Goal: Task Accomplishment & Management: Complete application form

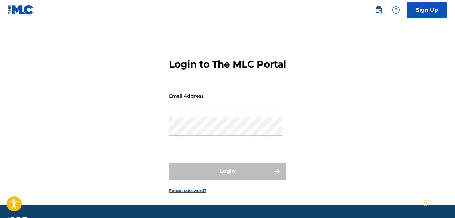
click at [195, 104] on input "Email Address" at bounding box center [225, 95] width 113 height 19
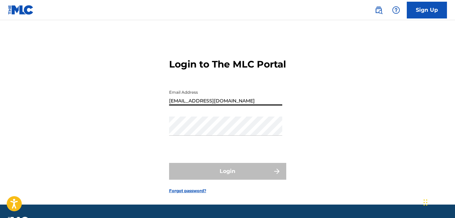
type input "[EMAIL_ADDRESS][DOMAIN_NAME]"
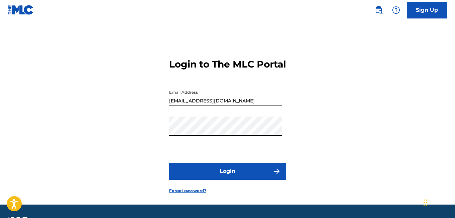
click at [169, 163] on button "Login" at bounding box center [227, 171] width 117 height 17
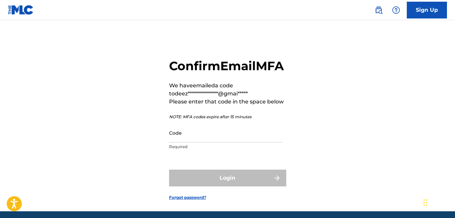
click at [189, 142] on input "Code" at bounding box center [225, 132] width 113 height 19
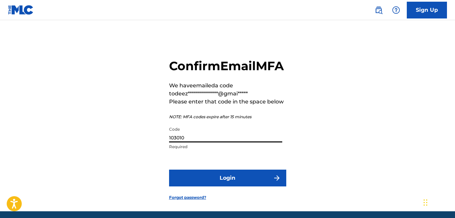
type input "103010"
click at [169, 169] on button "Login" at bounding box center [227, 177] width 117 height 17
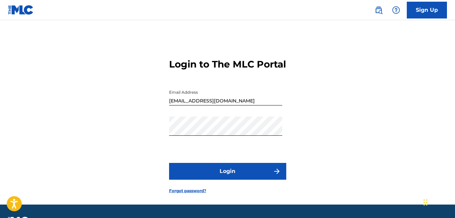
click at [248, 179] on button "Login" at bounding box center [227, 171] width 117 height 17
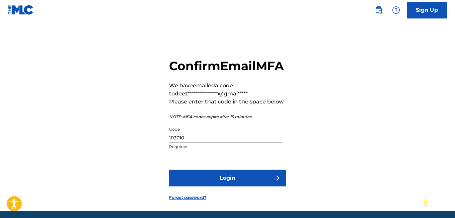
click at [204, 142] on input "103010" at bounding box center [225, 132] width 113 height 19
click at [196, 142] on input "103010" at bounding box center [225, 132] width 113 height 19
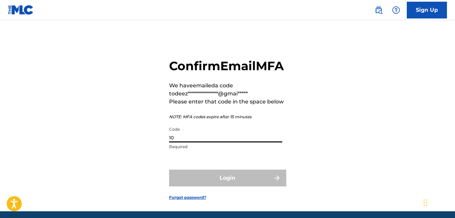
type input "1"
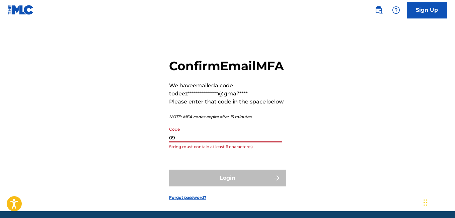
type input "0"
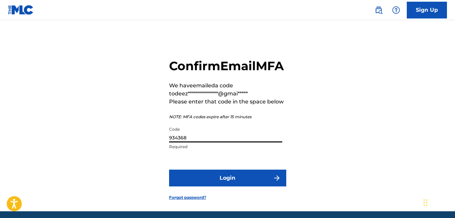
type input "934368"
click at [208, 186] on button "Login" at bounding box center [227, 177] width 117 height 17
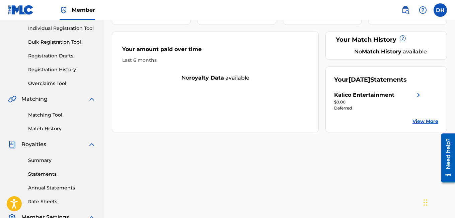
scroll to position [87, 0]
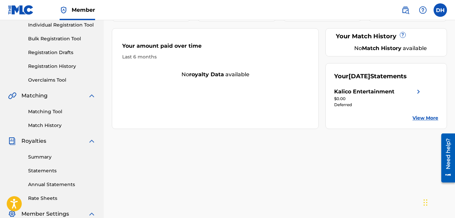
click at [51, 114] on link "Matching Tool" at bounding box center [62, 111] width 68 height 7
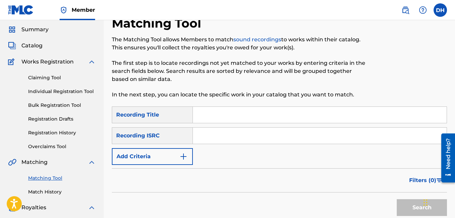
scroll to position [21, 0]
click at [48, 150] on link "Overclaims Tool" at bounding box center [62, 146] width 68 height 7
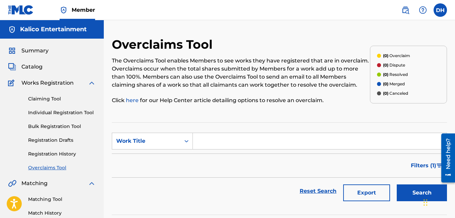
click at [63, 99] on link "Claiming Tool" at bounding box center [62, 98] width 68 height 7
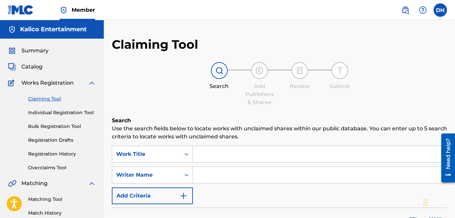
click at [70, 113] on link "Individual Registration Tool" at bounding box center [62, 112] width 68 height 7
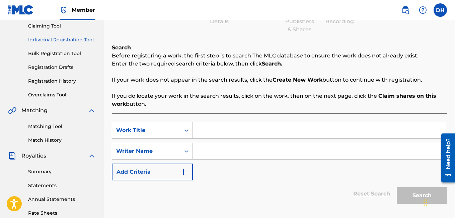
scroll to position [74, 0]
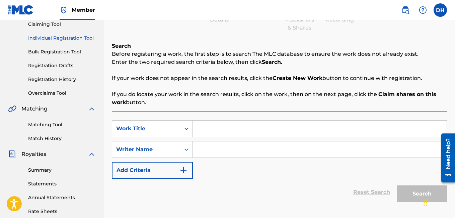
click at [206, 133] on input "Search Form" at bounding box center [320, 128] width 254 height 16
click at [165, 147] on div "Writer Name" at bounding box center [146, 149] width 60 height 8
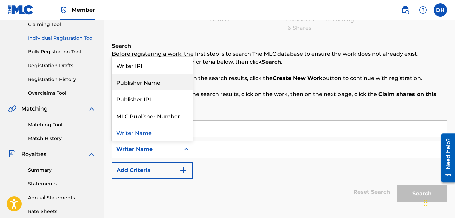
click at [152, 87] on div "Publisher Name" at bounding box center [152, 81] width 80 height 17
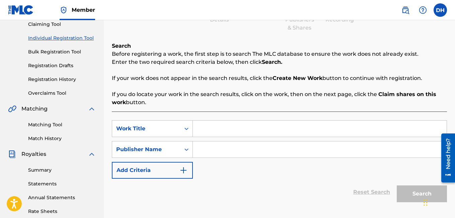
click at [206, 131] on input "Search Form" at bounding box center [320, 128] width 254 height 16
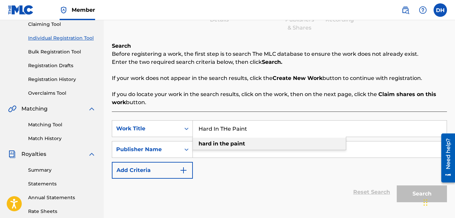
click at [216, 142] on strong "in" at bounding box center [215, 143] width 5 height 6
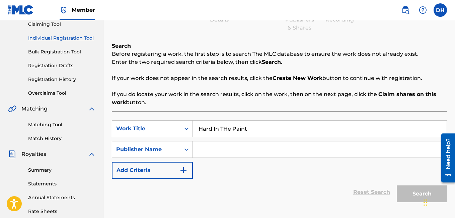
type input "hard in the paint"
click at [217, 150] on input "Search Form" at bounding box center [320, 149] width 254 height 16
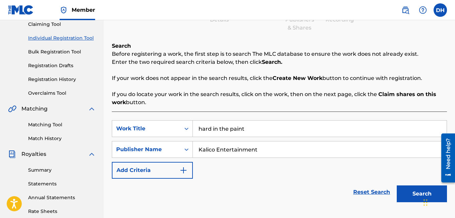
type input "Kalico Entertainment"
click at [397, 185] on button "Search" at bounding box center [422, 193] width 50 height 17
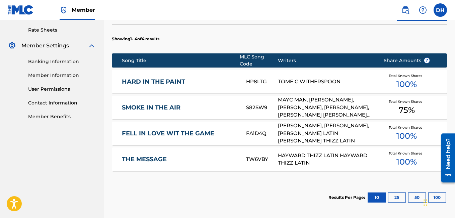
scroll to position [255, 0]
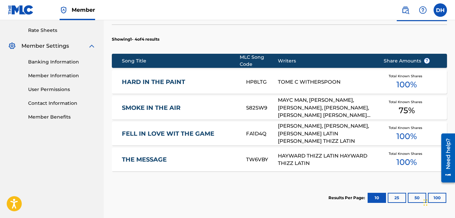
click at [290, 102] on div "MAYC MAN, [PERSON_NAME], [PERSON_NAME], [PERSON_NAME], [PERSON_NAME] [PERSON_NA…" at bounding box center [326, 107] width 96 height 23
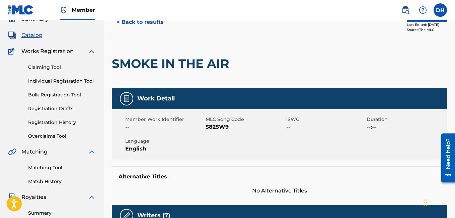
scroll to position [353, 0]
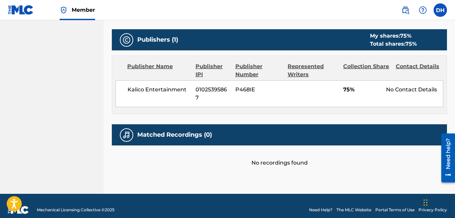
click at [130, 85] on span "Kalico Entertainment" at bounding box center [159, 89] width 63 height 8
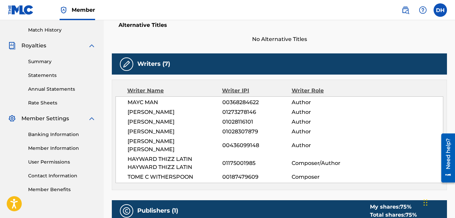
scroll to position [185, 0]
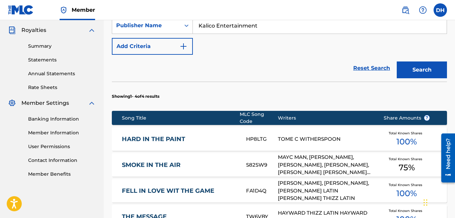
scroll to position [211, 0]
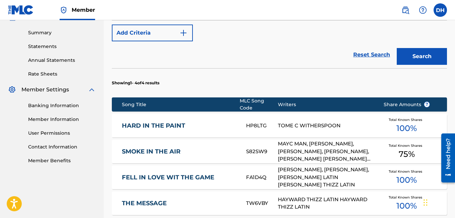
click at [196, 115] on div "HARD IN THE PAINT HP8LTG TOME C WITHERSPOON Total Known Shares 100 %" at bounding box center [280, 125] width 336 height 23
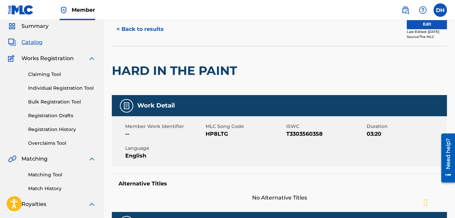
scroll to position [25, 0]
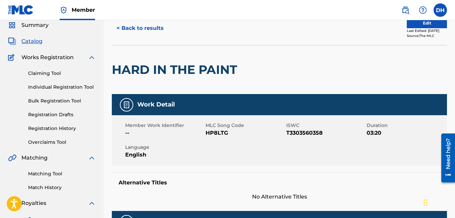
click at [61, 84] on link "Individual Registration Tool" at bounding box center [62, 86] width 68 height 7
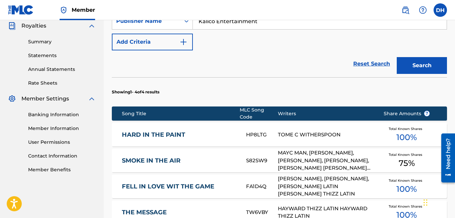
scroll to position [203, 0]
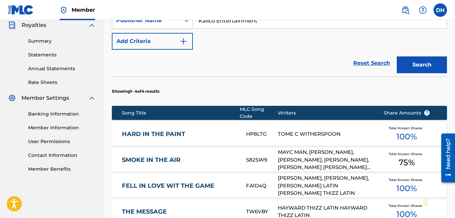
click at [186, 130] on link "HARD IN THE PAINT" at bounding box center [179, 134] width 115 height 8
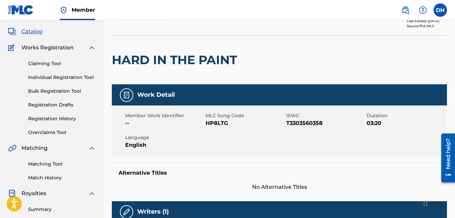
scroll to position [34, 0]
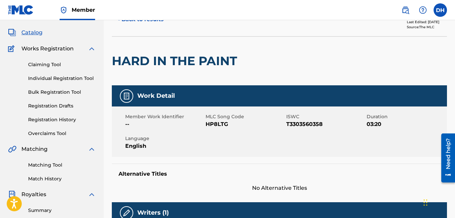
click at [48, 66] on link "Claiming Tool" at bounding box center [62, 64] width 68 height 7
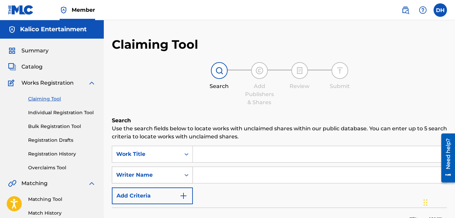
click at [154, 175] on div "Writer Name" at bounding box center [146, 175] width 60 height 8
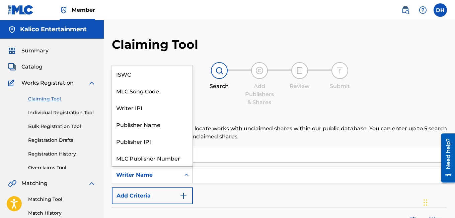
scroll to position [17, 0]
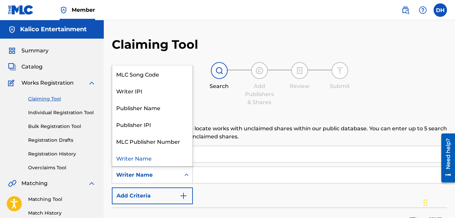
click at [61, 113] on link "Individual Registration Tool" at bounding box center [62, 112] width 68 height 7
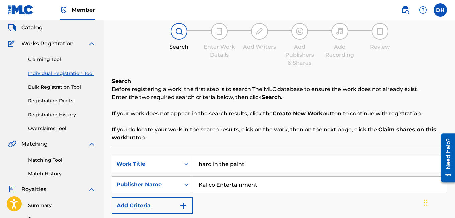
scroll to position [41, 0]
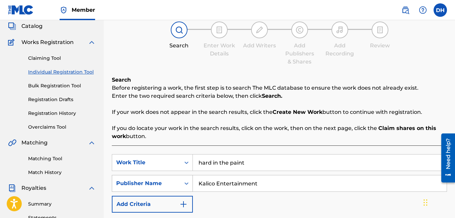
click at [173, 184] on div "Publisher Name" at bounding box center [146, 183] width 60 height 8
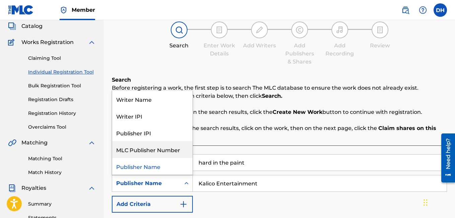
click at [237, 178] on input "Kalico Entertainment" at bounding box center [320, 183] width 254 height 16
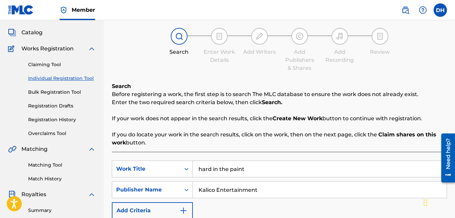
scroll to position [35, 0]
click at [44, 74] on link "Individual Registration Tool" at bounding box center [62, 77] width 68 height 7
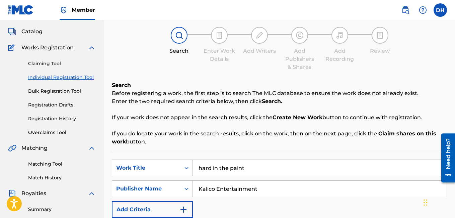
scroll to position [33, 0]
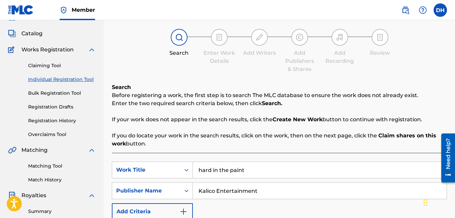
click at [62, 67] on link "Claiming Tool" at bounding box center [62, 65] width 68 height 7
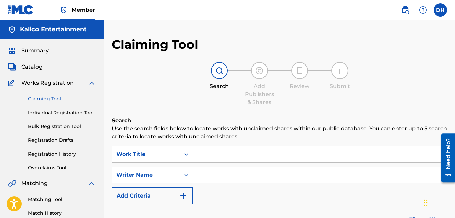
click at [56, 111] on link "Individual Registration Tool" at bounding box center [62, 112] width 68 height 7
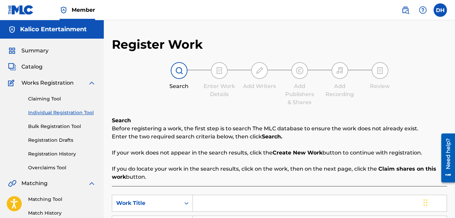
click at [165, 158] on div "Search Before registering a work, the first step is to search The MLC database …" at bounding box center [280, 148] width 336 height 64
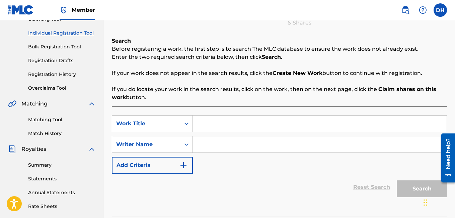
scroll to position [80, 0]
click at [206, 126] on input "Search Form" at bounding box center [320, 123] width 254 height 16
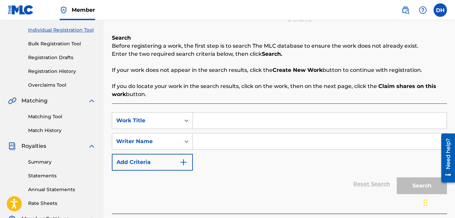
scroll to position [78, 0]
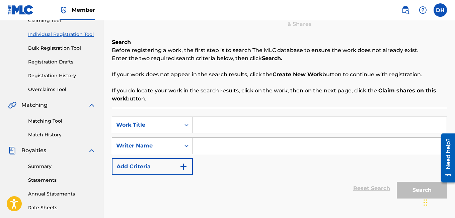
click at [62, 79] on div "Claiming Tool Individual Registration Tool Bulk Registration Tool Registration …" at bounding box center [52, 51] width 88 height 84
click at [59, 76] on link "Registration History" at bounding box center [62, 75] width 68 height 7
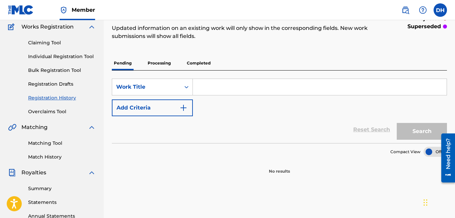
scroll to position [42, 0]
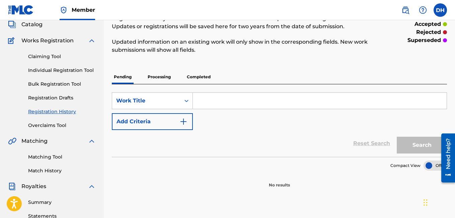
click at [167, 76] on p "Processing" at bounding box center [159, 77] width 27 height 14
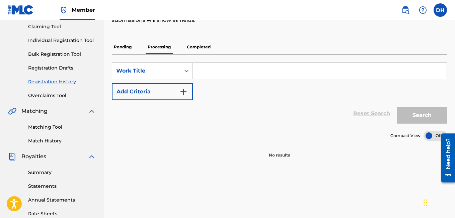
scroll to position [52, 0]
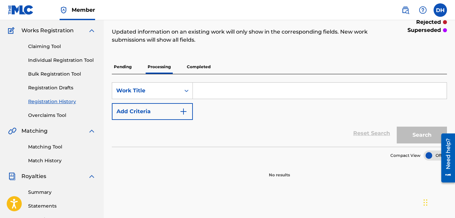
click at [203, 64] on p "Completed" at bounding box center [199, 67] width 28 height 14
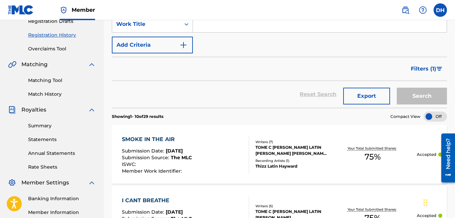
scroll to position [103, 0]
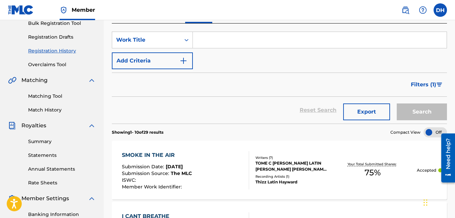
click at [49, 38] on link "Registration Drafts" at bounding box center [62, 37] width 68 height 7
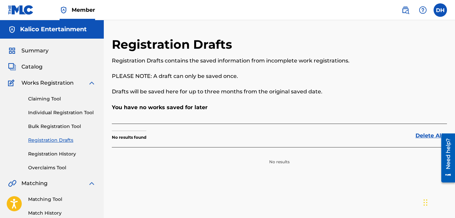
click at [56, 154] on link "Registration History" at bounding box center [62, 153] width 68 height 7
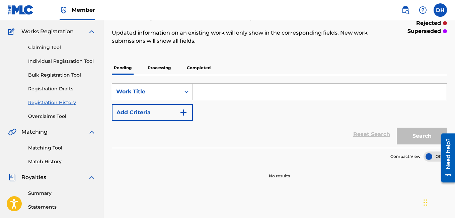
scroll to position [41, 0]
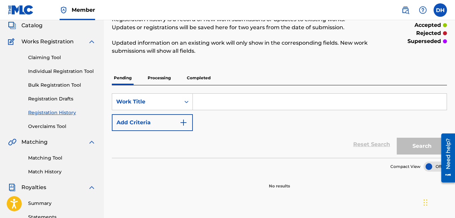
click at [161, 80] on p "Processing" at bounding box center [159, 78] width 27 height 14
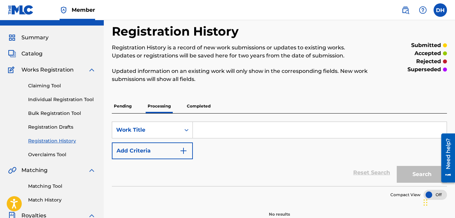
scroll to position [7, 0]
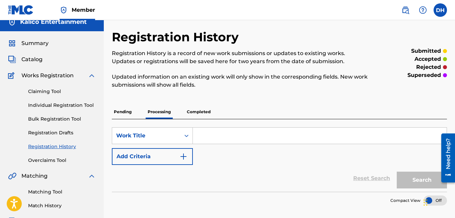
click at [57, 107] on link "Individual Registration Tool" at bounding box center [62, 105] width 68 height 7
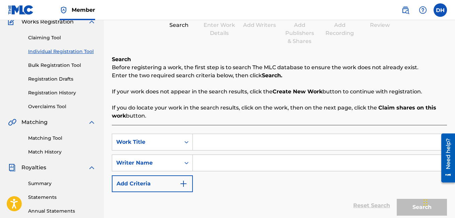
scroll to position [64, 0]
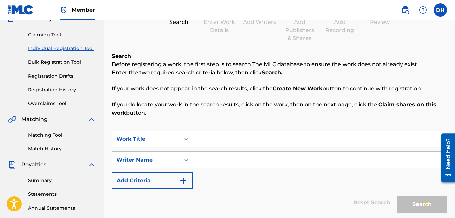
click at [205, 138] on input "Search Form" at bounding box center [320, 139] width 254 height 16
type input "Keep It Street"
click at [153, 159] on div "Writer Name" at bounding box center [146, 160] width 60 height 8
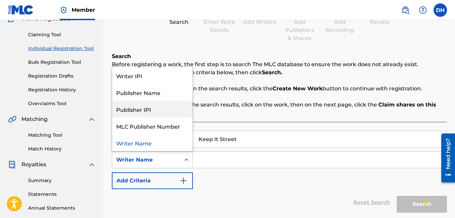
click at [158, 105] on div "Publisher IPI" at bounding box center [152, 109] width 80 height 17
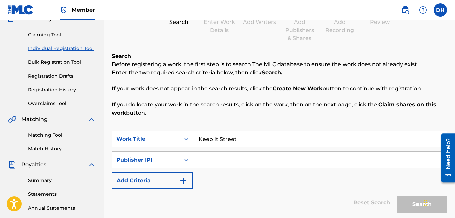
click at [213, 160] on input "Search Form" at bounding box center [320, 159] width 254 height 16
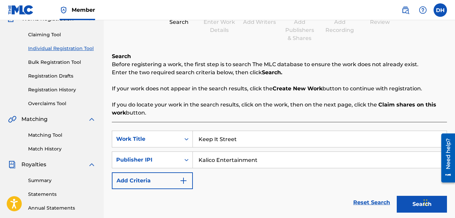
type input "Kalico Entertainment"
click at [397, 195] on button "Search" at bounding box center [422, 203] width 50 height 17
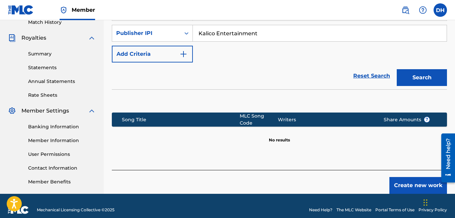
scroll to position [191, 0]
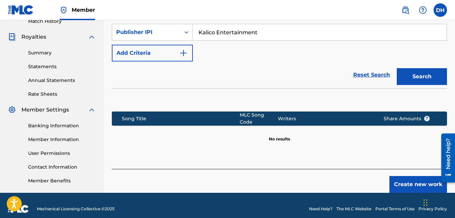
click at [398, 180] on button "Create new work" at bounding box center [419, 184] width 58 height 17
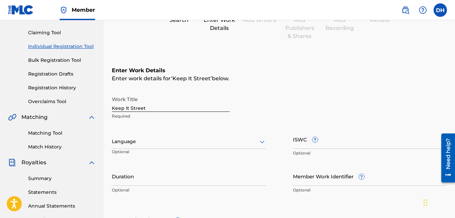
scroll to position [66, 0]
click at [182, 143] on div at bounding box center [189, 141] width 155 height 8
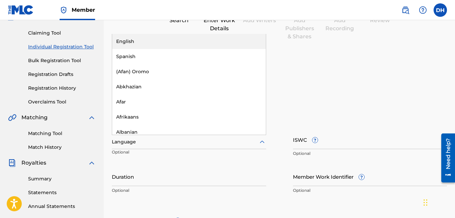
click at [152, 38] on div "English" at bounding box center [189, 41] width 154 height 15
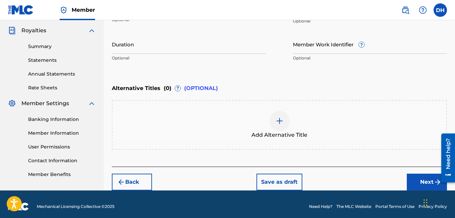
scroll to position [199, 0]
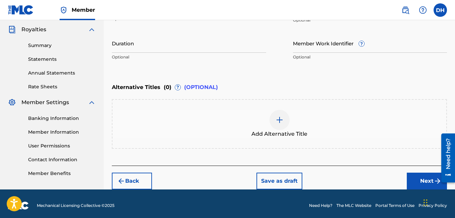
click at [427, 180] on button "Next" at bounding box center [427, 180] width 40 height 17
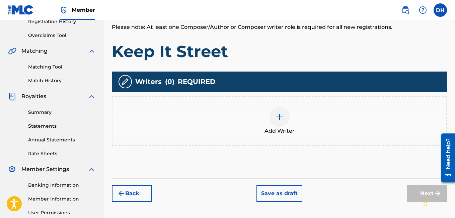
scroll to position [136, 0]
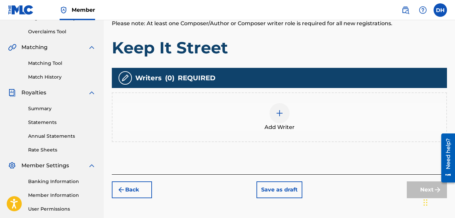
click at [286, 118] on div at bounding box center [280, 113] width 20 height 20
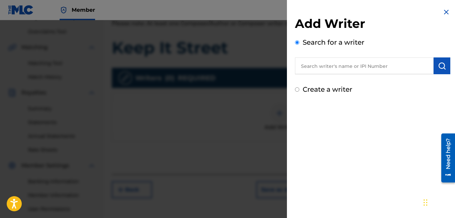
click at [338, 57] on input "text" at bounding box center [364, 65] width 139 height 17
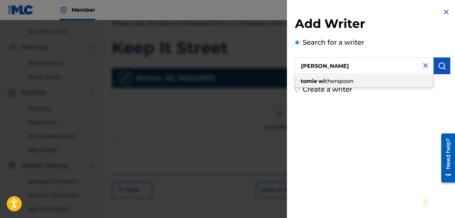
click at [337, 80] on span "therspoon" at bounding box center [339, 81] width 28 height 6
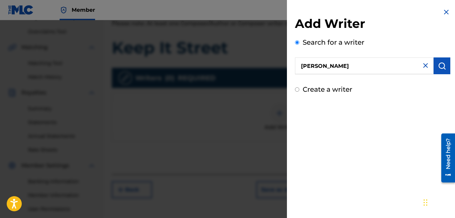
type input "[PERSON_NAME]"
click at [438, 67] on img "submit" at bounding box center [442, 66] width 8 height 8
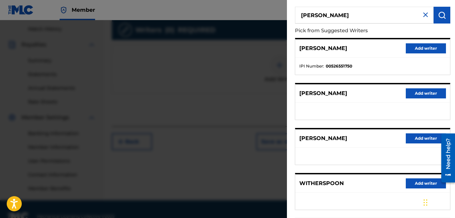
scroll to position [0, 0]
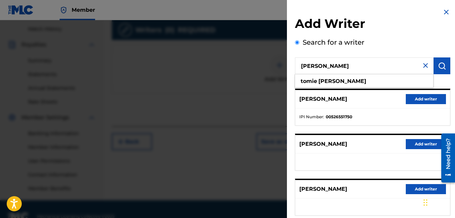
drag, startPoint x: 364, startPoint y: 63, endPoint x: 268, endPoint y: 59, distance: 95.6
click at [268, 59] on div "Add Writer Search for a writer [PERSON_NAME] [PERSON_NAME] Pick from Suggested …" at bounding box center [227, 118] width 455 height 197
type input "[PERSON_NAME]"
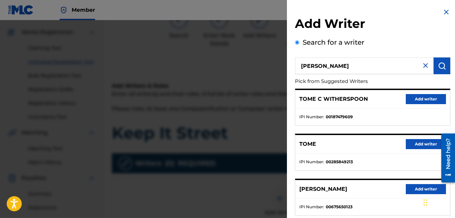
click at [410, 98] on button "Add writer" at bounding box center [426, 99] width 40 height 10
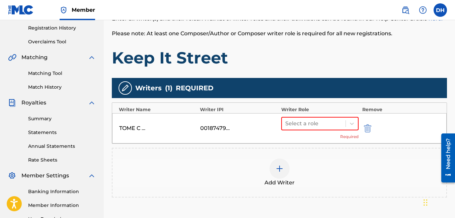
scroll to position [128, 0]
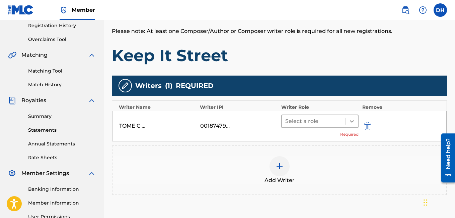
click at [357, 120] on div at bounding box center [352, 121] width 12 height 12
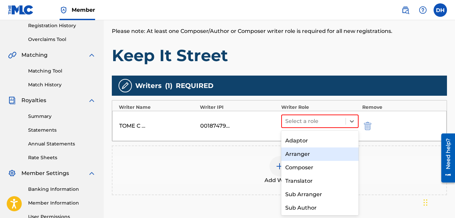
scroll to position [25, 0]
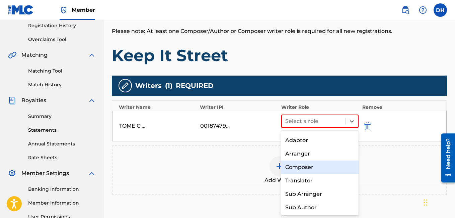
click at [323, 161] on div "Composer" at bounding box center [321, 166] width 78 height 13
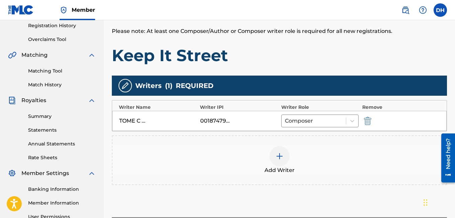
click at [282, 156] on img at bounding box center [280, 156] width 8 height 8
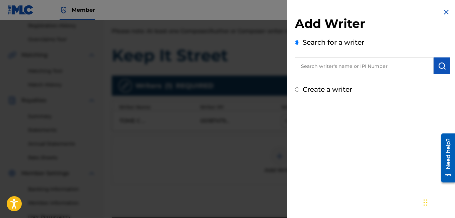
click at [319, 66] on input "text" at bounding box center [364, 65] width 139 height 17
click at [330, 63] on input "text" at bounding box center [364, 65] width 139 height 17
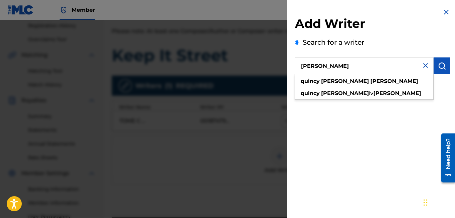
type input "[PERSON_NAME]"
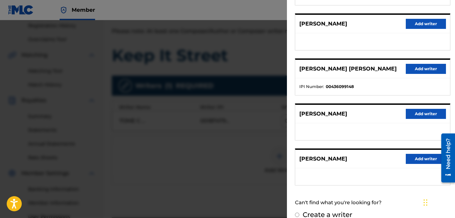
scroll to position [120, 0]
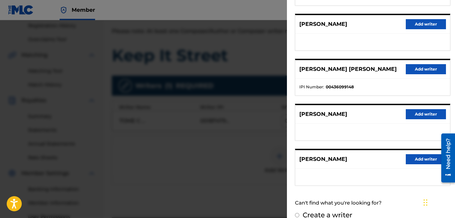
click at [188, 90] on div at bounding box center [227, 129] width 455 height 218
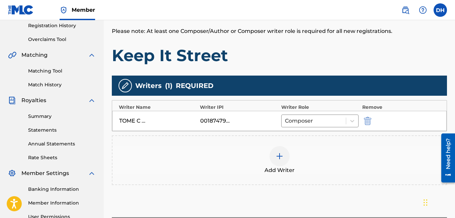
scroll to position [198, 0]
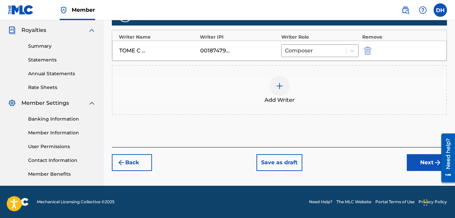
click at [287, 171] on div "Register Work Search Enter Work Details Add Writers Add Publishers & Shares Add…" at bounding box center [280, 12] width 352 height 347
click at [285, 168] on button "Save as draft" at bounding box center [280, 162] width 46 height 17
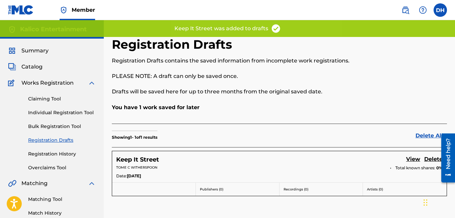
scroll to position [16, 0]
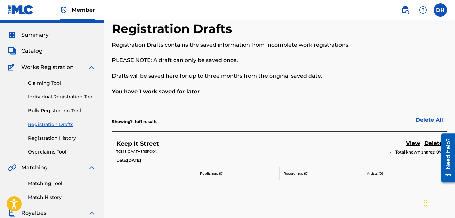
click at [61, 136] on link "Registration History" at bounding box center [62, 137] width 68 height 7
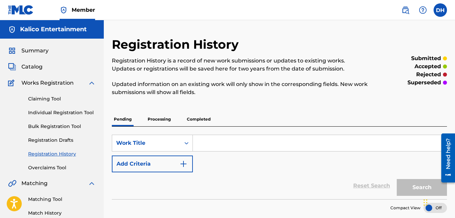
click at [156, 122] on p "Processing" at bounding box center [159, 119] width 27 height 14
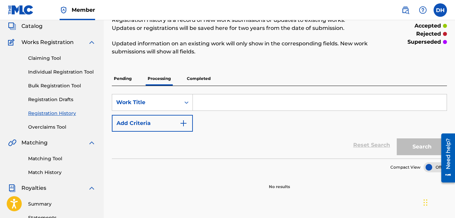
scroll to position [44, 0]
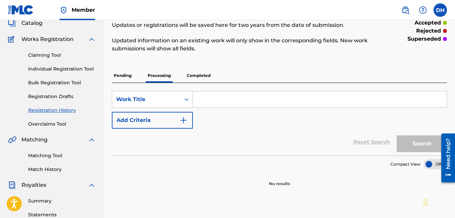
click at [197, 72] on p "Completed" at bounding box center [199, 75] width 28 height 14
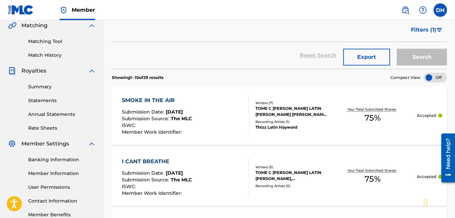
scroll to position [158, 0]
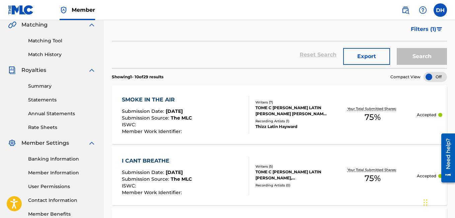
click at [164, 100] on div "SMOKE IN THE AIR" at bounding box center [157, 100] width 70 height 8
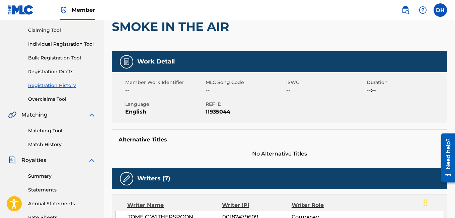
scroll to position [67, 0]
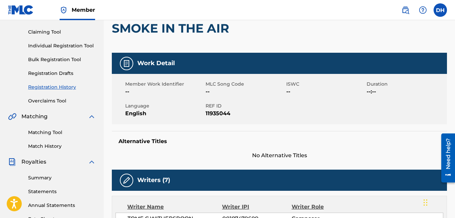
click at [63, 73] on link "Registration Drafts" at bounding box center [62, 73] width 68 height 7
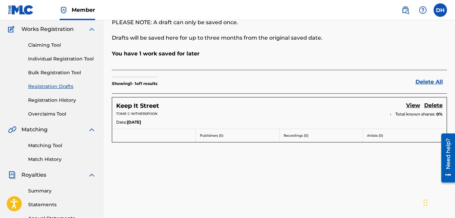
scroll to position [54, 0]
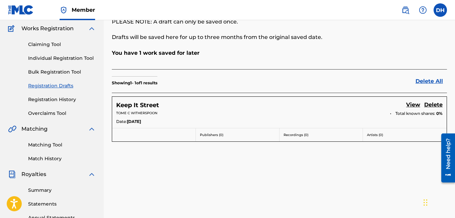
click at [145, 102] on h5 "Keep It Street" at bounding box center [137, 105] width 43 height 8
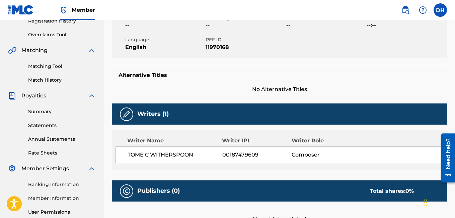
scroll to position [134, 0]
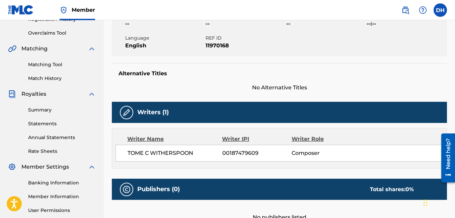
click at [129, 110] on img at bounding box center [127, 112] width 8 height 8
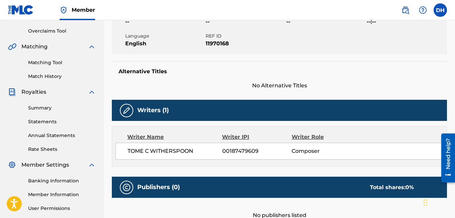
scroll to position [233, 0]
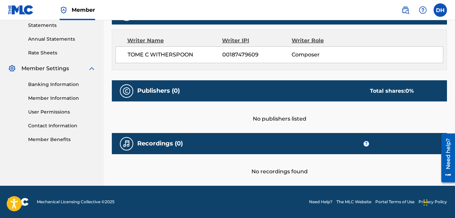
click at [119, 84] on div "Publishers (0) Total shares: 0 %" at bounding box center [280, 90] width 336 height 21
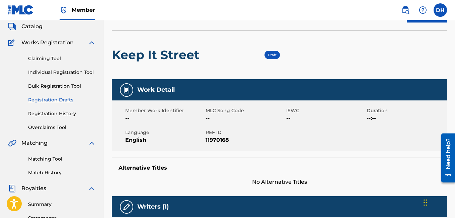
scroll to position [38, 0]
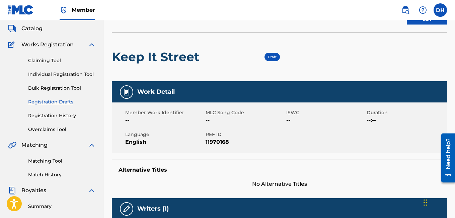
click at [274, 60] on div "Draft" at bounding box center [272, 57] width 15 height 8
click at [271, 57] on span "Draft" at bounding box center [272, 57] width 9 height 4
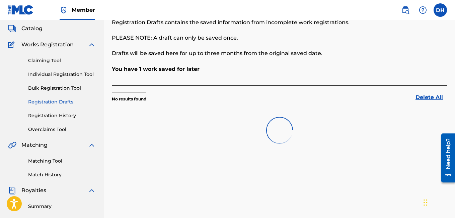
scroll to position [54, 0]
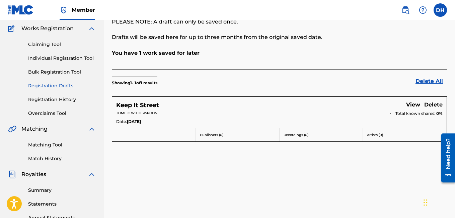
click at [411, 106] on link "View" at bounding box center [414, 105] width 14 height 9
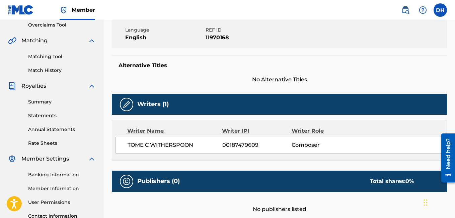
scroll to position [135, 0]
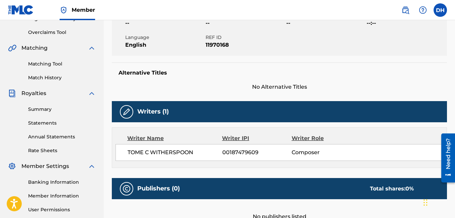
click at [130, 110] on img at bounding box center [127, 112] width 8 height 8
click at [210, 122] on div "Writers (1) Writer Name Writer IPI Writer Role TOME C WITHERSPOON 00187479609 C…" at bounding box center [280, 134] width 336 height 67
click at [246, 151] on span "00187479609" at bounding box center [257, 152] width 69 height 8
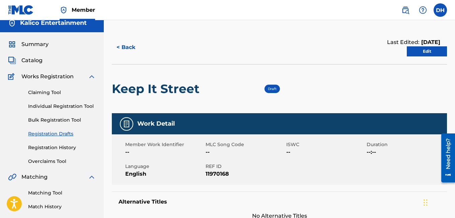
scroll to position [0, 0]
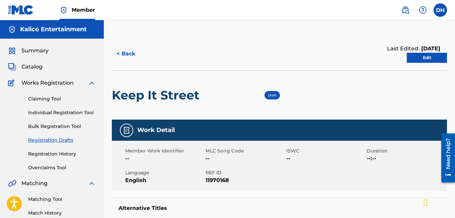
click at [275, 90] on div "Draft" at bounding box center [241, 95] width 77 height 49
click at [274, 92] on div "Draft" at bounding box center [272, 95] width 15 height 8
click at [133, 51] on button "< Back" at bounding box center [132, 53] width 40 height 17
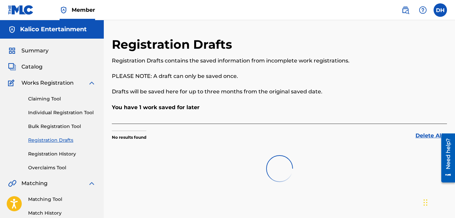
scroll to position [54, 0]
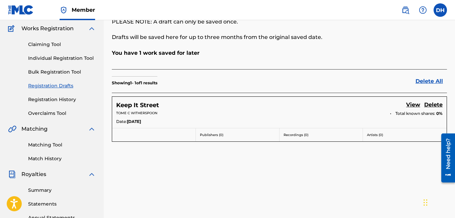
click at [129, 105] on h5 "Keep It Street" at bounding box center [137, 105] width 43 height 8
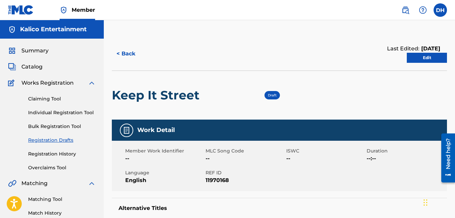
click at [439, 57] on link "Edit" at bounding box center [427, 58] width 40 height 10
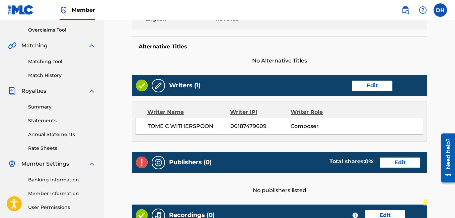
scroll to position [137, 0]
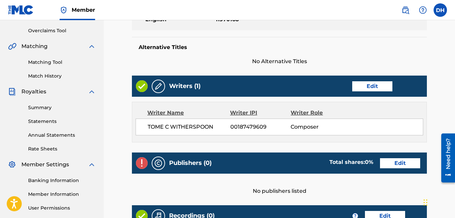
click at [161, 86] on img at bounding box center [159, 86] width 8 height 8
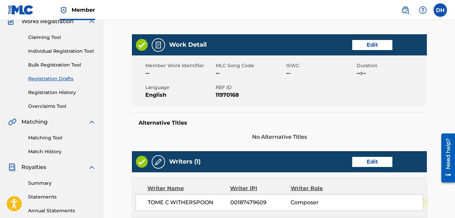
scroll to position [60, 0]
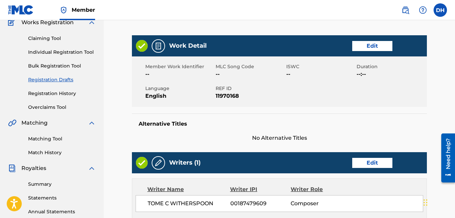
click at [66, 93] on link "Registration History" at bounding box center [62, 93] width 68 height 7
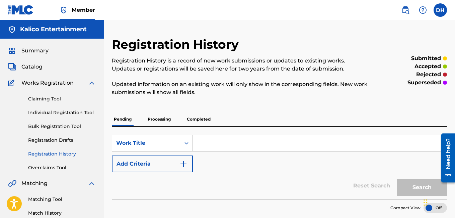
click at [192, 120] on p "Completed" at bounding box center [199, 119] width 28 height 14
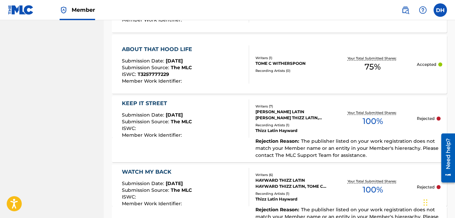
scroll to position [393, 0]
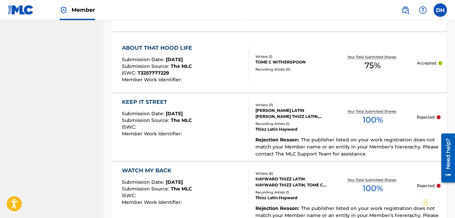
click at [156, 99] on div "KEEP IT STREET" at bounding box center [157, 102] width 70 height 8
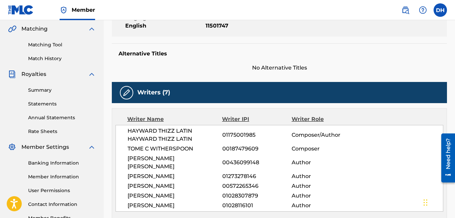
scroll to position [157, 0]
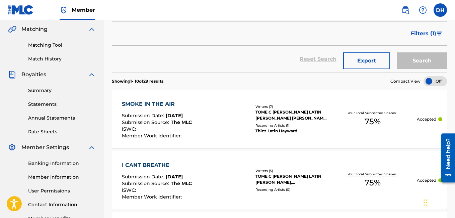
scroll to position [151, 0]
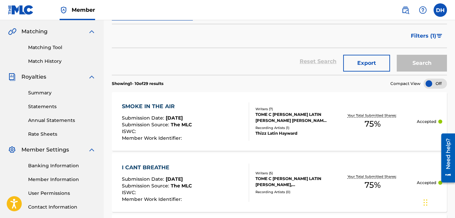
click at [160, 104] on div "SMOKE IN THE AIR" at bounding box center [157, 106] width 70 height 8
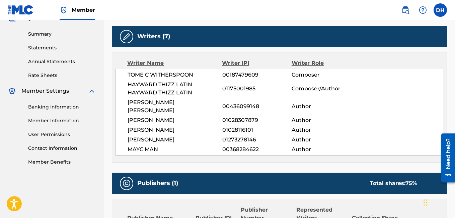
scroll to position [211, 0]
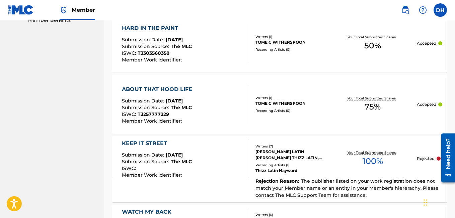
scroll to position [353, 0]
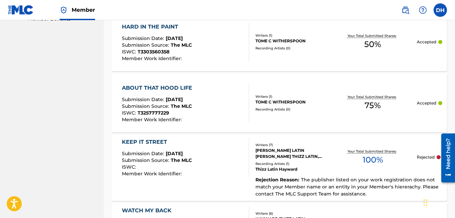
click at [152, 138] on div "KEEP IT STREET" at bounding box center [157, 142] width 70 height 8
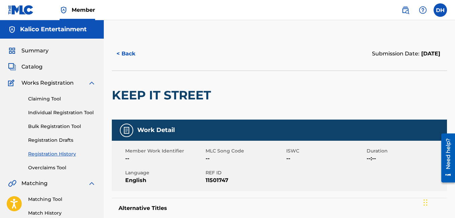
click at [66, 140] on link "Registration Drafts" at bounding box center [62, 139] width 68 height 7
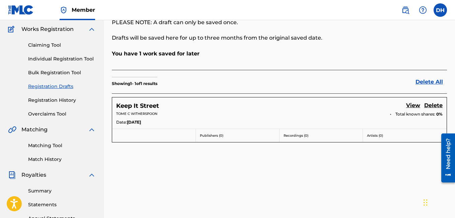
scroll to position [55, 0]
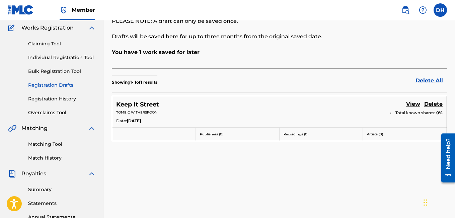
click at [142, 102] on h5 "Keep It Street" at bounding box center [137, 105] width 43 height 8
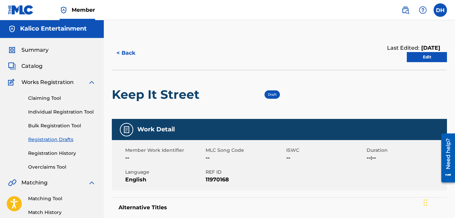
scroll to position [2, 0]
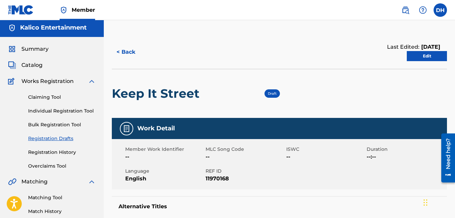
click at [429, 55] on link "Edit" at bounding box center [427, 56] width 40 height 10
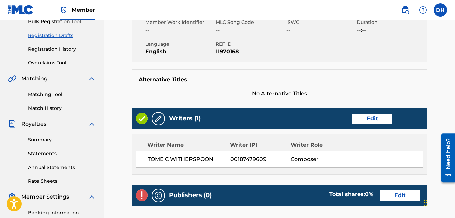
scroll to position [110, 0]
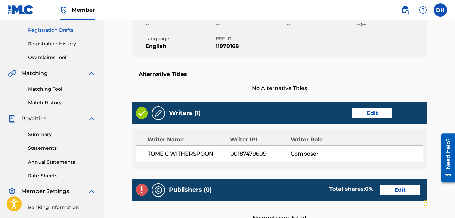
click at [366, 113] on link "Edit" at bounding box center [373, 113] width 40 height 10
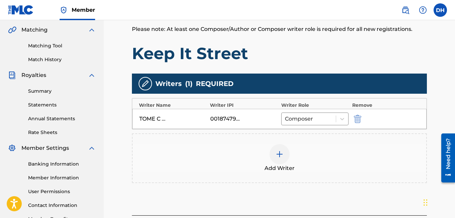
scroll to position [154, 0]
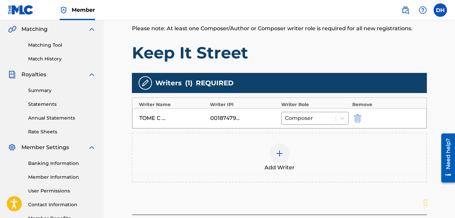
click at [281, 151] on img at bounding box center [280, 153] width 8 height 8
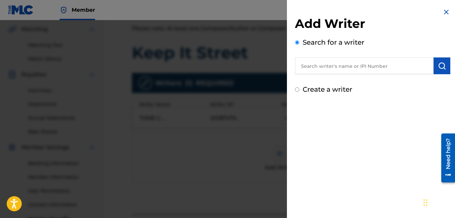
click at [321, 72] on input "text" at bounding box center [364, 65] width 139 height 17
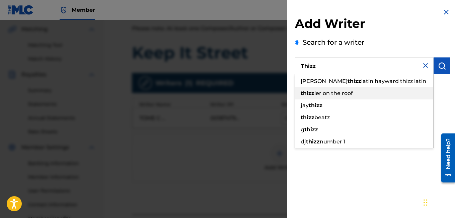
click at [322, 95] on span "ler on the roof" at bounding box center [334, 93] width 39 height 6
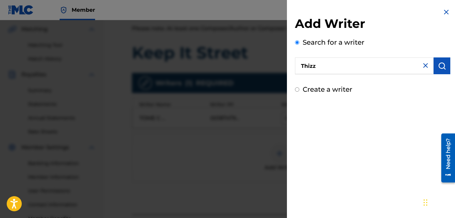
type input "thizzler on the roof"
click at [441, 63] on img "submit" at bounding box center [442, 66] width 8 height 8
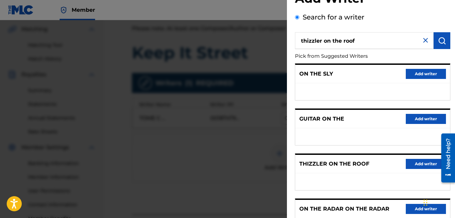
scroll to position [0, 0]
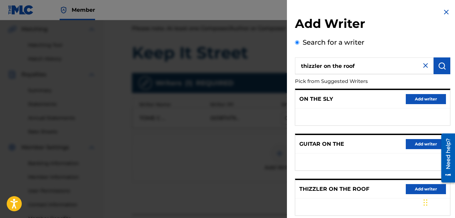
click at [422, 66] on img at bounding box center [426, 65] width 8 height 8
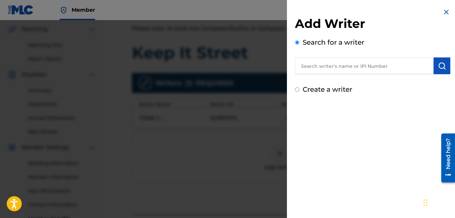
click at [381, 68] on input "text" at bounding box center [364, 65] width 139 height 17
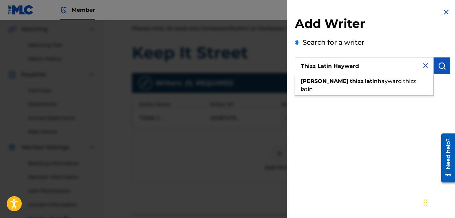
type input "Thizz Latin Hayward"
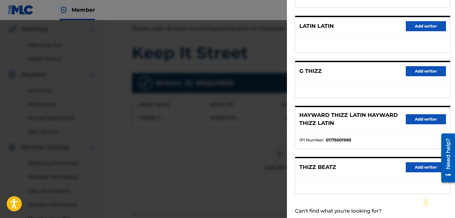
scroll to position [136, 0]
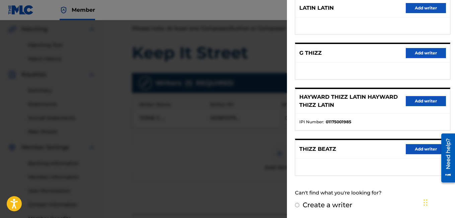
click at [422, 99] on button "Add writer" at bounding box center [426, 101] width 40 height 10
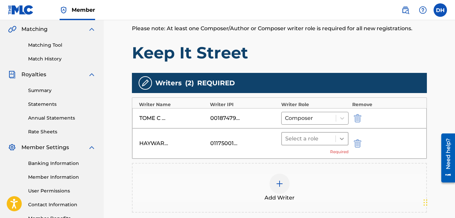
click at [343, 142] on div at bounding box center [342, 138] width 12 height 12
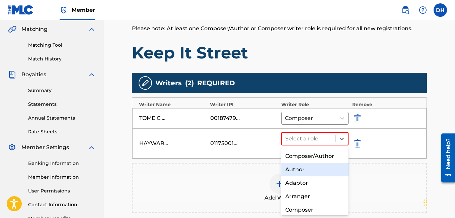
click at [322, 172] on div "Author" at bounding box center [316, 169] width 68 height 13
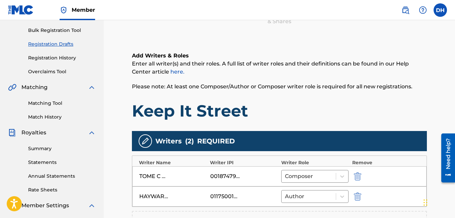
scroll to position [95, 0]
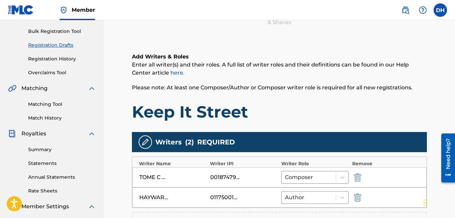
click at [66, 59] on link "Registration History" at bounding box center [62, 58] width 68 height 7
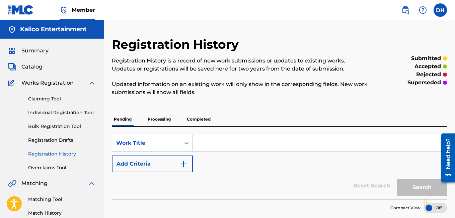
click at [202, 118] on p "Completed" at bounding box center [199, 119] width 28 height 14
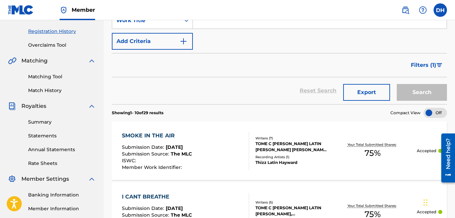
scroll to position [123, 0]
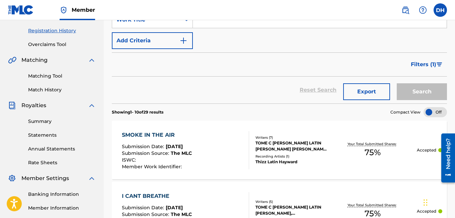
click at [173, 136] on div "SMOKE IN THE AIR" at bounding box center [157, 135] width 70 height 8
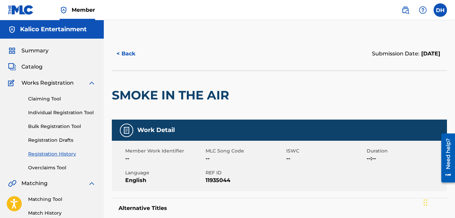
click at [61, 142] on link "Registration Drafts" at bounding box center [62, 139] width 68 height 7
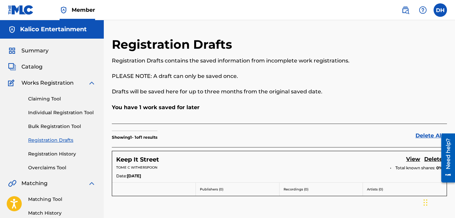
scroll to position [5, 0]
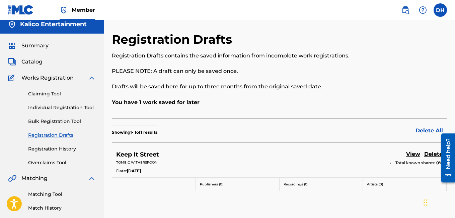
click at [157, 151] on h5 "Keep It Street" at bounding box center [137, 154] width 43 height 8
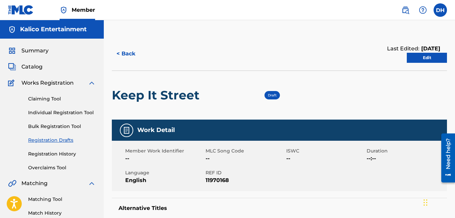
click at [423, 53] on link "Edit" at bounding box center [427, 58] width 40 height 10
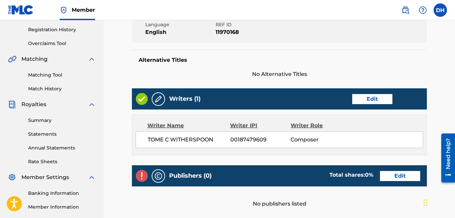
scroll to position [126, 0]
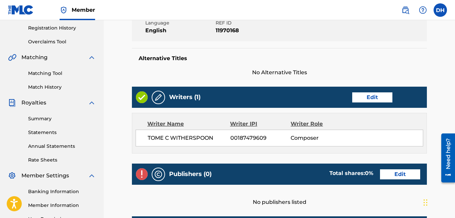
click at [366, 96] on link "Edit" at bounding box center [373, 97] width 40 height 10
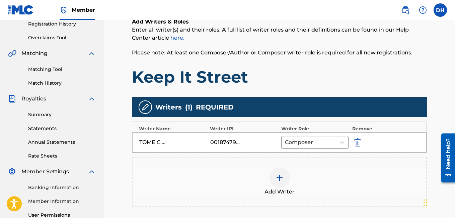
scroll to position [131, 0]
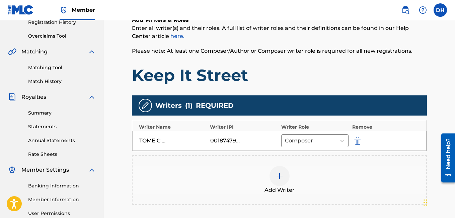
click at [288, 178] on div at bounding box center [280, 176] width 20 height 20
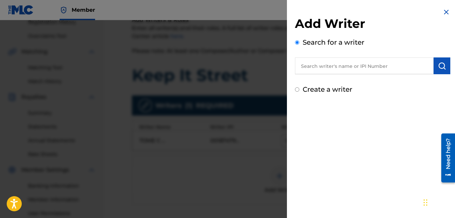
click at [341, 65] on input "text" at bounding box center [364, 65] width 139 height 17
click at [342, 67] on input "Thizz L" at bounding box center [364, 65] width 139 height 17
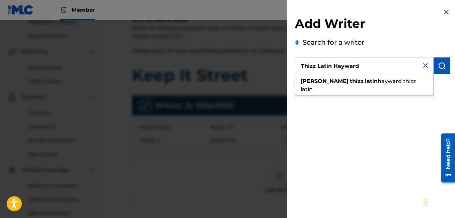
type input "Thizz Latin Hayward"
click at [438, 64] on img "submit" at bounding box center [442, 66] width 8 height 8
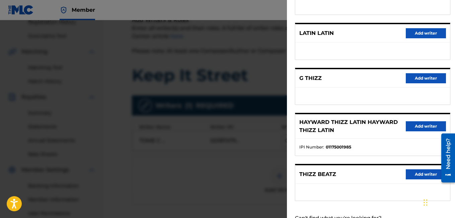
scroll to position [113, 0]
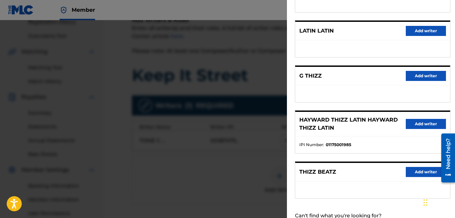
click at [415, 128] on div "[PERSON_NAME] LATIN [PERSON_NAME] THIZZ LATIN Add writer" at bounding box center [373, 124] width 155 height 24
click at [421, 121] on button "Add writer" at bounding box center [426, 124] width 40 height 10
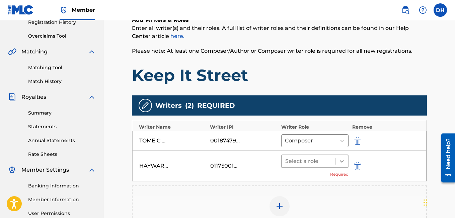
click at [343, 166] on div at bounding box center [342, 161] width 12 height 12
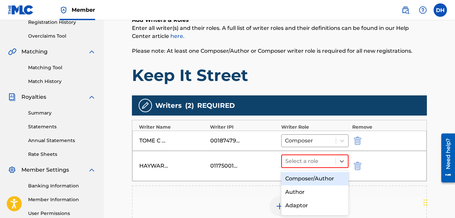
click at [330, 174] on div "Composer/Author" at bounding box center [316, 178] width 68 height 13
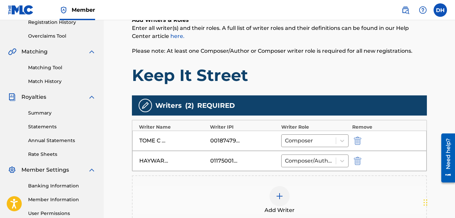
click at [280, 190] on div at bounding box center [280, 196] width 20 height 20
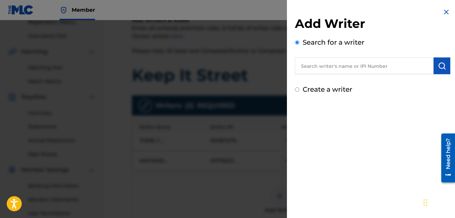
click at [328, 59] on input "text" at bounding box center [364, 65] width 139 height 17
click at [331, 70] on input "text" at bounding box center [364, 65] width 139 height 17
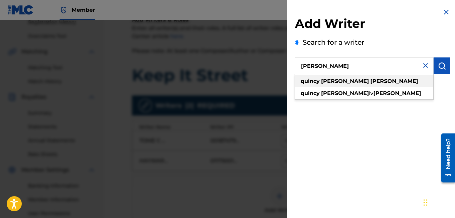
click at [371, 80] on strong "[PERSON_NAME]" at bounding box center [395, 81] width 48 height 6
type input "[PERSON_NAME]"
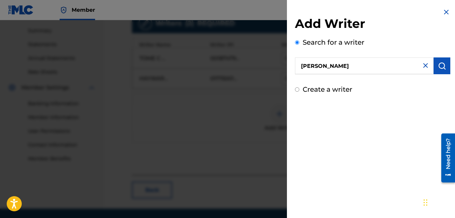
scroll to position [214, 0]
click at [438, 72] on button "submit" at bounding box center [442, 65] width 17 height 17
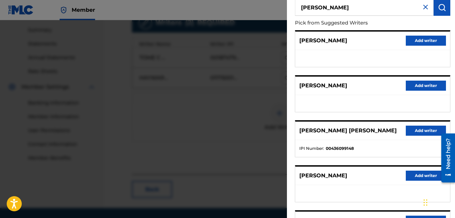
scroll to position [58, 0]
click at [409, 128] on button "Add writer" at bounding box center [426, 130] width 40 height 10
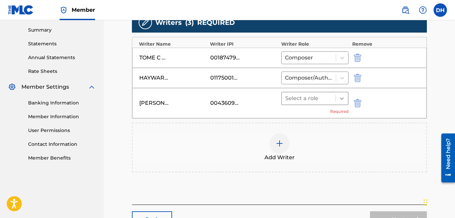
click at [342, 100] on icon at bounding box center [342, 98] width 7 height 7
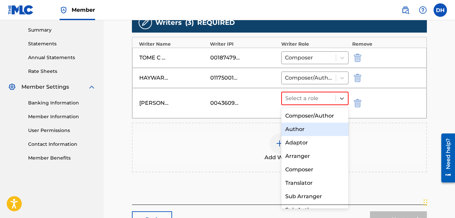
click at [312, 134] on div "Author" at bounding box center [316, 128] width 68 height 13
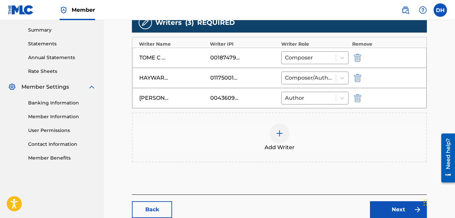
click at [273, 132] on div at bounding box center [280, 133] width 20 height 20
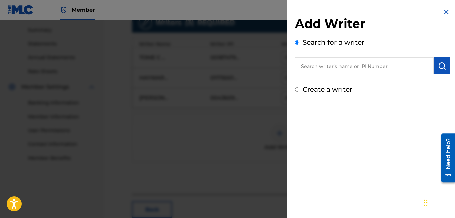
click at [371, 62] on input "text" at bounding box center [364, 65] width 139 height 17
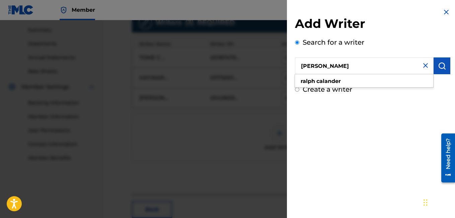
type input "[PERSON_NAME]"
click at [445, 58] on button "submit" at bounding box center [442, 65] width 17 height 17
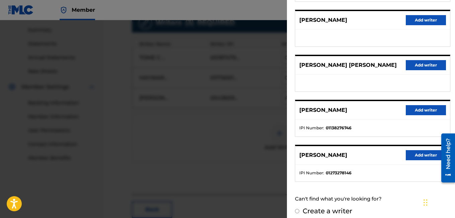
scroll to position [130, 0]
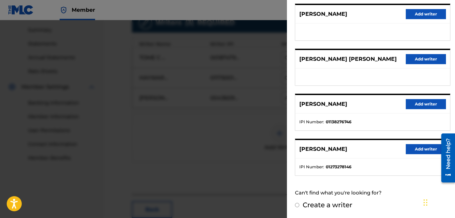
click at [410, 150] on button "Add writer" at bounding box center [426, 149] width 40 height 10
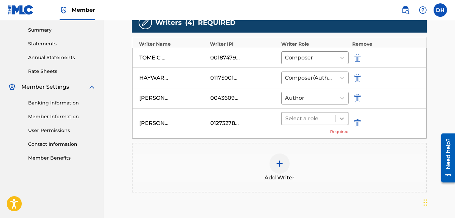
click at [343, 122] on div at bounding box center [342, 118] width 12 height 12
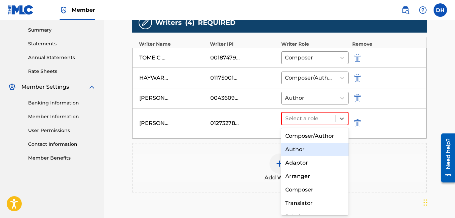
click at [299, 148] on div "Author" at bounding box center [316, 148] width 68 height 13
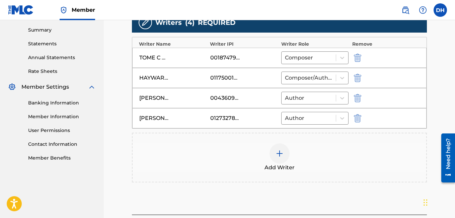
click at [278, 152] on img at bounding box center [280, 153] width 8 height 8
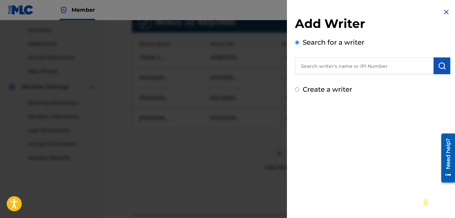
click at [371, 62] on input "text" at bounding box center [364, 65] width 139 height 17
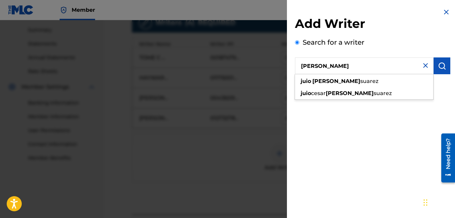
click at [439, 71] on button "submit" at bounding box center [442, 65] width 17 height 17
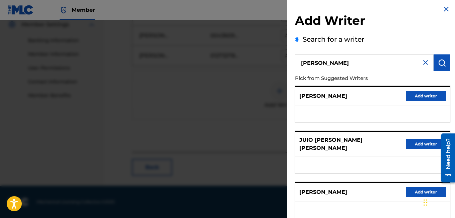
scroll to position [4, 0]
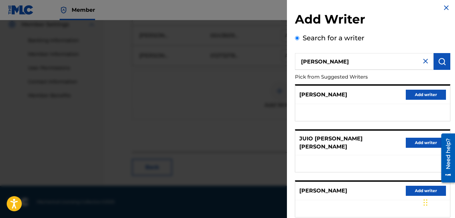
click at [307, 62] on input "[PERSON_NAME]" at bounding box center [364, 61] width 139 height 17
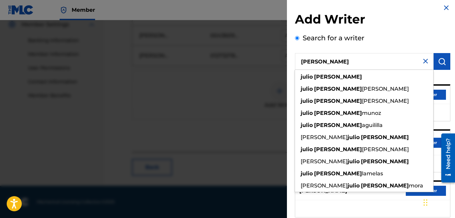
type input "[PERSON_NAME]"
click at [438, 63] on img "submit" at bounding box center [442, 61] width 8 height 8
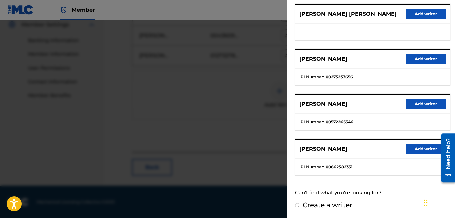
scroll to position [128, 0]
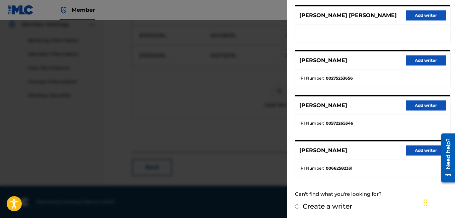
click at [408, 107] on button "Add writer" at bounding box center [426, 105] width 40 height 10
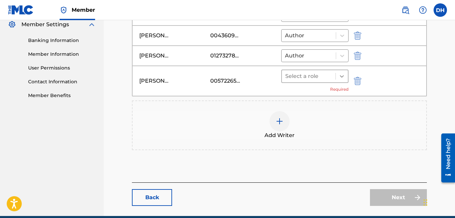
click at [345, 74] on icon at bounding box center [342, 76] width 7 height 7
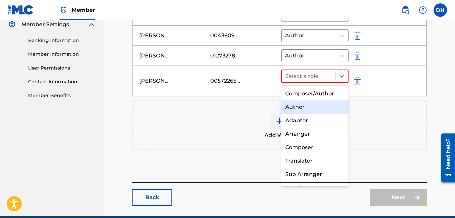
click at [310, 107] on div "Author" at bounding box center [316, 106] width 68 height 13
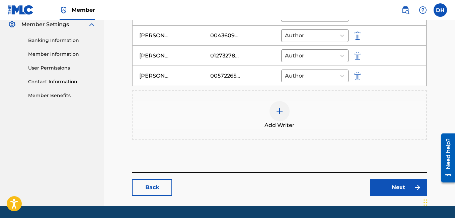
click at [280, 108] on img at bounding box center [280, 111] width 8 height 8
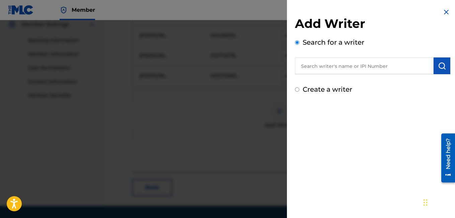
click at [322, 63] on input "text" at bounding box center [364, 65] width 139 height 17
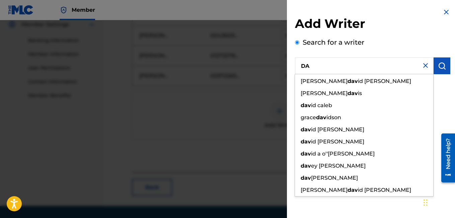
type input "D"
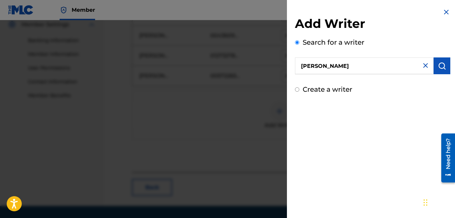
type input "[PERSON_NAME]"
click at [438, 65] on img "submit" at bounding box center [442, 66] width 8 height 8
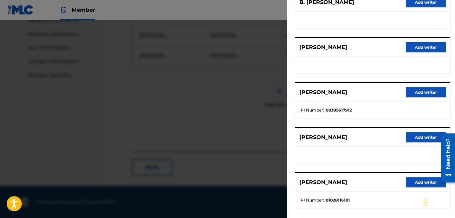
scroll to position [130, 0]
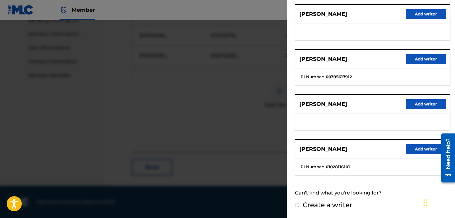
click at [419, 148] on button "Add writer" at bounding box center [426, 149] width 40 height 10
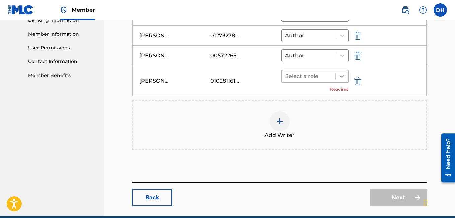
click at [343, 80] on div at bounding box center [342, 76] width 12 height 12
click at [339, 79] on div at bounding box center [342, 76] width 12 height 12
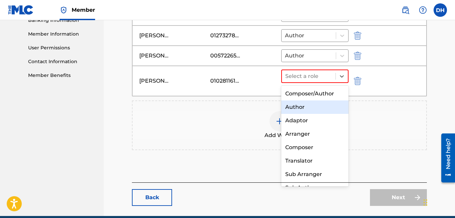
click at [288, 107] on div "Author" at bounding box center [316, 106] width 68 height 13
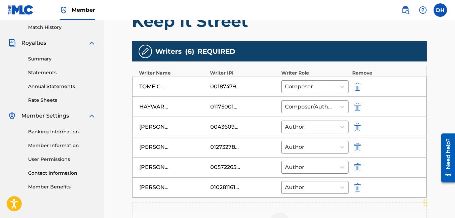
scroll to position [204, 0]
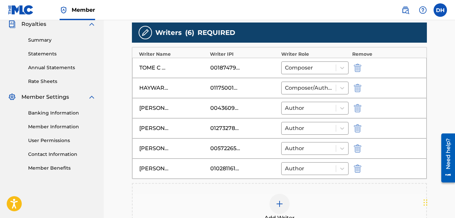
click at [276, 202] on img at bounding box center [280, 203] width 8 height 8
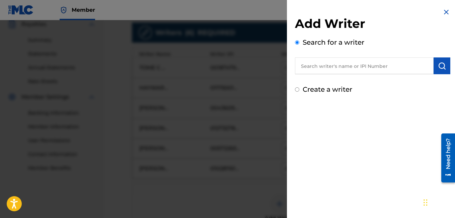
click at [371, 67] on input "text" at bounding box center [364, 65] width 139 height 17
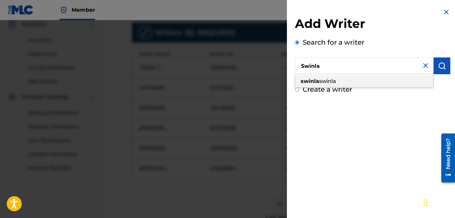
click at [379, 85] on div "swinla swinla" at bounding box center [364, 81] width 138 height 12
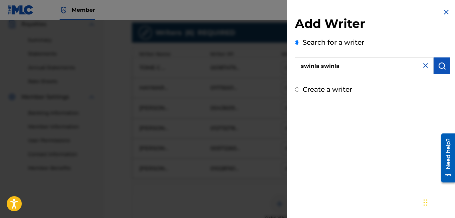
click at [434, 69] on button "submit" at bounding box center [442, 65] width 17 height 17
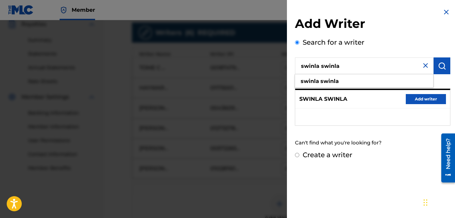
drag, startPoint x: 346, startPoint y: 66, endPoint x: 322, endPoint y: 66, distance: 23.8
click at [322, 66] on input "swinla swinla" at bounding box center [364, 65] width 139 height 17
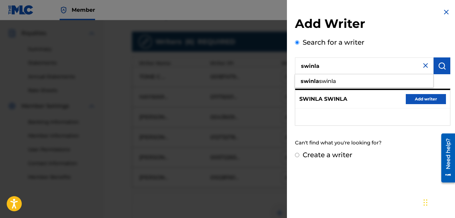
type input "swinla"
click at [441, 66] on img "submit" at bounding box center [442, 66] width 8 height 8
click at [444, 9] on img at bounding box center [447, 12] width 8 height 8
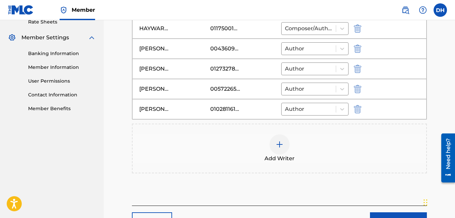
scroll to position [265, 0]
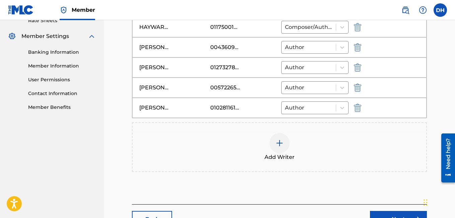
click at [285, 142] on div at bounding box center [280, 143] width 20 height 20
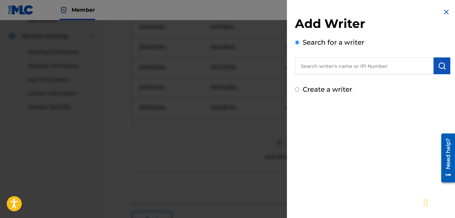
click at [334, 70] on input "text" at bounding box center [364, 65] width 139 height 17
type input "Ti"
click at [444, 13] on img at bounding box center [447, 12] width 8 height 8
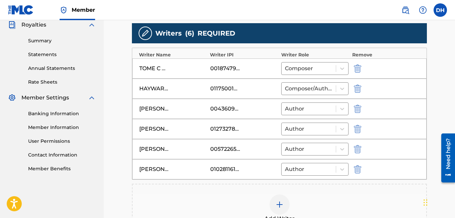
scroll to position [310, 0]
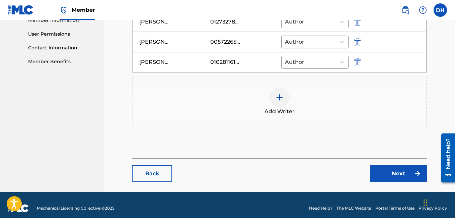
click at [395, 169] on link "Next" at bounding box center [398, 173] width 57 height 17
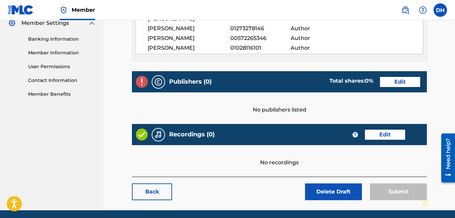
scroll to position [294, 0]
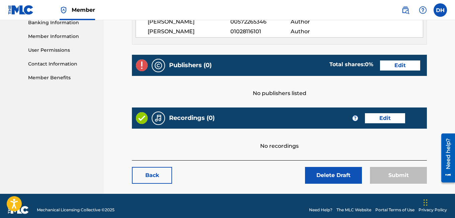
click at [367, 62] on div "Publishers (0) Total shares: 0 % Edit" at bounding box center [279, 65] width 295 height 21
click at [380, 60] on link "Edit" at bounding box center [400, 65] width 40 height 10
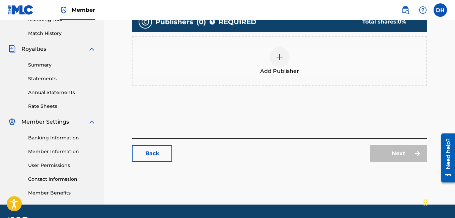
scroll to position [181, 0]
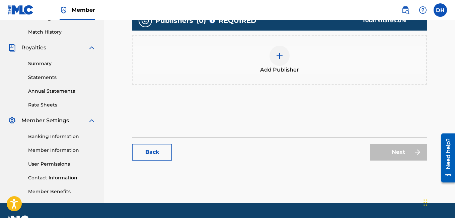
click at [284, 55] on img at bounding box center [280, 56] width 8 height 8
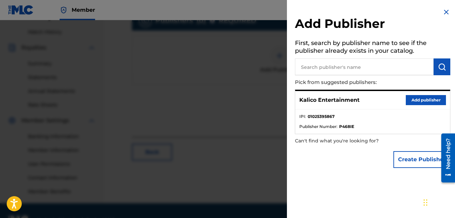
click at [411, 98] on button "Add publisher" at bounding box center [426, 100] width 40 height 10
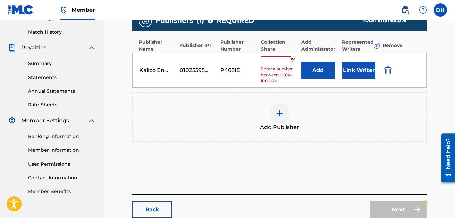
click at [276, 59] on input "text" at bounding box center [276, 60] width 30 height 9
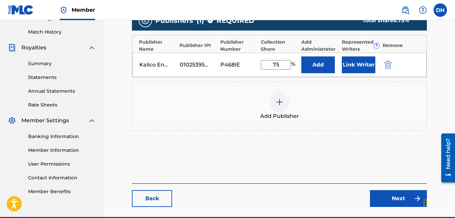
type input "75"
click at [348, 88] on div "Add Publisher" at bounding box center [279, 106] width 295 height 50
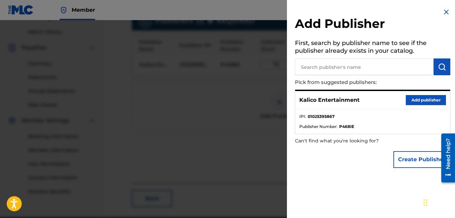
click at [446, 12] on img at bounding box center [447, 12] width 8 height 8
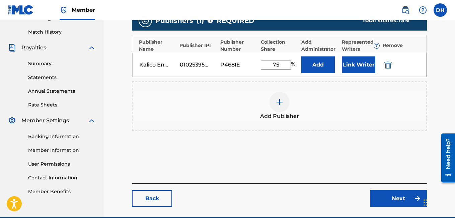
click at [283, 101] on img at bounding box center [280, 102] width 8 height 8
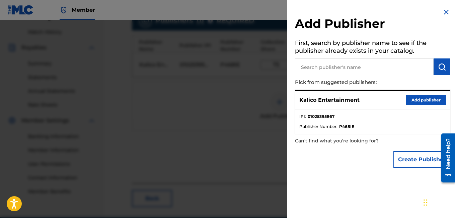
click at [445, 13] on img at bounding box center [447, 12] width 8 height 8
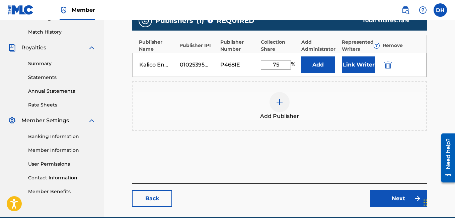
click at [392, 198] on link "Next" at bounding box center [398, 198] width 57 height 17
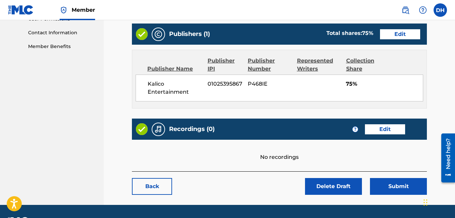
scroll to position [336, 0]
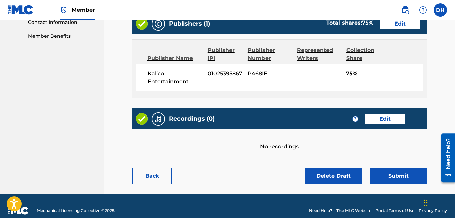
click at [377, 114] on link "Edit" at bounding box center [385, 119] width 40 height 10
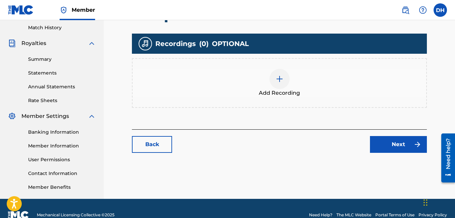
scroll to position [186, 0]
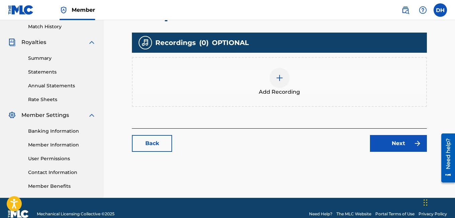
click at [286, 78] on div at bounding box center [280, 78] width 20 height 20
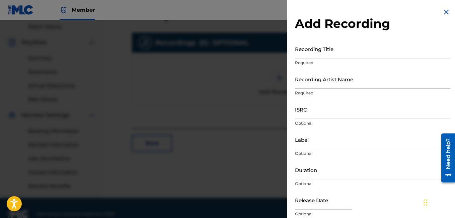
click at [326, 58] on input "Recording Title" at bounding box center [373, 48] width 156 height 19
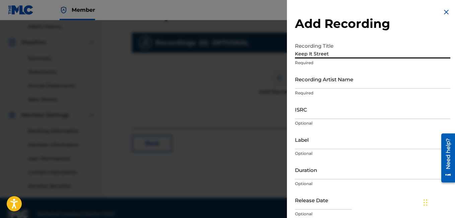
type input "Keep It Street"
click at [326, 82] on input "Recording Artist Name" at bounding box center [373, 78] width 156 height 19
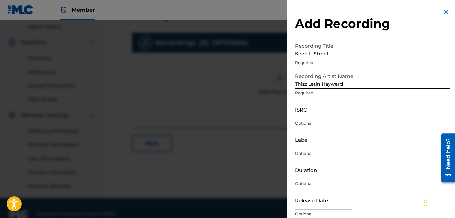
type input "Thizz Latin Hayward"
click at [325, 116] on input "ISRC" at bounding box center [373, 109] width 156 height 19
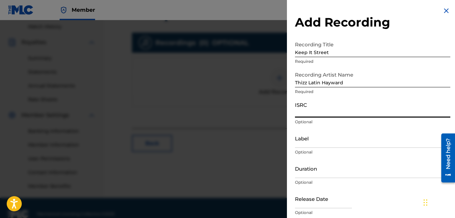
scroll to position [0, 0]
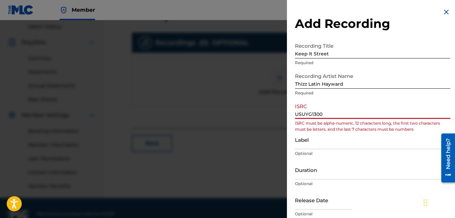
type input "USUYG13007"
click at [202, 35] on div at bounding box center [227, 129] width 455 height 218
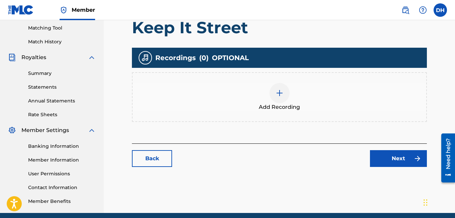
scroll to position [171, 0]
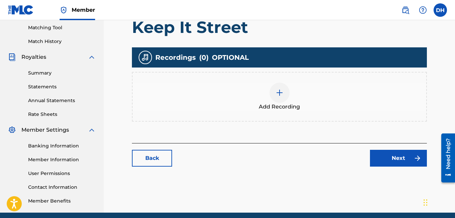
click at [283, 95] on img at bounding box center [280, 92] width 8 height 8
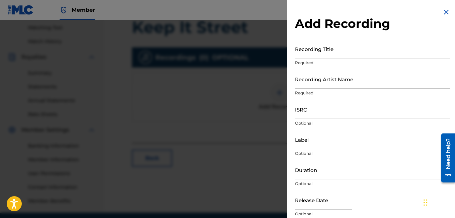
click at [310, 59] on div "Recording Title Required" at bounding box center [373, 54] width 156 height 30
click at [306, 49] on input "Recording Title" at bounding box center [373, 48] width 156 height 19
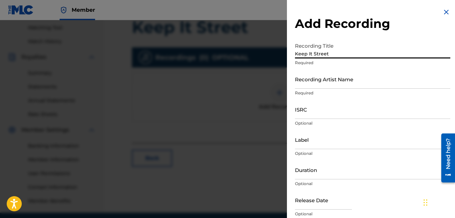
type input "Keep It Street"
click at [309, 82] on input "Recording Artist Name" at bounding box center [373, 78] width 156 height 19
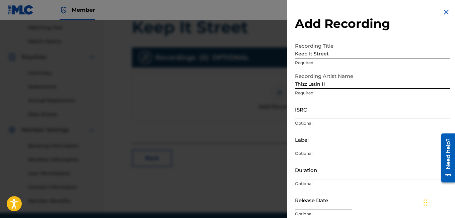
click at [377, 18] on h2 "Add Recording" at bounding box center [373, 23] width 156 height 15
click at [343, 86] on input "Thizz Latin H" at bounding box center [373, 78] width 156 height 19
type input "Thizz Latin Hayward"
click at [344, 104] on input "ISRC" at bounding box center [373, 109] width 156 height 19
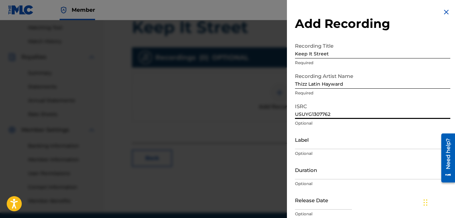
click at [305, 141] on input "Label" at bounding box center [373, 139] width 156 height 19
click at [313, 110] on input "USUYG1307762" at bounding box center [373, 109] width 156 height 19
click at [311, 114] on input "USUYG1307762" at bounding box center [373, 109] width 156 height 19
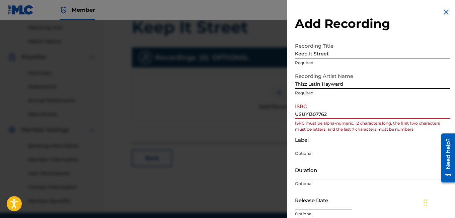
type input "USUYG1307762"
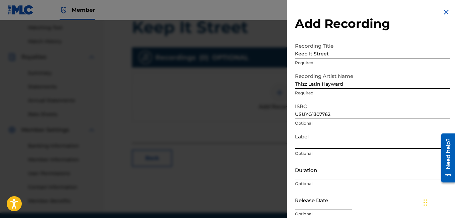
click at [329, 135] on input "Label" at bounding box center [373, 139] width 156 height 19
click at [330, 145] on input "Label" at bounding box center [373, 139] width 156 height 19
click at [319, 147] on input "Thizz" at bounding box center [373, 139] width 156 height 19
type input "Thizz Latin Hayward"
click at [324, 168] on input "Duration" at bounding box center [373, 169] width 156 height 19
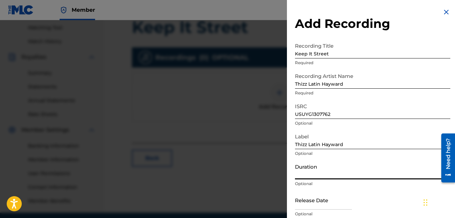
scroll to position [27, 0]
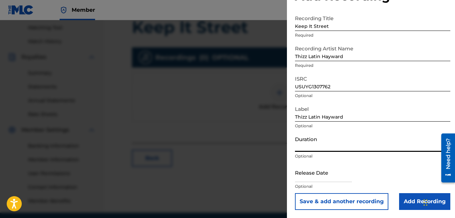
click at [320, 177] on input "text" at bounding box center [323, 172] width 57 height 19
select select "7"
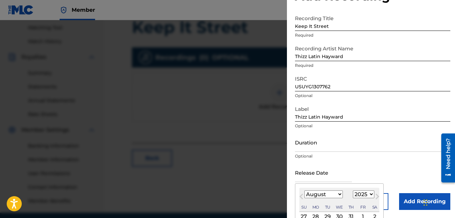
click at [328, 192] on select "January February March April May June July August September October November De…" at bounding box center [324, 194] width 39 height 8
click at [359, 195] on select "1899 1900 1901 1902 1903 1904 1905 1906 1907 1908 1909 1910 1911 1912 1913 1914…" at bounding box center [363, 194] width 21 height 8
select select "2020"
click at [353, 190] on select "1899 1900 1901 1902 1903 1904 1905 1906 1907 1908 1909 1910 1911 1912 1913 1914…" at bounding box center [363, 194] width 21 height 8
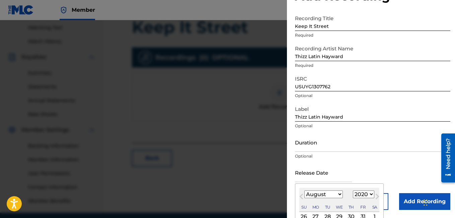
click at [330, 196] on select "January February March April May June July August September October November De…" at bounding box center [324, 194] width 39 height 8
select select "4"
click at [305, 190] on select "January February March April May June July August September October November De…" at bounding box center [324, 194] width 39 height 8
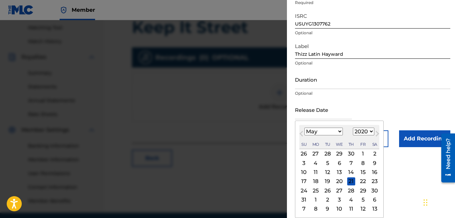
scroll to position [198, 0]
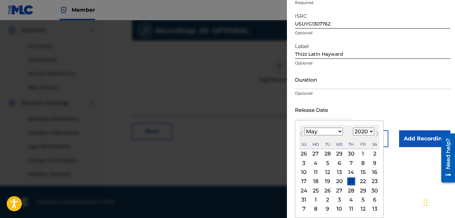
click at [362, 178] on div "22" at bounding box center [363, 181] width 8 height 8
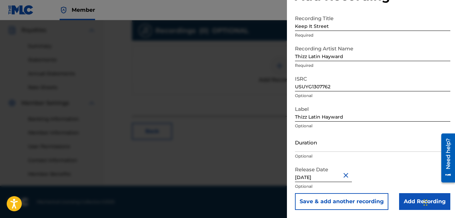
type input "[DATE]"
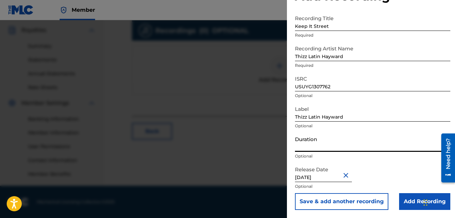
click at [349, 142] on input "Duration" at bounding box center [373, 141] width 156 height 19
click at [417, 205] on input "Add Recording" at bounding box center [425, 201] width 51 height 17
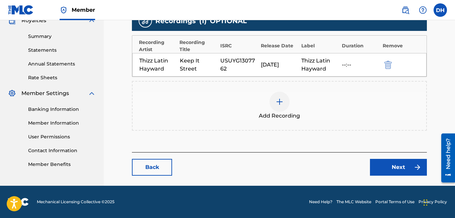
scroll to position [207, 0]
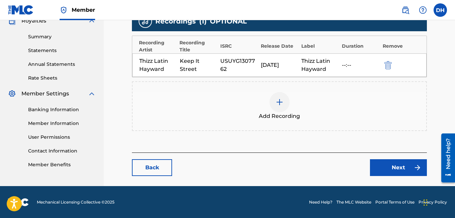
click at [399, 174] on link "Next" at bounding box center [398, 167] width 57 height 17
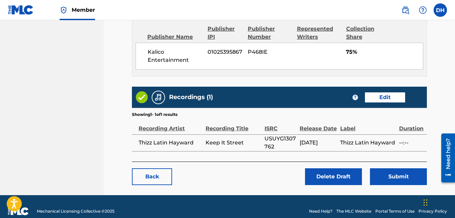
scroll to position [359, 0]
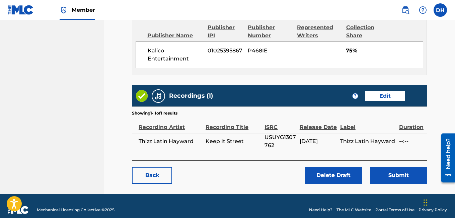
click at [396, 167] on button "Submit" at bounding box center [398, 175] width 57 height 17
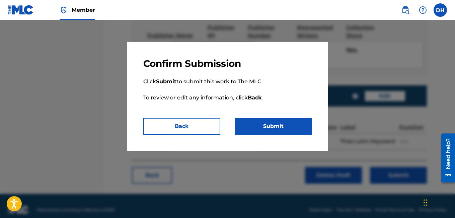
click at [248, 124] on button "Submit" at bounding box center [273, 126] width 77 height 17
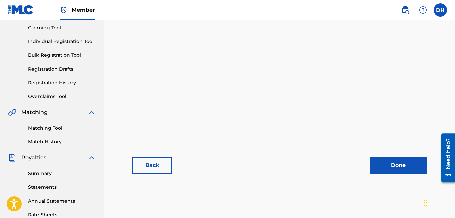
scroll to position [75, 0]
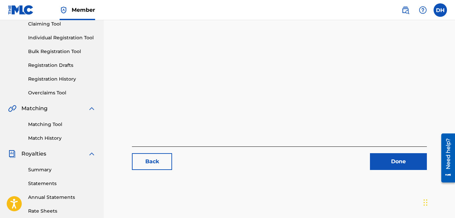
click at [403, 164] on link "Done" at bounding box center [398, 161] width 57 height 17
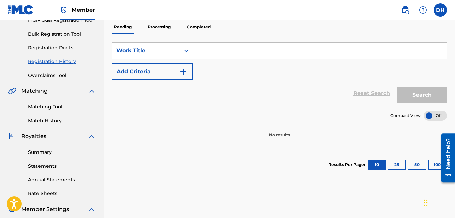
scroll to position [91, 0]
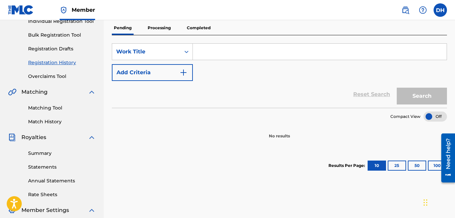
click at [155, 25] on p "Processing" at bounding box center [159, 28] width 27 height 14
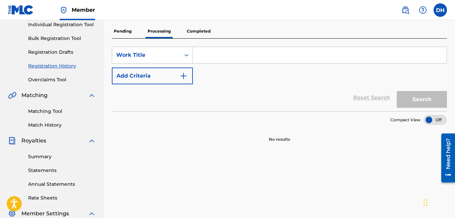
scroll to position [55, 0]
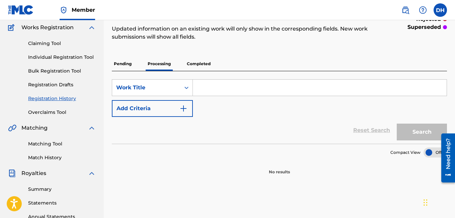
click at [186, 68] on p "Completed" at bounding box center [199, 64] width 28 height 14
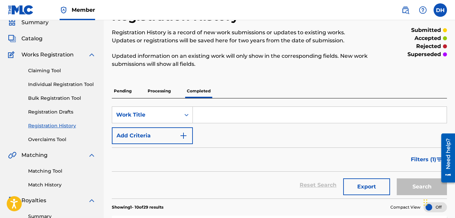
scroll to position [29, 0]
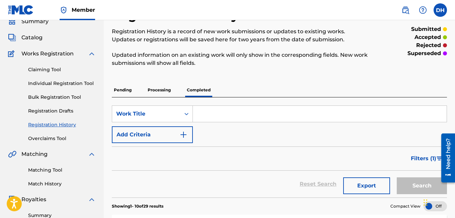
click at [131, 91] on p "Pending" at bounding box center [123, 90] width 22 height 14
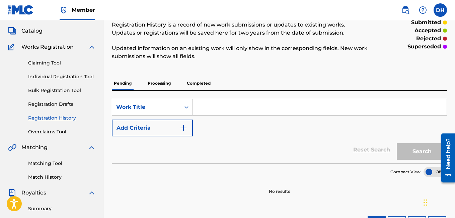
scroll to position [34, 0]
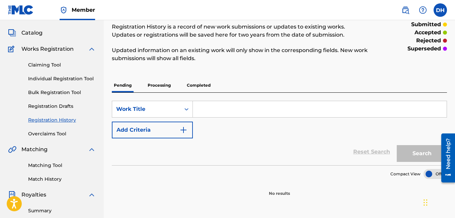
click at [148, 87] on p "Processing" at bounding box center [159, 85] width 27 height 14
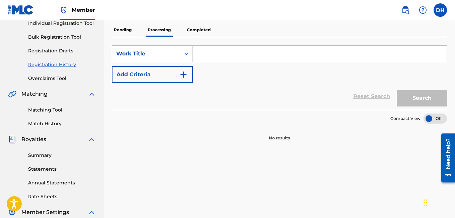
scroll to position [88, 0]
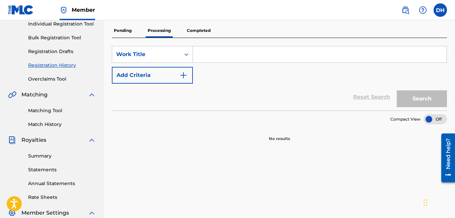
click at [198, 32] on p "Completed" at bounding box center [199, 30] width 28 height 14
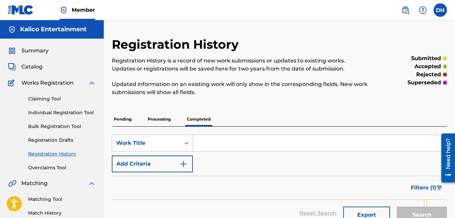
click at [73, 112] on link "Individual Registration Tool" at bounding box center [62, 112] width 68 height 7
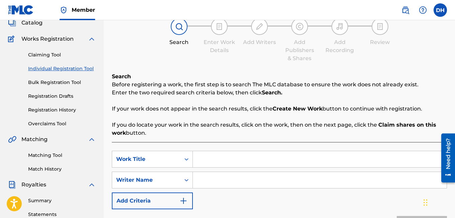
scroll to position [34, 0]
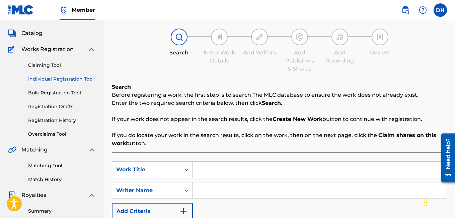
click at [57, 105] on link "Registration Drafts" at bounding box center [62, 106] width 68 height 7
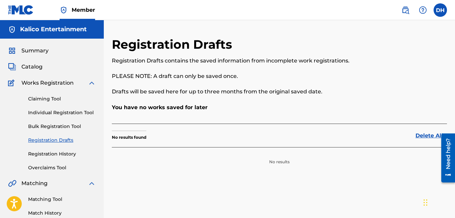
click at [53, 157] on div "Claiming Tool Individual Registration Tool Bulk Registration Tool Registration …" at bounding box center [52, 129] width 88 height 84
click at [47, 154] on link "Registration History" at bounding box center [62, 153] width 68 height 7
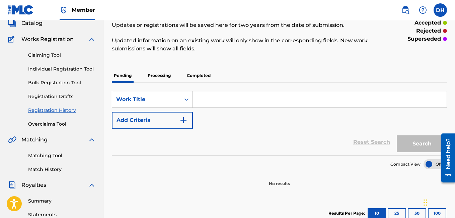
scroll to position [40, 0]
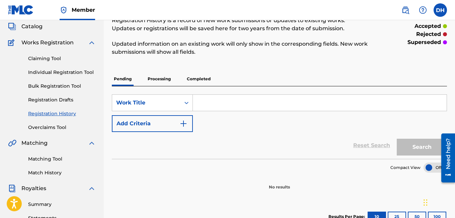
click at [195, 85] on p "Completed" at bounding box center [199, 79] width 28 height 14
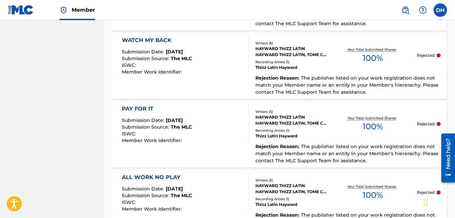
scroll to position [543, 0]
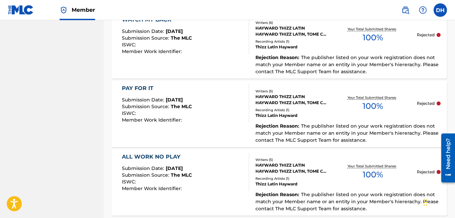
click at [138, 84] on div "PAY FOR IT" at bounding box center [157, 88] width 70 height 8
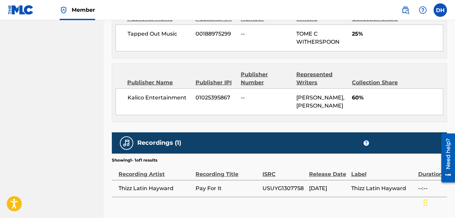
scroll to position [453, 0]
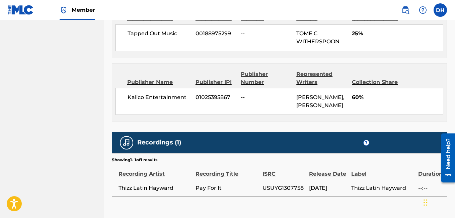
click at [138, 70] on div "Publisher Name Publisher IPI Publisher Number Represented Writers Collection Sh…" at bounding box center [280, 78] width 328 height 16
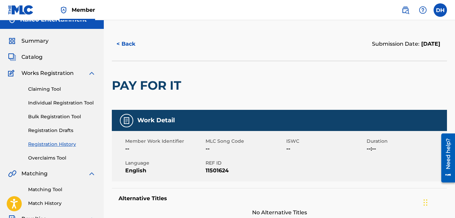
scroll to position [0, 0]
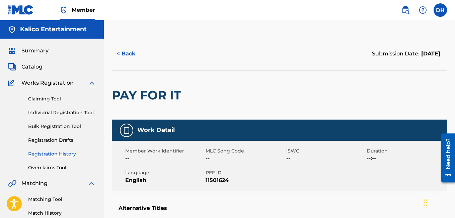
click at [70, 109] on link "Individual Registration Tool" at bounding box center [62, 112] width 68 height 7
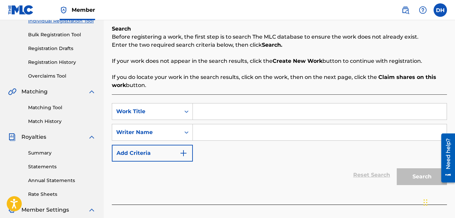
scroll to position [92, 0]
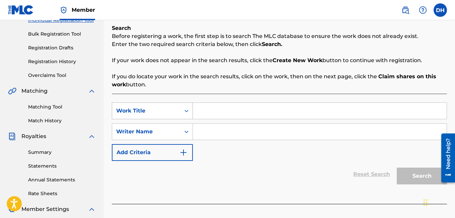
click at [184, 108] on icon "Search Form" at bounding box center [186, 110] width 7 height 7
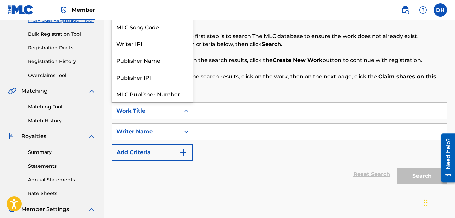
scroll to position [17, 0]
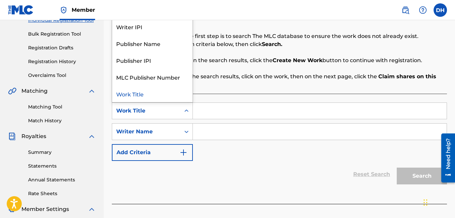
click at [184, 108] on icon "Search Form" at bounding box center [186, 110] width 7 height 7
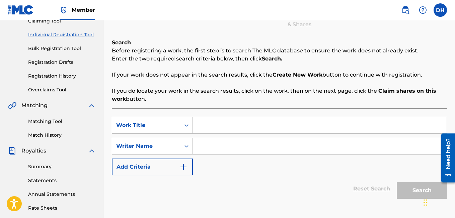
scroll to position [77, 0]
click at [209, 129] on input "Search Form" at bounding box center [320, 125] width 254 height 16
click at [227, 127] on input "Pay For It" at bounding box center [320, 125] width 254 height 16
type input "Pay For It"
click at [226, 144] on input "Search Form" at bounding box center [320, 146] width 254 height 16
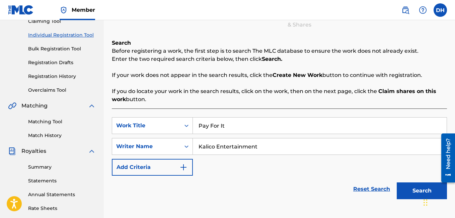
type input "Kalico Entertainment"
click at [397, 182] on button "Search" at bounding box center [422, 190] width 50 height 17
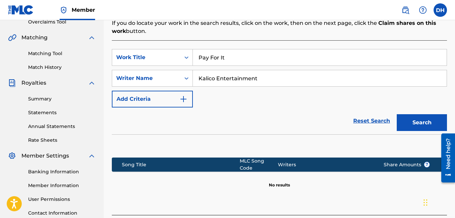
scroll to position [130, 0]
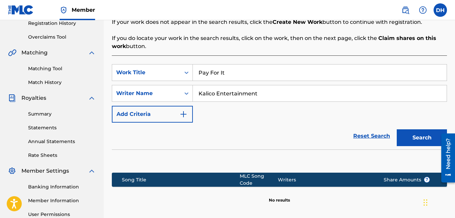
click at [421, 139] on button "Search" at bounding box center [422, 137] width 50 height 17
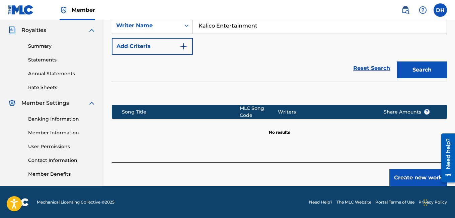
click at [408, 164] on div "Create new work" at bounding box center [280, 174] width 336 height 24
click at [408, 173] on button "Create new work" at bounding box center [419, 177] width 58 height 17
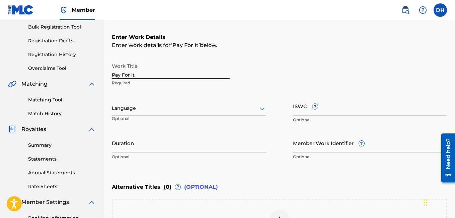
scroll to position [100, 0]
click at [249, 105] on div at bounding box center [189, 108] width 155 height 8
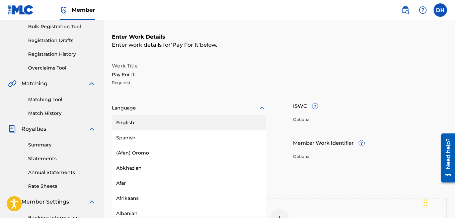
click at [199, 123] on div "English" at bounding box center [189, 122] width 154 height 15
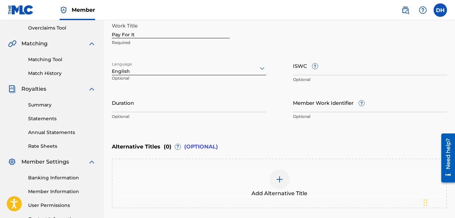
scroll to position [202, 0]
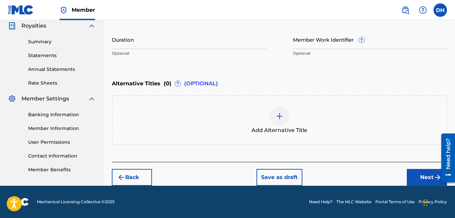
click at [437, 179] on div at bounding box center [446, 157] width 19 height 54
click at [426, 178] on button "Next" at bounding box center [427, 177] width 40 height 17
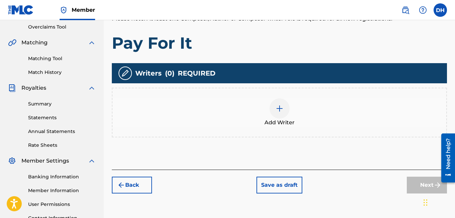
scroll to position [141, 0]
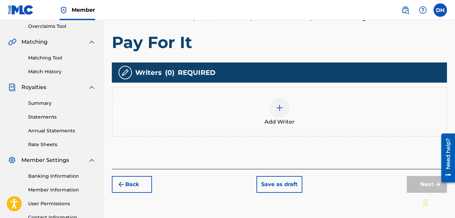
click at [279, 107] on img at bounding box center [280, 108] width 8 height 8
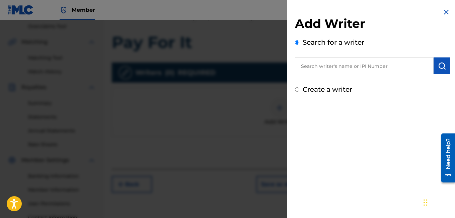
click at [323, 66] on input "text" at bounding box center [364, 65] width 139 height 17
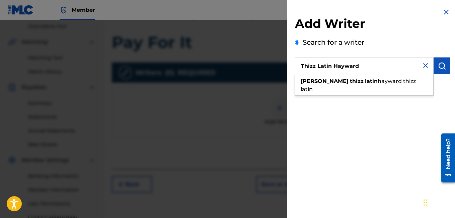
type input "Thizz Latin Hayward"
click at [440, 63] on img "submit" at bounding box center [442, 66] width 8 height 8
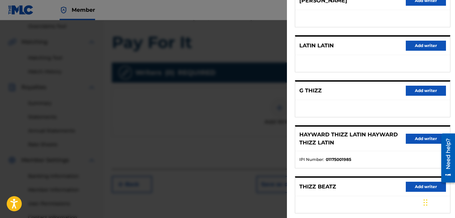
scroll to position [136, 0]
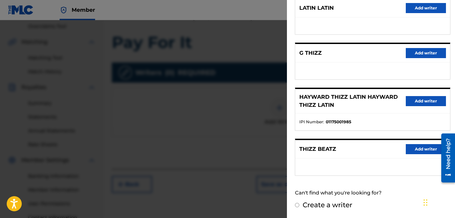
click at [422, 104] on button "Add writer" at bounding box center [426, 101] width 40 height 10
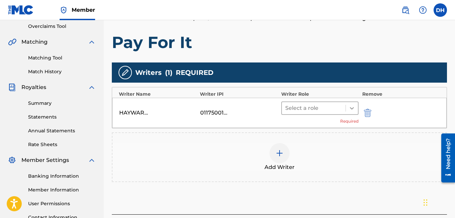
click at [351, 111] on icon at bounding box center [352, 108] width 7 height 7
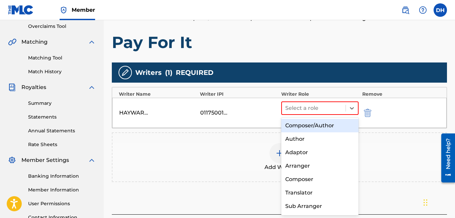
click at [335, 128] on div "Composer/Author" at bounding box center [321, 125] width 78 height 13
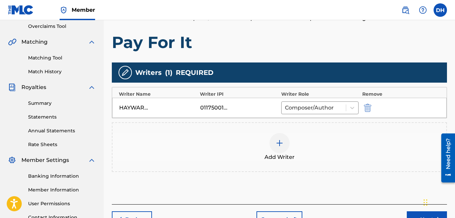
click at [277, 145] on img at bounding box center [280, 143] width 8 height 8
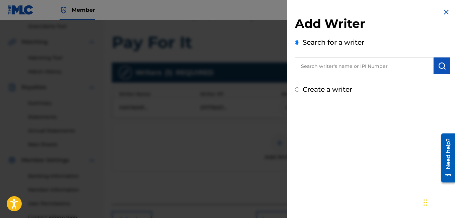
click at [326, 63] on input "text" at bounding box center [364, 65] width 139 height 17
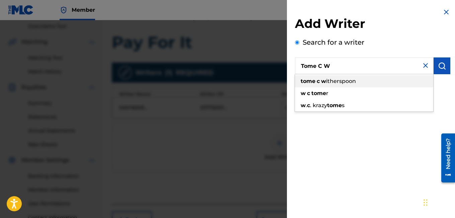
click at [327, 82] on span "itherspoon" at bounding box center [341, 81] width 30 height 6
type input "tome [PERSON_NAME]"
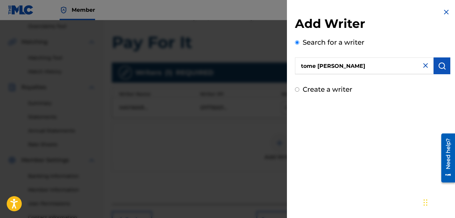
click at [453, 69] on div "Add Writer Search for a writer [PERSON_NAME] Create a writer" at bounding box center [373, 51] width 172 height 102
click at [443, 66] on img "submit" at bounding box center [442, 66] width 8 height 8
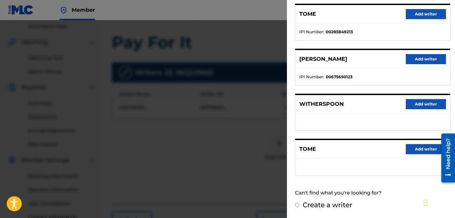
scroll to position [0, 0]
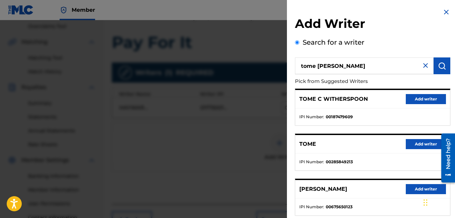
click at [416, 98] on button "Add writer" at bounding box center [426, 99] width 40 height 10
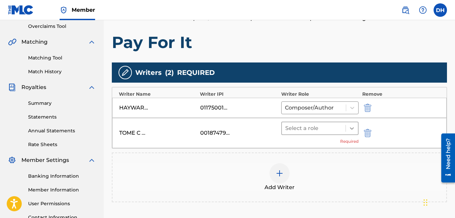
click at [352, 124] on div at bounding box center [352, 128] width 12 height 12
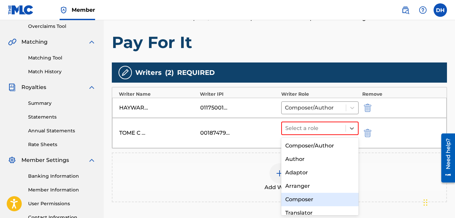
click at [306, 195] on div "Composer" at bounding box center [321, 198] width 78 height 13
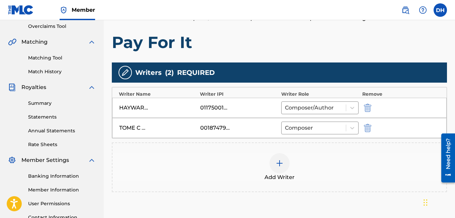
click at [277, 160] on img at bounding box center [280, 163] width 8 height 8
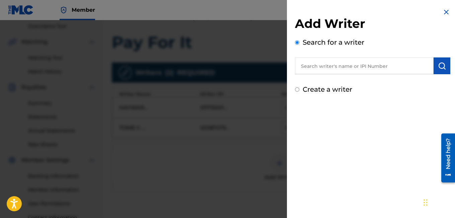
click at [333, 64] on input "text" at bounding box center [364, 65] width 139 height 17
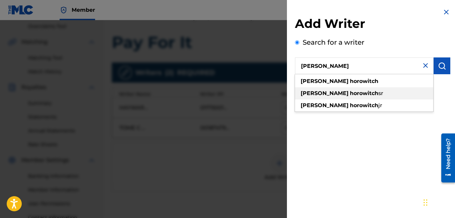
click at [379, 92] on span "sr" at bounding box center [381, 93] width 5 height 6
type input "[PERSON_NAME]"
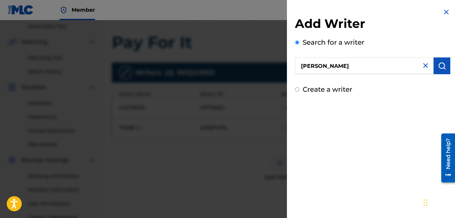
click at [438, 69] on img "submit" at bounding box center [442, 66] width 8 height 8
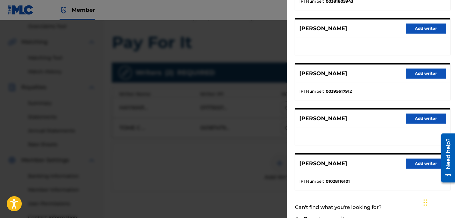
scroll to position [130, 0]
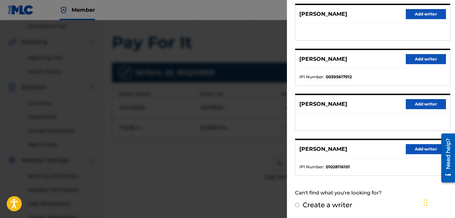
click at [421, 151] on button "Add writer" at bounding box center [426, 149] width 40 height 10
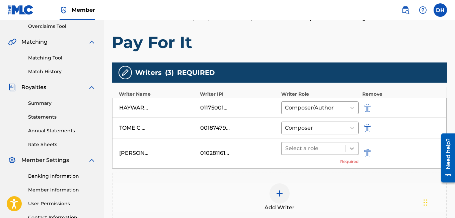
click at [351, 148] on icon at bounding box center [352, 148] width 4 height 2
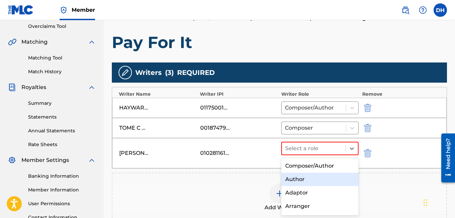
click at [328, 181] on div "Author" at bounding box center [321, 178] width 78 height 13
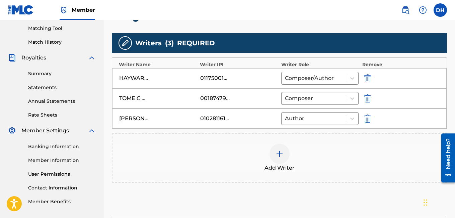
scroll to position [174, 0]
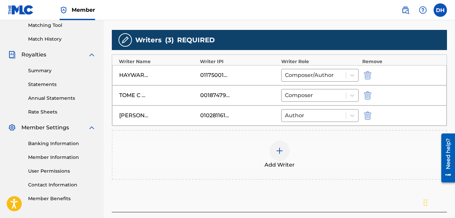
click at [283, 150] on img at bounding box center [280, 150] width 8 height 8
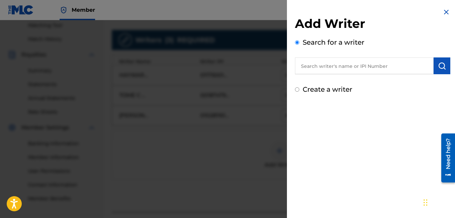
click at [370, 65] on input "text" at bounding box center [364, 65] width 139 height 17
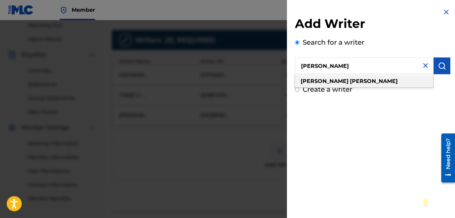
click at [373, 80] on div "[PERSON_NAME]" at bounding box center [364, 81] width 138 height 12
type input "[PERSON_NAME]"
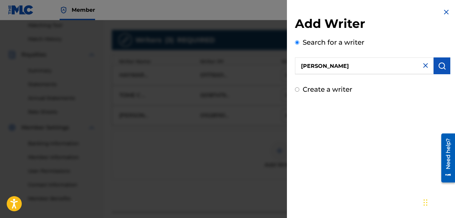
click at [435, 66] on button "submit" at bounding box center [442, 65] width 17 height 17
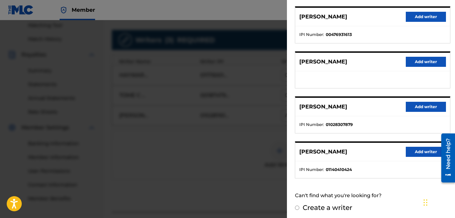
scroll to position [130, 0]
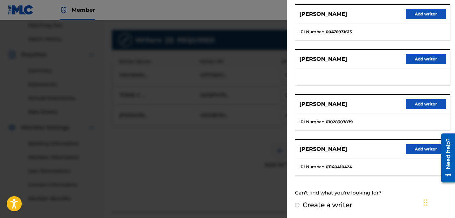
click at [409, 106] on button "Add writer" at bounding box center [426, 104] width 40 height 10
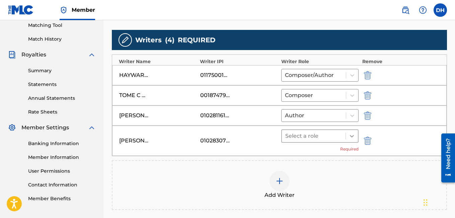
click at [358, 136] on div at bounding box center [352, 136] width 12 height 12
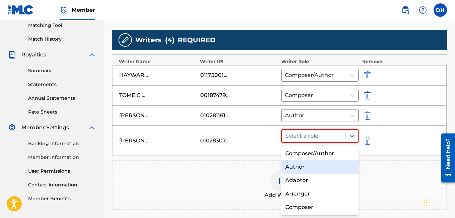
click at [322, 167] on div "Author" at bounding box center [321, 166] width 78 height 13
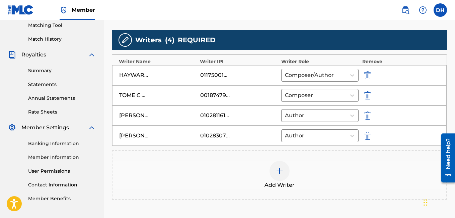
click at [276, 168] on img at bounding box center [280, 171] width 8 height 8
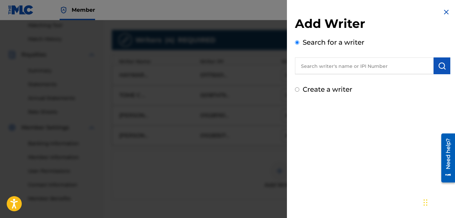
click at [353, 66] on input "text" at bounding box center [364, 65] width 139 height 17
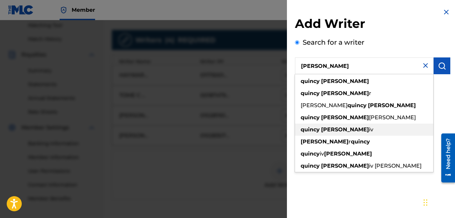
click at [353, 123] on div "[PERSON_NAME]" at bounding box center [364, 129] width 138 height 12
type input "[PERSON_NAME]"
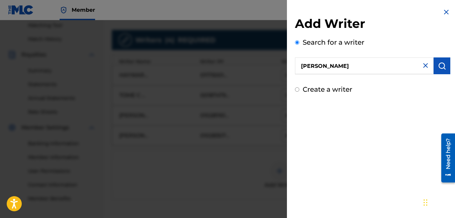
click at [436, 70] on button "submit" at bounding box center [442, 65] width 17 height 17
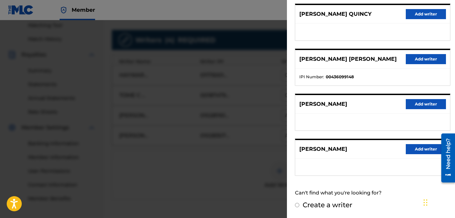
click at [413, 58] on button "Add writer" at bounding box center [426, 59] width 40 height 10
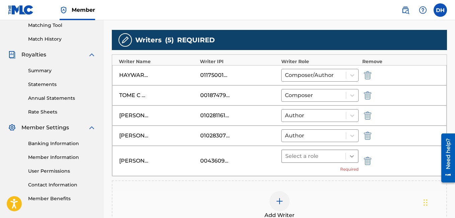
click at [352, 156] on icon at bounding box center [352, 156] width 7 height 7
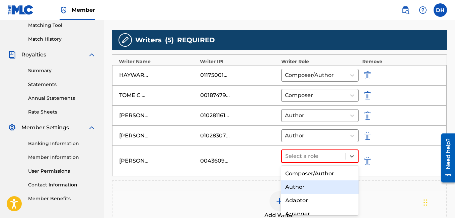
click at [315, 185] on div "Author" at bounding box center [321, 186] width 78 height 13
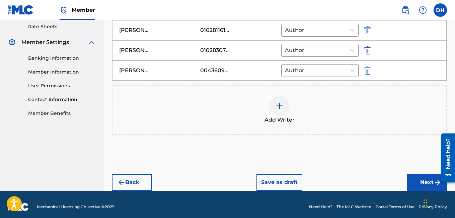
scroll to position [264, 0]
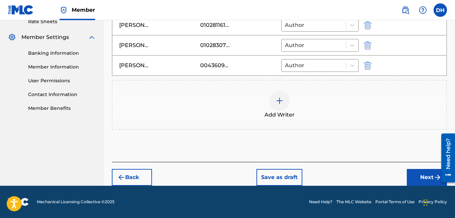
click at [416, 174] on button "Next" at bounding box center [427, 177] width 40 height 17
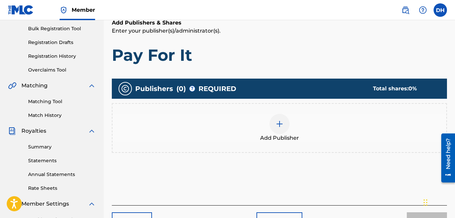
scroll to position [103, 0]
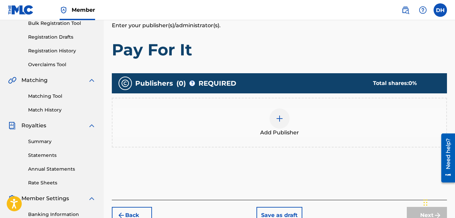
click at [292, 119] on div "Add Publisher" at bounding box center [280, 122] width 334 height 28
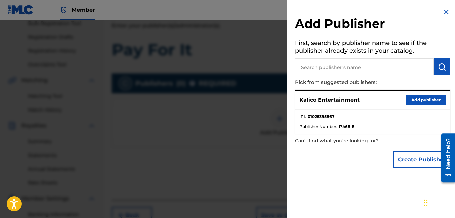
click at [419, 98] on button "Add publisher" at bounding box center [426, 100] width 40 height 10
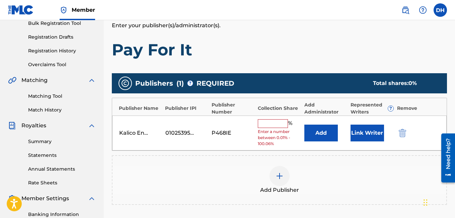
click at [270, 125] on input "text" at bounding box center [273, 123] width 30 height 9
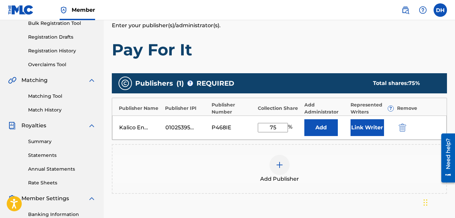
type input "75"
click at [360, 137] on div "Kalico Entertainment 01025395867 P468IE 75 % Add Link Writer" at bounding box center [279, 127] width 335 height 24
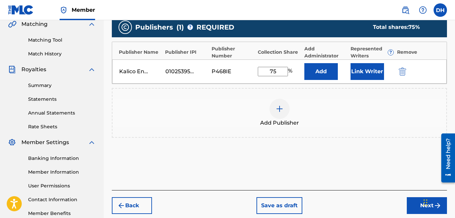
scroll to position [198, 0]
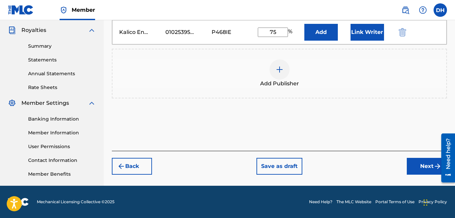
click at [421, 168] on button "Next" at bounding box center [427, 166] width 40 height 17
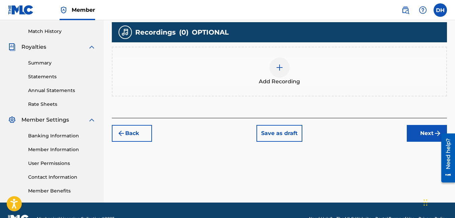
scroll to position [183, 0]
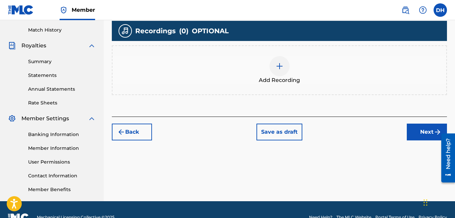
click at [285, 65] on div at bounding box center [280, 66] width 20 height 20
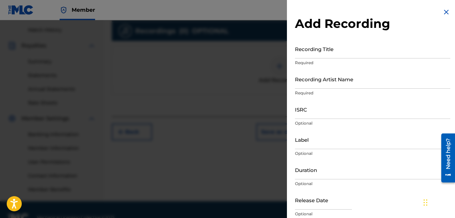
click at [323, 52] on input "Recording Title" at bounding box center [373, 48] width 156 height 19
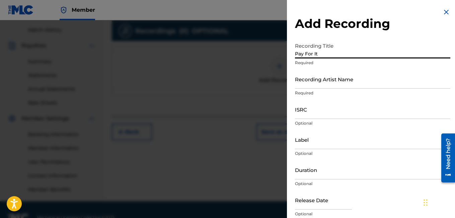
type input "Pay For It"
click at [327, 81] on input "Recording Artist Name" at bounding box center [373, 78] width 156 height 19
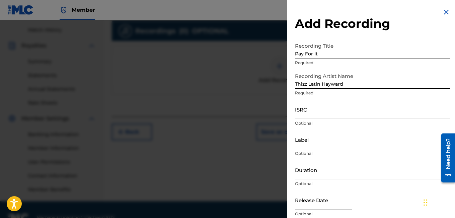
type input "Thizz Latin Hayward"
click at [325, 107] on input "ISRC" at bounding box center [373, 109] width 156 height 19
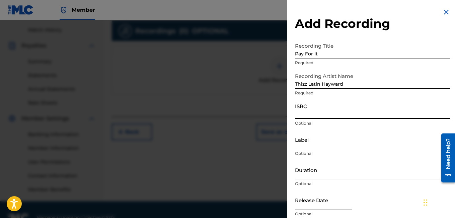
click at [319, 108] on input "ISRC" at bounding box center [373, 109] width 156 height 19
type input "USUYG1307758"
click at [311, 139] on input "Label" at bounding box center [373, 139] width 156 height 19
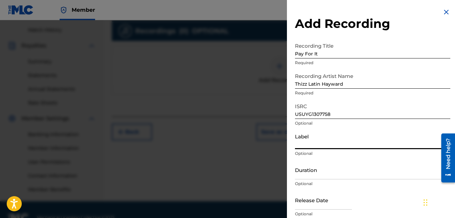
type input "R"
type input "Thizz Latin Hayward"
click at [328, 170] on input "Duration" at bounding box center [373, 169] width 156 height 19
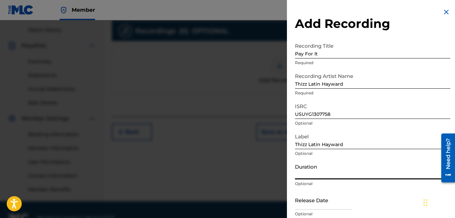
scroll to position [27, 0]
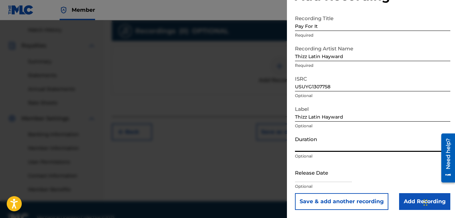
click at [327, 174] on input "text" at bounding box center [323, 172] width 57 height 19
select select "7"
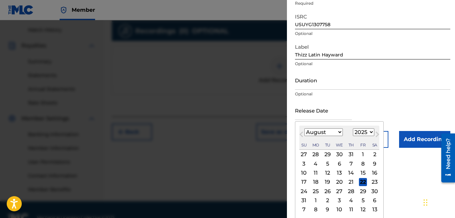
scroll to position [90, 0]
click at [366, 134] on select "1899 1900 1901 1902 1903 1904 1905 1906 1907 1908 1909 1910 1911 1912 1913 1914…" at bounding box center [363, 131] width 21 height 8
select select "2020"
click at [353, 127] on select "1899 1900 1901 1902 1903 1904 1905 1906 1907 1908 1909 1910 1911 1912 1913 1914…" at bounding box center [363, 131] width 21 height 8
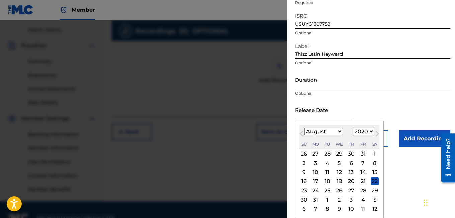
click at [318, 131] on select "January February March April May June July August September October November De…" at bounding box center [324, 131] width 39 height 8
select select "4"
click at [305, 127] on select "January February March April May June July August September October November De…" at bounding box center [324, 131] width 39 height 8
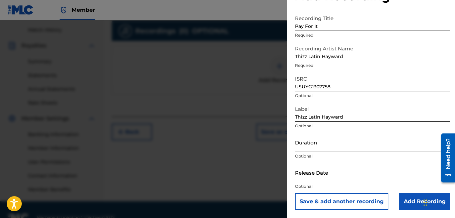
scroll to position [198, 0]
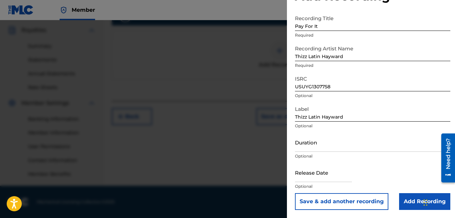
click at [334, 169] on div "Release Date Optional" at bounding box center [373, 178] width 156 height 30
select select "7"
select select "2025"
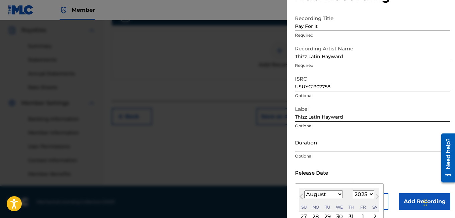
scroll to position [90, 0]
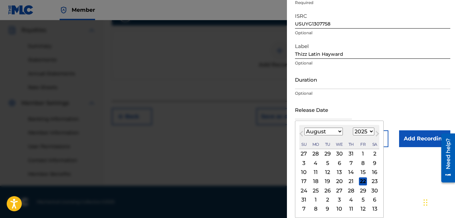
click at [317, 129] on select "January February March April May June July August September October November De…" at bounding box center [324, 131] width 39 height 8
select select "4"
click at [305, 135] on select "January February March April May June July August September October November De…" at bounding box center [324, 131] width 39 height 8
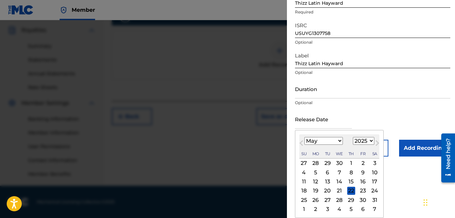
scroll to position [81, 0]
click at [367, 140] on select "1899 1900 1901 1902 1903 1904 1905 1906 1907 1908 1909 1910 1911 1912 1913 1914…" at bounding box center [363, 141] width 21 height 8
select select "2020"
click at [353, 137] on select "1899 1900 1901 1902 1903 1904 1905 1906 1907 1908 1909 1910 1911 1912 1913 1914…" at bounding box center [363, 141] width 21 height 8
click at [349, 193] on div "21" at bounding box center [352, 190] width 8 height 8
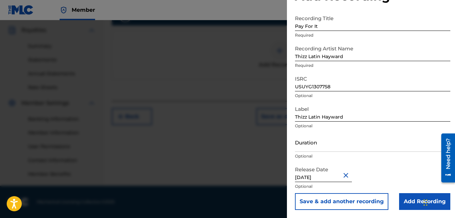
type input "[DATE]"
click at [339, 178] on input "[DATE]" at bounding box center [323, 172] width 57 height 19
select select "4"
select select "2020"
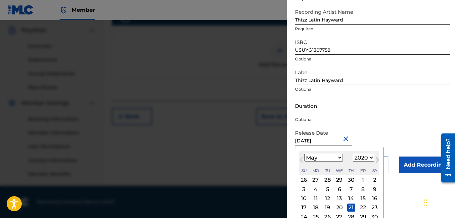
scroll to position [90, 0]
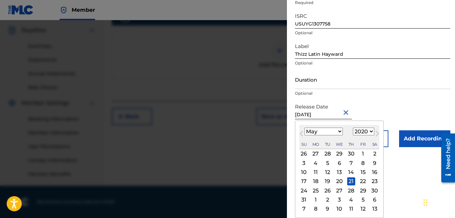
click at [359, 179] on div "22" at bounding box center [363, 181] width 8 height 8
type input "[DATE]"
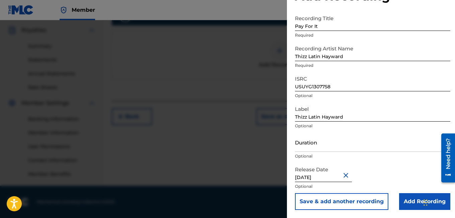
scroll to position [27, 0]
click at [369, 143] on input "Duration" at bounding box center [373, 141] width 156 height 19
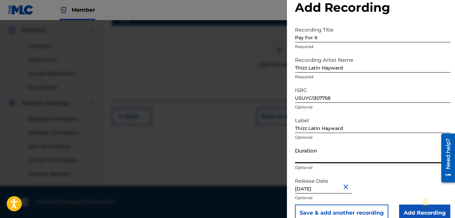
scroll to position [16, 0]
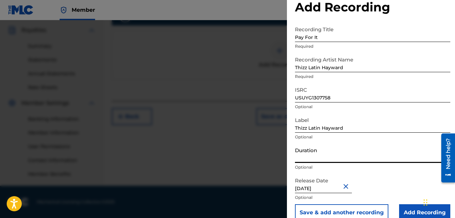
click at [323, 68] on input "Thizz Latin Hayward" at bounding box center [373, 62] width 156 height 19
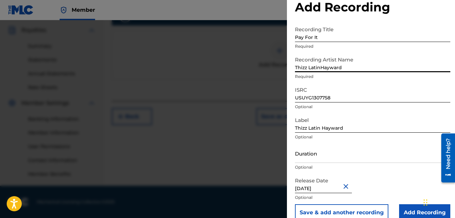
type input "Thizz Latin Hayward"
click at [351, 94] on input "USUYG1307758" at bounding box center [373, 92] width 156 height 19
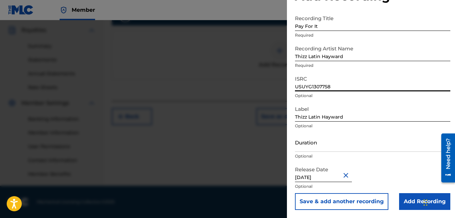
scroll to position [27, 0]
click at [351, 111] on input "Thizz Latin Hayward" at bounding box center [373, 111] width 156 height 19
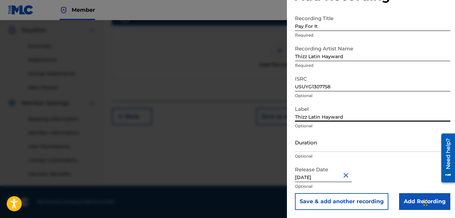
drag, startPoint x: 352, startPoint y: 117, endPoint x: 297, endPoint y: 107, distance: 55.2
click at [297, 107] on input "Thizz Latin Hayward" at bounding box center [373, 111] width 156 height 19
type input "Thizz Latin Hayward"
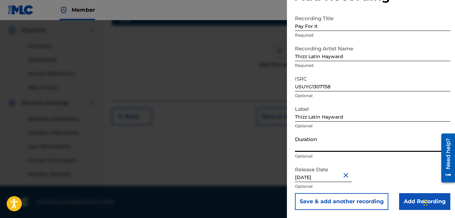
click at [329, 146] on input "Duration" at bounding box center [373, 141] width 156 height 19
click at [418, 204] on input "Add Recording" at bounding box center [425, 201] width 51 height 17
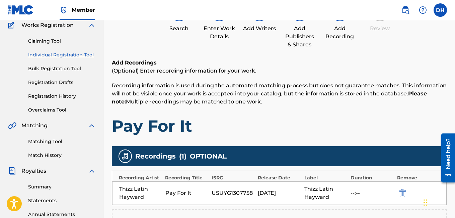
scroll to position [198, 0]
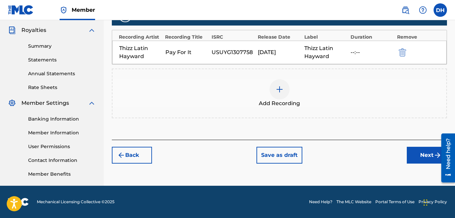
click at [416, 150] on button "Next" at bounding box center [427, 154] width 40 height 17
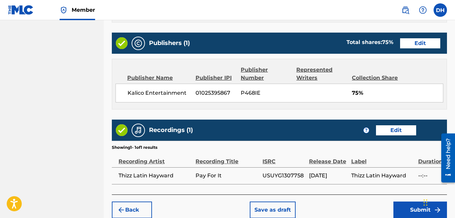
scroll to position [400, 0]
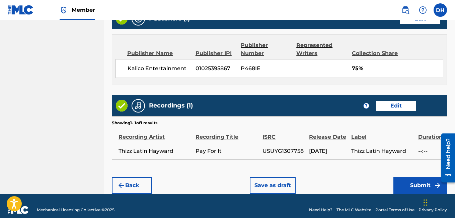
click at [409, 177] on button "Submit" at bounding box center [421, 185] width 54 height 17
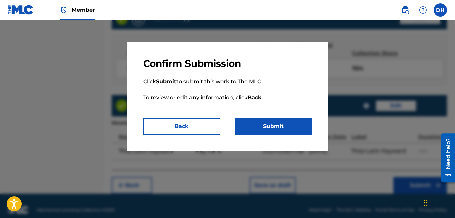
click at [266, 125] on button "Submit" at bounding box center [273, 126] width 77 height 17
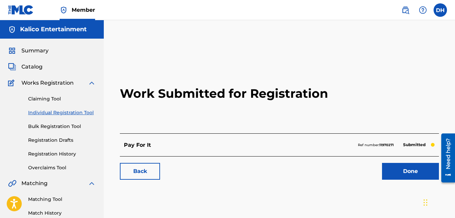
click at [394, 172] on link "Done" at bounding box center [410, 171] width 57 height 17
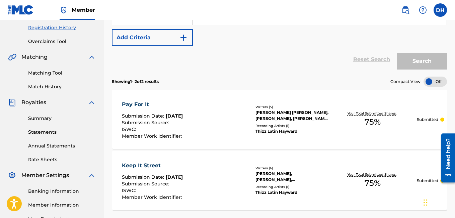
scroll to position [135, 0]
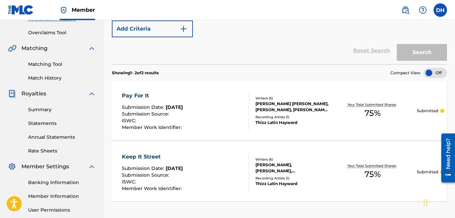
click at [134, 157] on div "Keep It Street" at bounding box center [153, 157] width 62 height 8
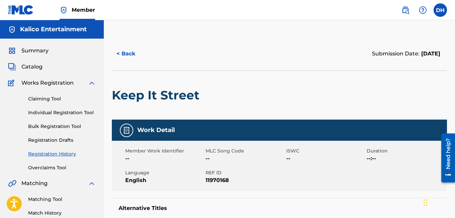
click at [55, 115] on link "Individual Registration Tool" at bounding box center [62, 112] width 68 height 7
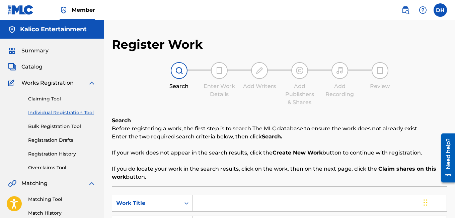
scroll to position [72, 0]
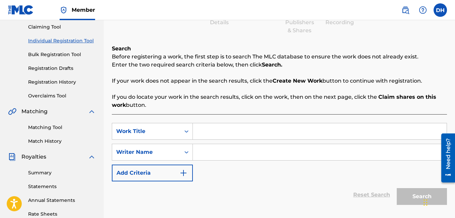
click at [207, 132] on input "Search Form" at bounding box center [320, 131] width 254 height 16
type input "OG's On The Rise"
click at [205, 157] on input "Search Form" at bounding box center [320, 152] width 254 height 16
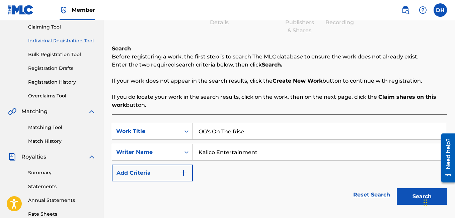
type input "Kalico Entertainment"
click at [416, 190] on button "Search" at bounding box center [422, 196] width 50 height 17
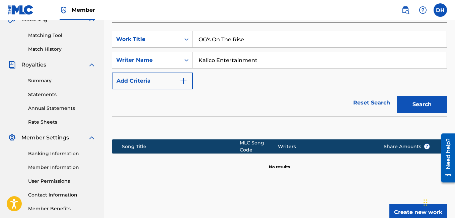
scroll to position [198, 0]
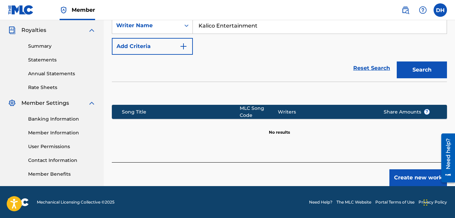
click at [408, 169] on button "Create new work" at bounding box center [419, 177] width 58 height 17
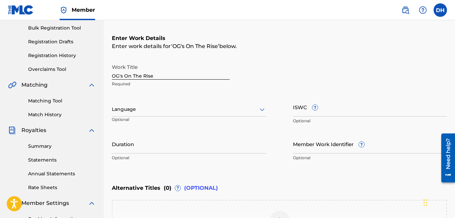
scroll to position [96, 0]
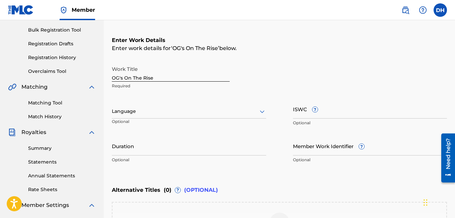
click at [248, 110] on div at bounding box center [189, 111] width 155 height 8
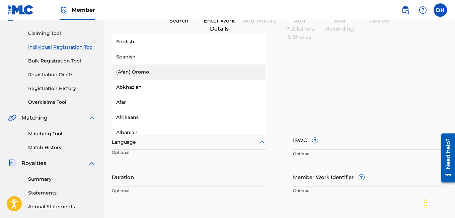
scroll to position [49, 0]
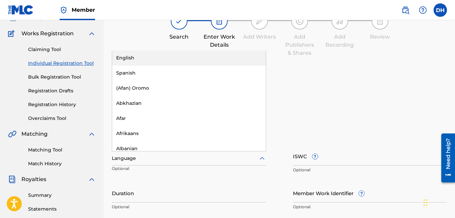
click at [249, 57] on div "English" at bounding box center [189, 57] width 154 height 15
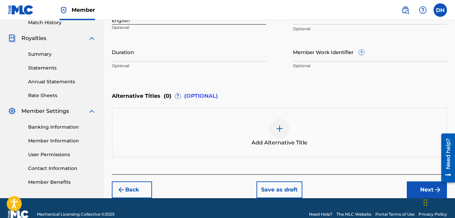
scroll to position [202, 0]
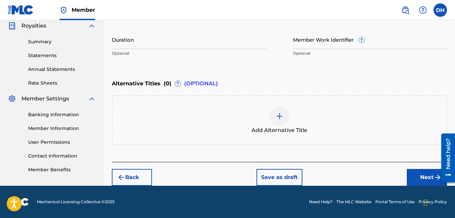
click at [411, 175] on button "Next" at bounding box center [427, 177] width 40 height 17
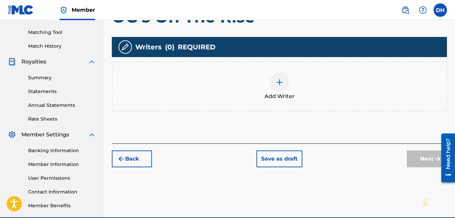
scroll to position [167, 0]
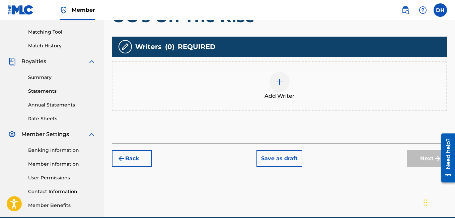
click at [281, 79] on img at bounding box center [280, 82] width 8 height 8
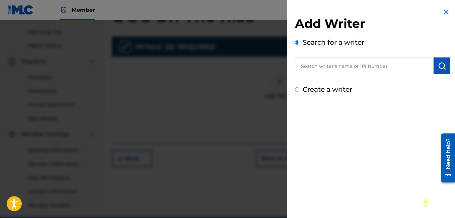
click at [381, 68] on input "text" at bounding box center [364, 65] width 139 height 17
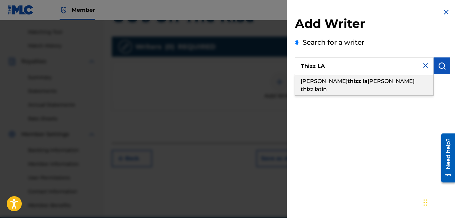
click at [378, 81] on span "[PERSON_NAME] thizz latin" at bounding box center [358, 85] width 114 height 14
type input "hayward thizz latin hayward thizz latin"
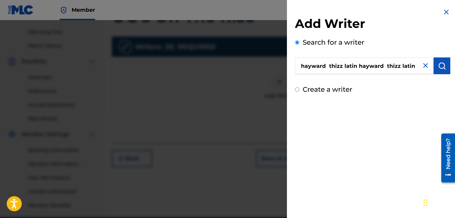
click at [438, 68] on img "submit" at bounding box center [442, 66] width 8 height 8
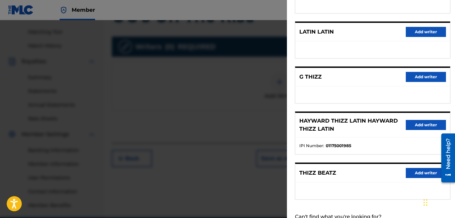
scroll to position [114, 0]
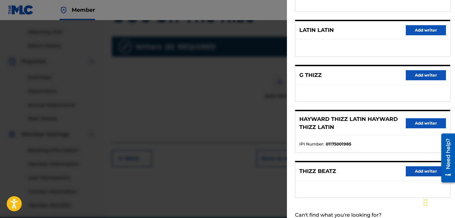
click at [430, 124] on button "Add writer" at bounding box center [426, 123] width 40 height 10
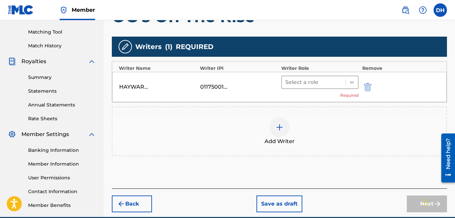
click at [357, 84] on div at bounding box center [352, 82] width 12 height 12
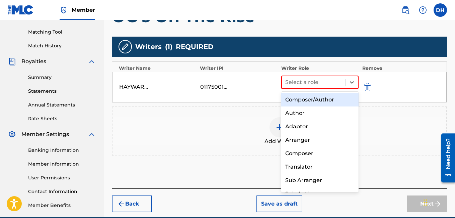
click at [330, 95] on div "Composer/Author" at bounding box center [321, 99] width 78 height 13
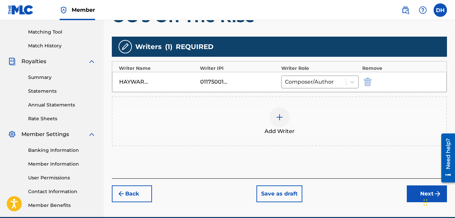
click at [282, 113] on img at bounding box center [280, 117] width 8 height 8
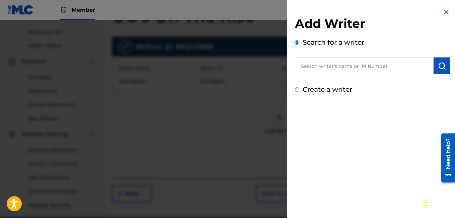
click at [352, 63] on input "text" at bounding box center [364, 65] width 139 height 17
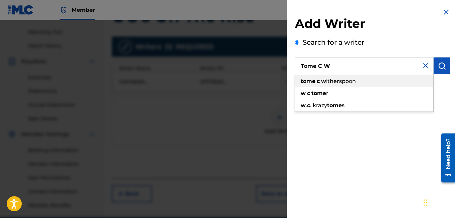
click at [357, 81] on div "tome c w itherspoon" at bounding box center [364, 81] width 138 height 12
type input "tome [PERSON_NAME]"
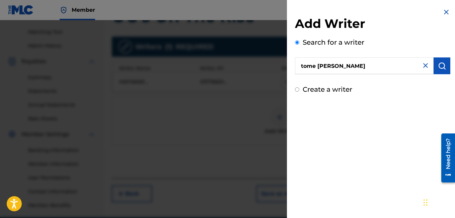
click at [443, 71] on button "submit" at bounding box center [442, 65] width 17 height 17
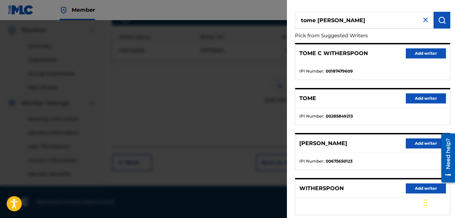
scroll to position [45, 0]
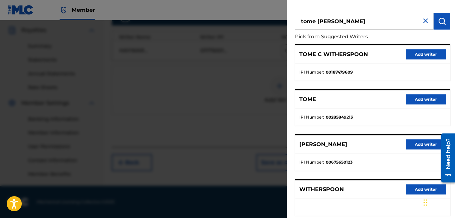
click at [406, 54] on button "Add writer" at bounding box center [426, 54] width 40 height 10
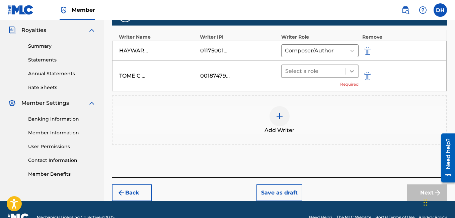
click at [349, 74] on div at bounding box center [352, 71] width 12 height 12
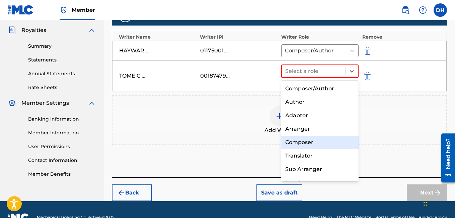
click at [301, 143] on div "Composer" at bounding box center [321, 141] width 78 height 13
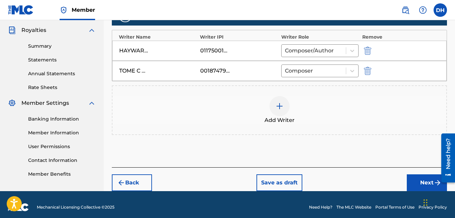
click at [279, 102] on img at bounding box center [280, 106] width 8 height 8
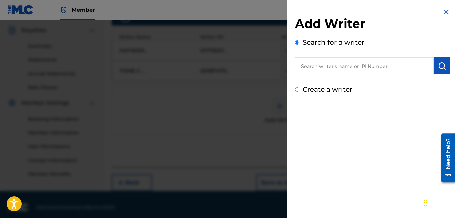
click at [348, 69] on input "text" at bounding box center [364, 65] width 139 height 17
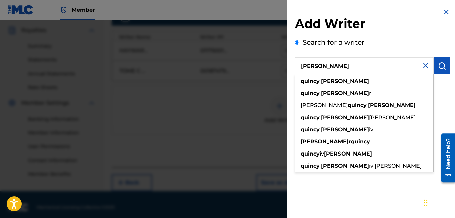
click at [327, 74] on div "[PERSON_NAME] [PERSON_NAME] r [PERSON_NAME] [PERSON_NAME] [PERSON_NAME] [PERSON…" at bounding box center [364, 123] width 139 height 98
click at [328, 78] on strong "[PERSON_NAME]" at bounding box center [345, 81] width 48 height 6
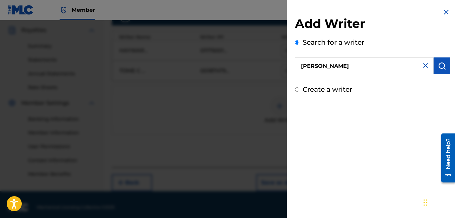
click at [442, 67] on img "submit" at bounding box center [442, 66] width 8 height 8
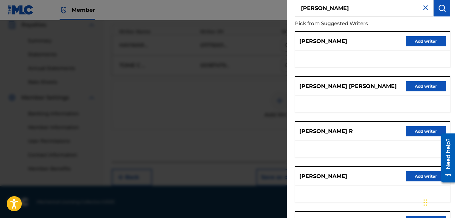
scroll to position [0, 0]
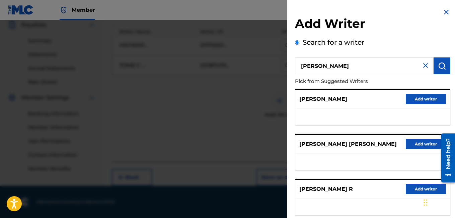
click at [349, 65] on input "[PERSON_NAME]" at bounding box center [364, 65] width 139 height 17
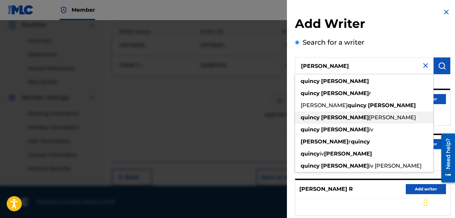
click at [369, 115] on span "[PERSON_NAME]" at bounding box center [392, 117] width 47 height 6
type input "[PERSON_NAME]"
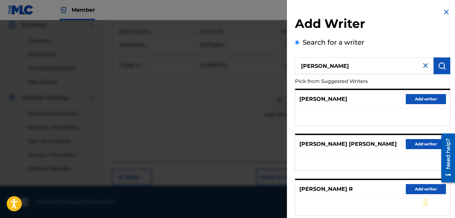
click at [446, 67] on button "submit" at bounding box center [442, 65] width 17 height 17
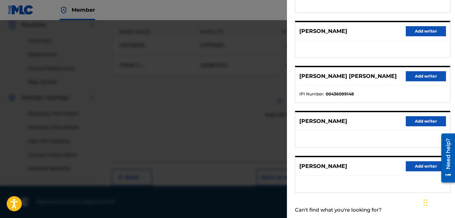
scroll to position [130, 0]
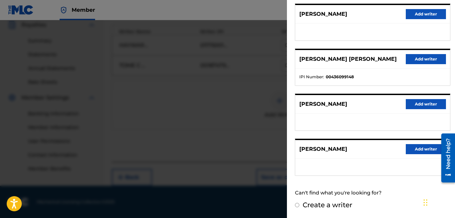
click at [419, 59] on button "Add writer" at bounding box center [426, 59] width 40 height 10
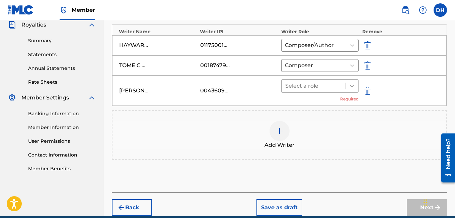
click at [357, 89] on div at bounding box center [352, 86] width 12 height 12
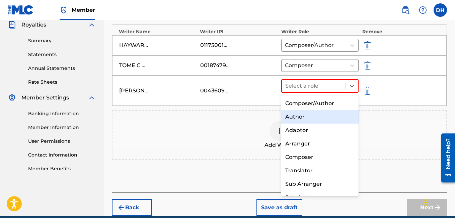
click at [324, 119] on div "Author" at bounding box center [321, 116] width 78 height 13
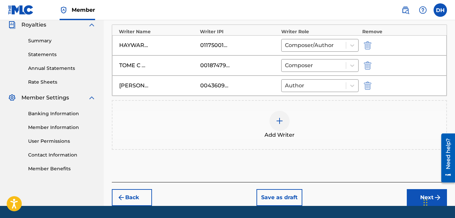
click at [277, 119] on img at bounding box center [280, 121] width 8 height 8
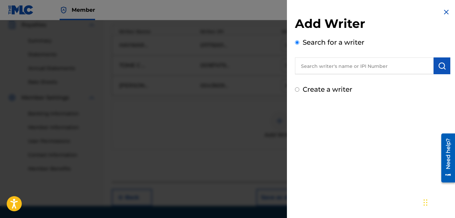
click at [335, 71] on input "text" at bounding box center [364, 65] width 139 height 17
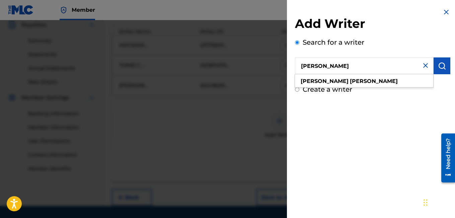
type input "[PERSON_NAME]"
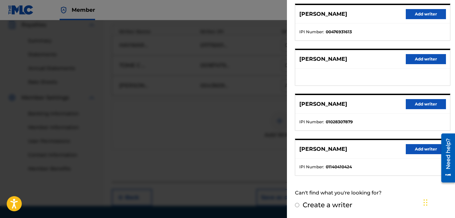
click at [422, 106] on button "Add writer" at bounding box center [426, 104] width 40 height 10
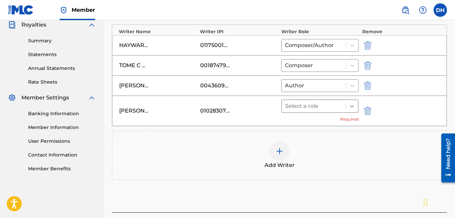
click at [352, 107] on icon at bounding box center [352, 106] width 7 height 7
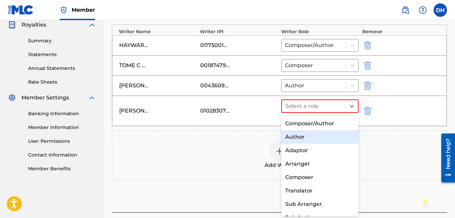
click at [327, 136] on div "Author" at bounding box center [321, 136] width 78 height 13
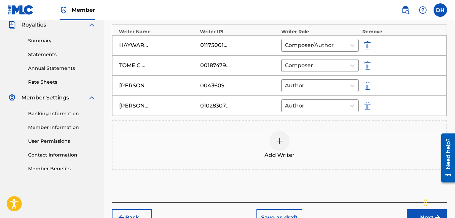
click at [277, 141] on img at bounding box center [280, 141] width 8 height 8
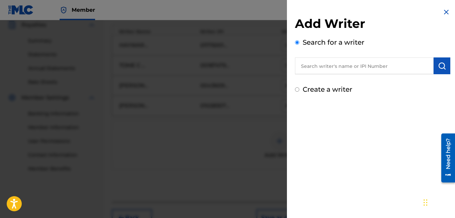
click at [371, 71] on input "text" at bounding box center [364, 65] width 139 height 17
click at [338, 65] on input "text" at bounding box center [364, 65] width 139 height 17
type input "E"
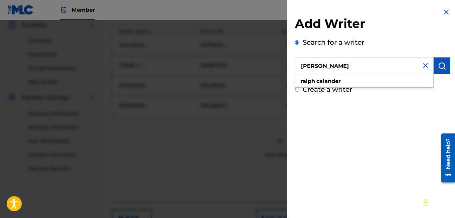
type input "[PERSON_NAME]"
click at [434, 72] on button "submit" at bounding box center [442, 65] width 17 height 17
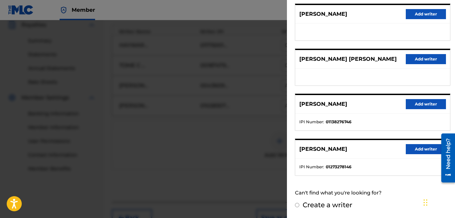
click at [422, 149] on button "Add writer" at bounding box center [426, 149] width 40 height 10
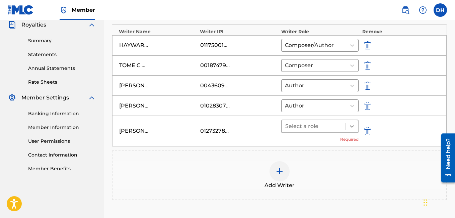
click at [355, 126] on icon at bounding box center [352, 126] width 7 height 7
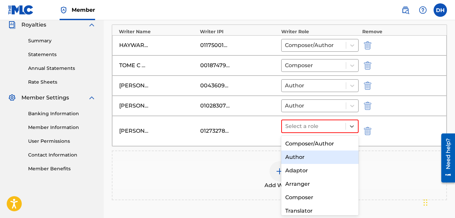
click at [320, 159] on div "Author" at bounding box center [321, 156] width 78 height 13
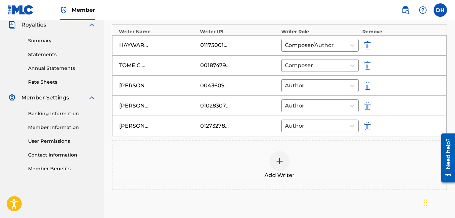
click at [281, 162] on img at bounding box center [280, 161] width 8 height 8
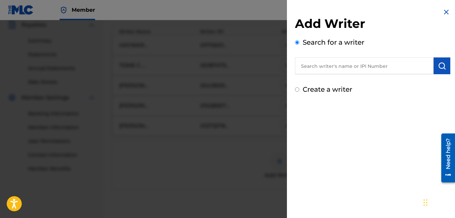
click at [347, 65] on input "text" at bounding box center [364, 65] width 139 height 17
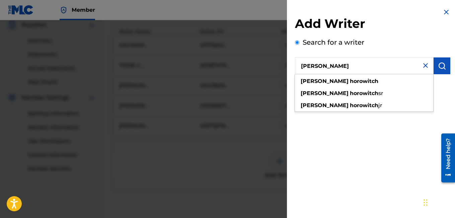
type input "[PERSON_NAME]"
click at [438, 69] on img "submit" at bounding box center [442, 66] width 8 height 8
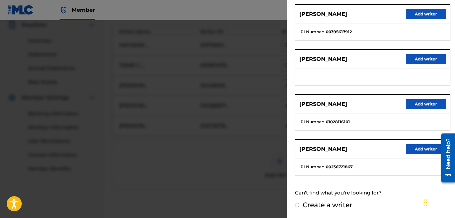
click at [412, 103] on button "Add writer" at bounding box center [426, 104] width 40 height 10
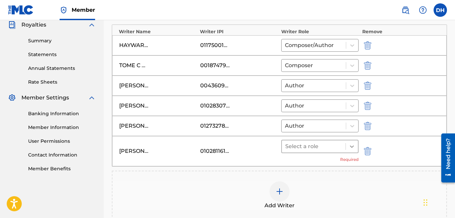
click at [351, 147] on icon at bounding box center [352, 146] width 7 height 7
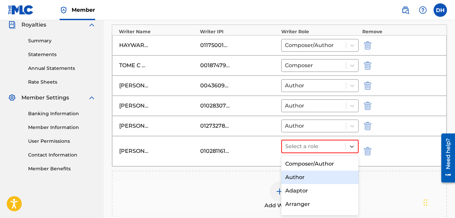
click at [316, 176] on div "Author" at bounding box center [321, 176] width 78 height 13
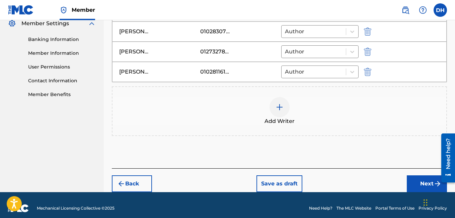
scroll to position [284, 0]
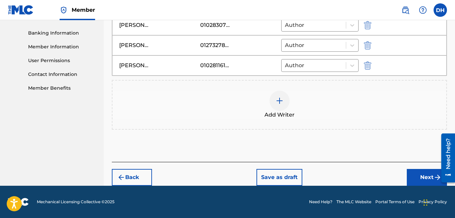
click at [429, 176] on button "Next" at bounding box center [427, 177] width 40 height 17
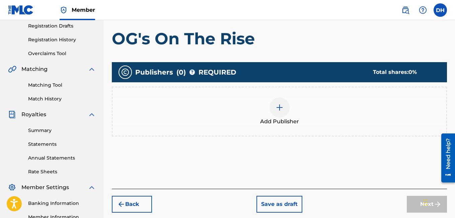
scroll to position [114, 0]
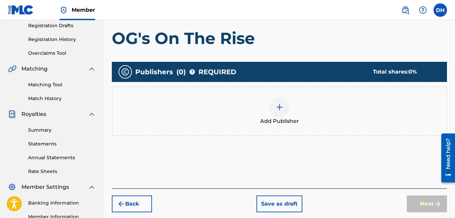
click at [282, 111] on img at bounding box center [280, 107] width 8 height 8
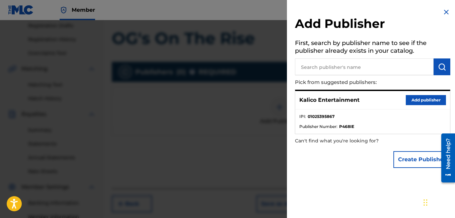
click at [407, 101] on button "Add publisher" at bounding box center [426, 100] width 40 height 10
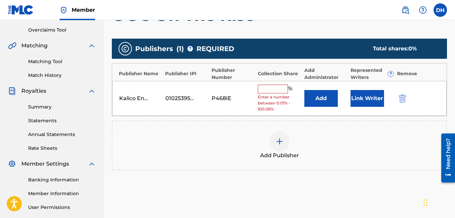
scroll to position [138, 0]
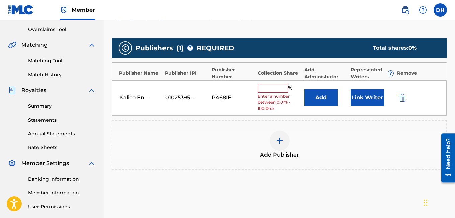
click at [279, 87] on input "text" at bounding box center [273, 88] width 30 height 9
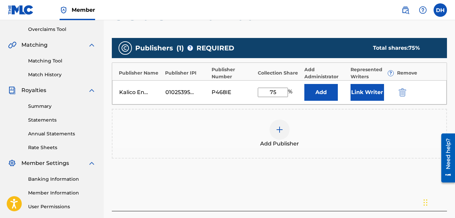
type input "75"
click at [346, 119] on div "Add Publisher" at bounding box center [280, 133] width 334 height 28
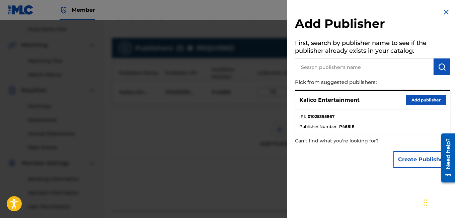
click at [198, 157] on div at bounding box center [227, 129] width 455 height 218
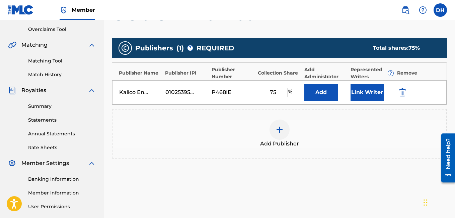
scroll to position [198, 0]
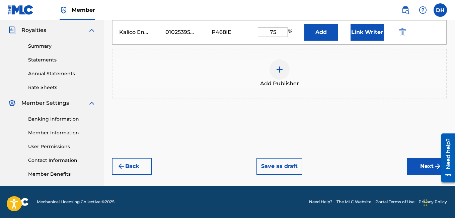
click at [408, 160] on button "Next" at bounding box center [427, 166] width 40 height 17
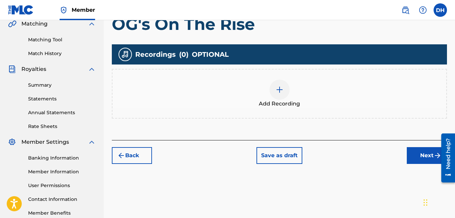
scroll to position [160, 0]
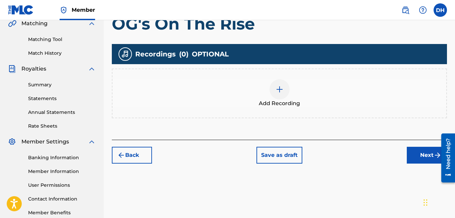
click at [278, 87] on img at bounding box center [280, 89] width 8 height 8
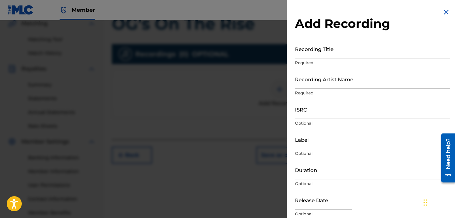
click at [323, 51] on input "Recording Title" at bounding box center [373, 48] width 156 height 19
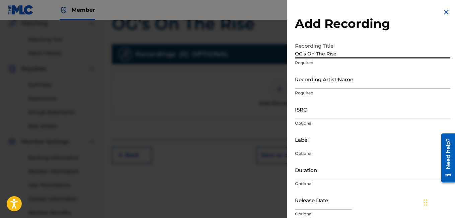
type input "OG's On The Rise"
click at [302, 80] on input "Recording Artist Name" at bounding box center [373, 78] width 156 height 19
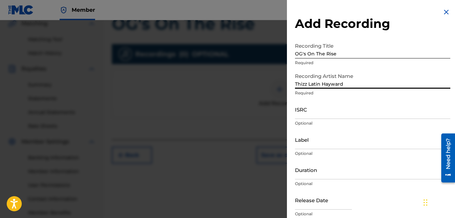
type input "Thizz Latin Hayward"
click at [318, 101] on input "ISRC" at bounding box center [373, 109] width 156 height 19
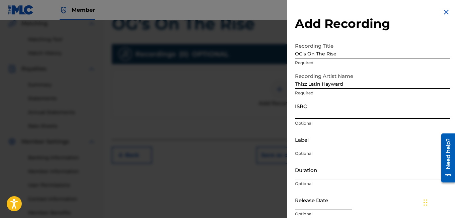
click at [331, 115] on input "ISRC" at bounding box center [373, 109] width 156 height 19
type input "USUYG1307785"
click at [363, 137] on input "Label" at bounding box center [373, 139] width 156 height 19
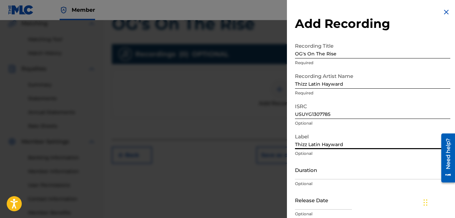
type input "Thizz Latin Hayward"
click at [365, 174] on input "Duration" at bounding box center [373, 169] width 156 height 19
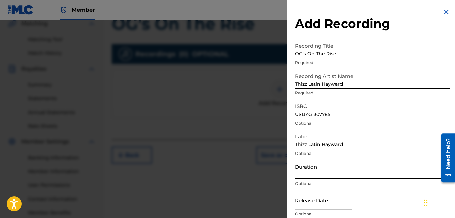
scroll to position [27, 0]
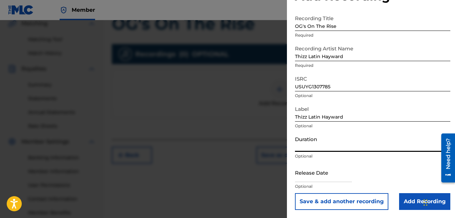
click at [365, 174] on div "Release Date Optional" at bounding box center [373, 178] width 156 height 30
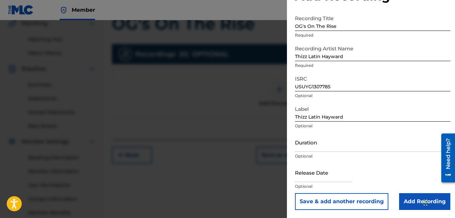
click at [342, 173] on input "text" at bounding box center [323, 172] width 57 height 19
select select "7"
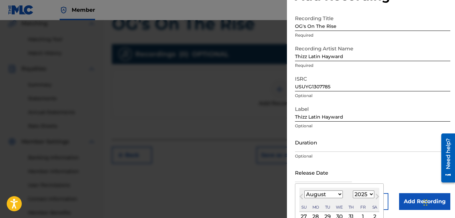
click at [361, 196] on select "1899 1900 1901 1902 1903 1904 1905 1906 1907 1908 1909 1910 1911 1912 1913 1914…" at bounding box center [363, 194] width 21 height 8
select select "2020"
click at [353, 190] on select "1899 1900 1901 1902 1903 1904 1905 1906 1907 1908 1909 1910 1911 1912 1913 1914…" at bounding box center [363, 194] width 21 height 8
click at [331, 194] on select "January February March April May June July August September October November De…" at bounding box center [324, 194] width 39 height 8
select select "4"
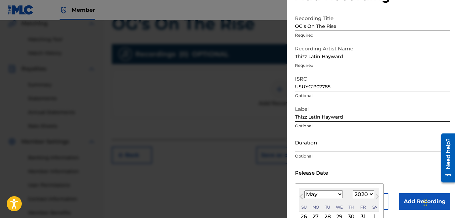
click at [305, 190] on select "January February March April May June July August September October November De…" at bounding box center [324, 194] width 39 height 8
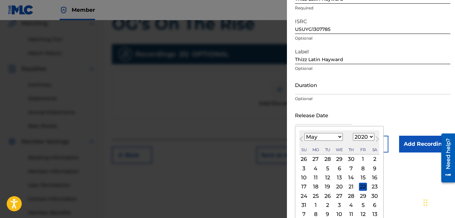
scroll to position [85, 0]
click at [371, 186] on div "23" at bounding box center [375, 186] width 8 height 8
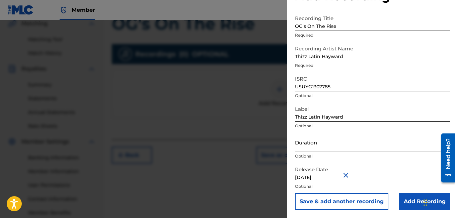
type input "[DATE]"
click at [328, 180] on input "[DATE]" at bounding box center [323, 172] width 57 height 19
select select "4"
select select "2020"
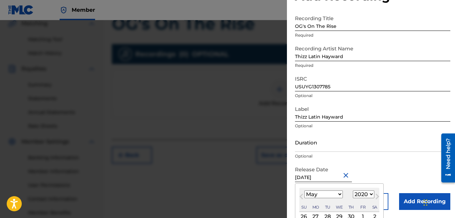
scroll to position [90, 0]
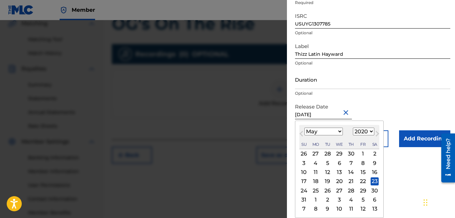
click at [359, 183] on div "22" at bounding box center [363, 181] width 8 height 8
type input "[DATE]"
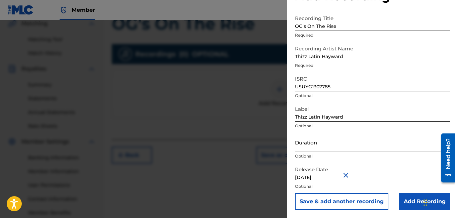
scroll to position [181, 0]
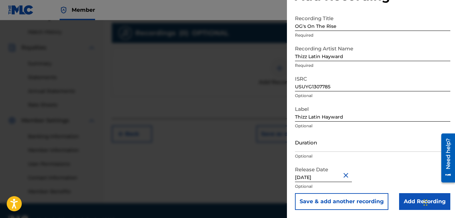
click at [384, 142] on input "Duration" at bounding box center [373, 141] width 156 height 19
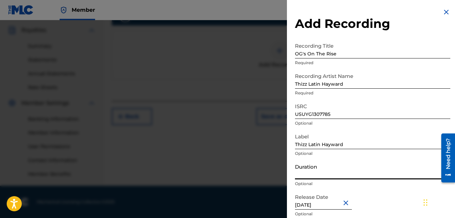
scroll to position [27, 0]
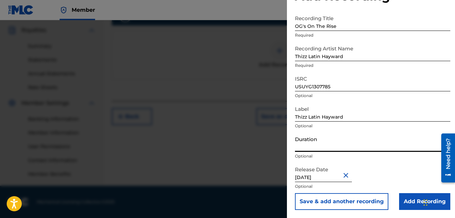
click at [421, 202] on input "Add Recording" at bounding box center [425, 201] width 51 height 17
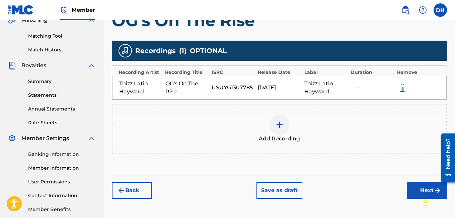
scroll to position [198, 0]
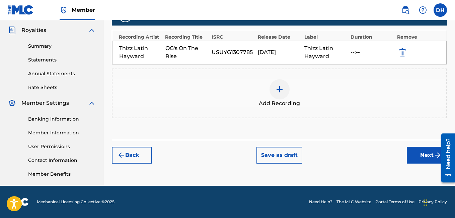
click at [417, 155] on button "Next" at bounding box center [427, 154] width 40 height 17
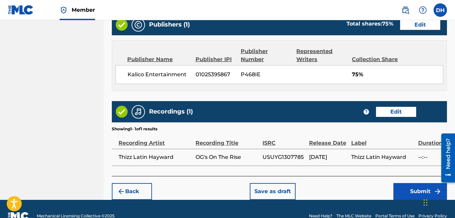
scroll to position [404, 0]
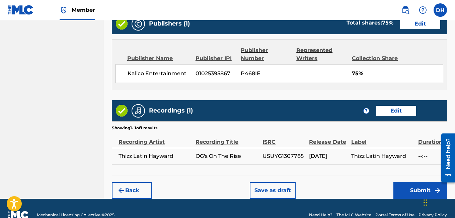
click at [418, 182] on button "Submit" at bounding box center [421, 190] width 54 height 17
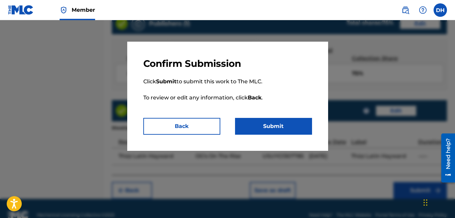
click at [194, 130] on button "Back" at bounding box center [181, 126] width 77 height 17
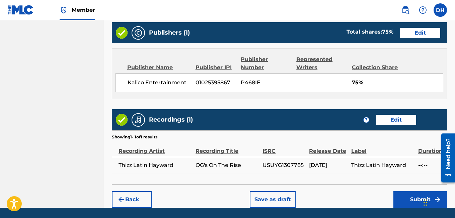
scroll to position [409, 0]
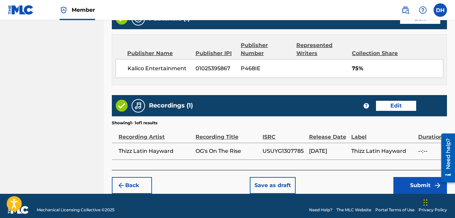
click at [398, 177] on button "Submit" at bounding box center [421, 185] width 54 height 17
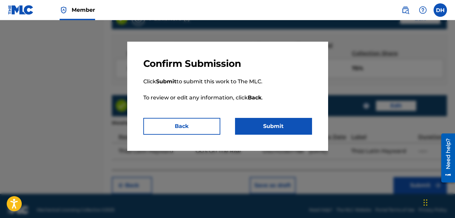
click at [274, 126] on button "Submit" at bounding box center [273, 126] width 77 height 17
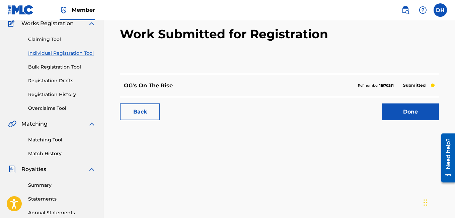
scroll to position [59, 0]
click at [413, 108] on link "Done" at bounding box center [410, 112] width 57 height 17
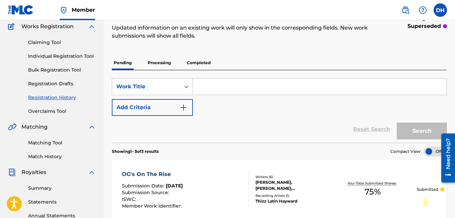
scroll to position [49, 0]
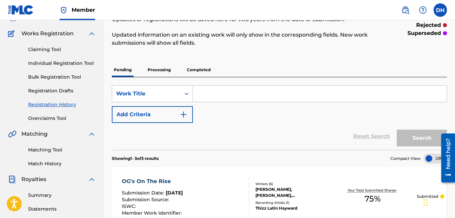
click at [58, 61] on link "Individual Registration Tool" at bounding box center [62, 63] width 68 height 7
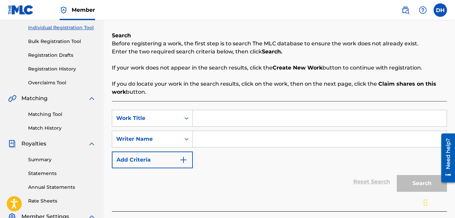
scroll to position [89, 0]
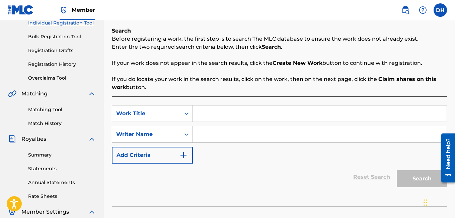
click at [225, 106] on input "Search Form" at bounding box center [320, 113] width 254 height 16
type input "All Work No Play"
click at [210, 129] on input "Search Form" at bounding box center [320, 134] width 254 height 16
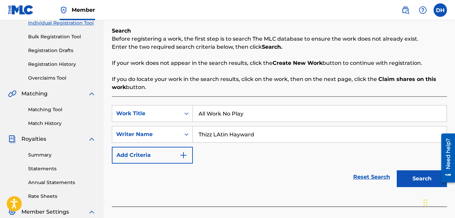
type input "Thizz LAtin Hayward"
click at [419, 186] on button "Search" at bounding box center [422, 178] width 50 height 17
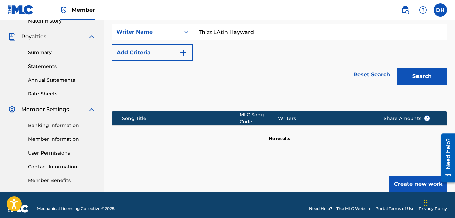
scroll to position [196, 0]
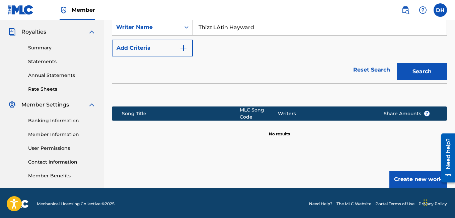
click at [414, 175] on button "Create new work" at bounding box center [419, 179] width 58 height 17
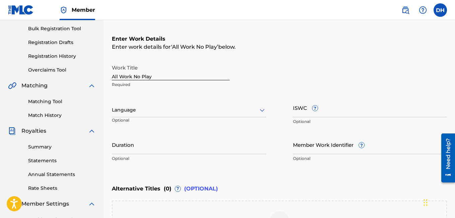
scroll to position [97, 0]
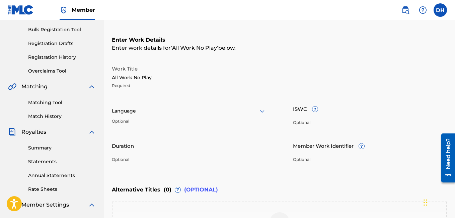
click at [205, 108] on div at bounding box center [189, 111] width 155 height 8
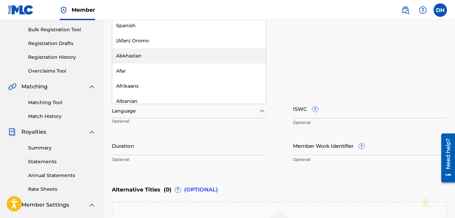
scroll to position [0, 0]
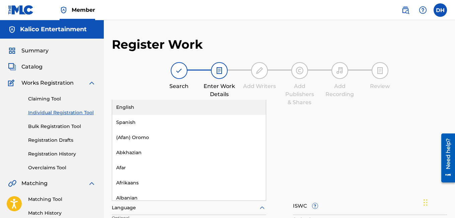
click at [195, 114] on div "English" at bounding box center [189, 107] width 154 height 15
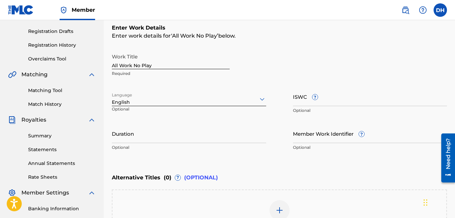
scroll to position [110, 0]
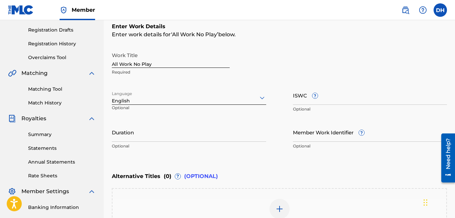
click at [253, 140] on input "Duration" at bounding box center [189, 131] width 155 height 19
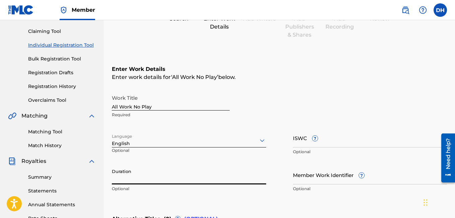
scroll to position [68, 0]
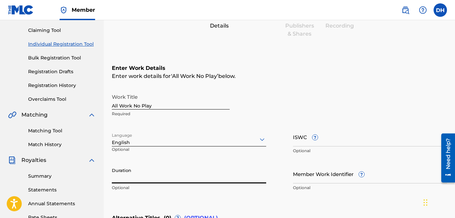
click at [120, 104] on input "All Work No Play" at bounding box center [171, 99] width 118 height 19
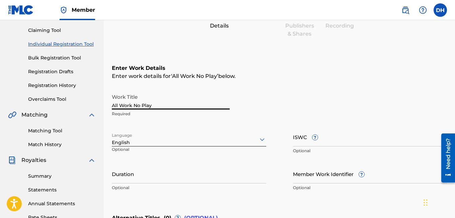
click at [117, 104] on input "All Work No Play" at bounding box center [171, 99] width 118 height 19
click at [116, 107] on input "Al Work No Play" at bounding box center [171, 99] width 118 height 19
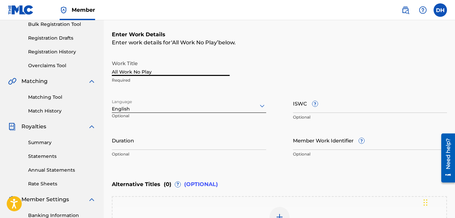
scroll to position [103, 0]
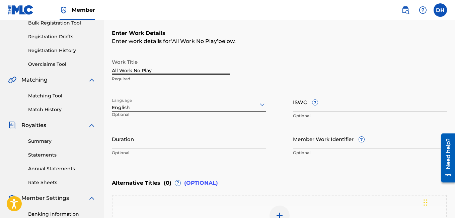
type input "All Work No Play"
click at [210, 151] on p "Optional" at bounding box center [189, 152] width 155 height 6
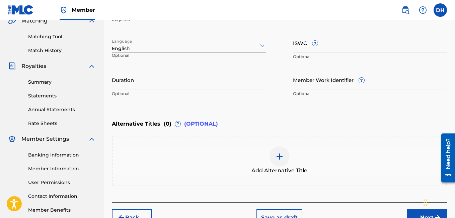
scroll to position [173, 0]
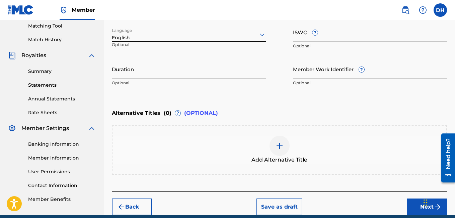
click at [421, 210] on button "Next" at bounding box center [427, 206] width 40 height 17
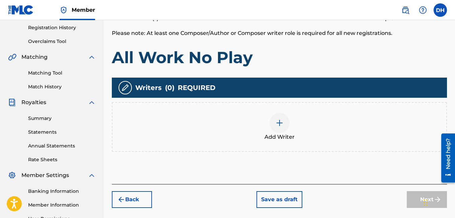
scroll to position [126, 0]
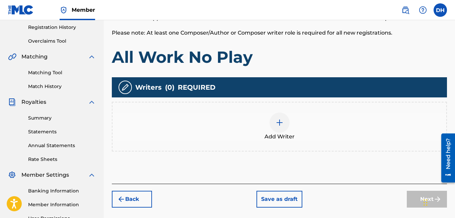
click at [273, 124] on div at bounding box center [280, 122] width 20 height 20
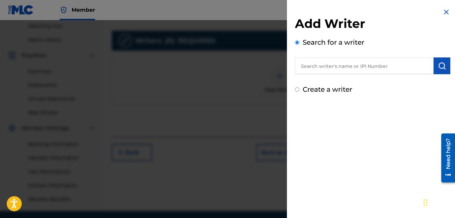
scroll to position [176, 0]
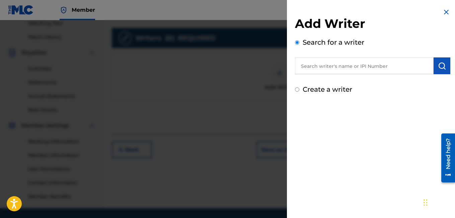
click at [337, 67] on input "text" at bounding box center [364, 65] width 139 height 17
click at [364, 69] on input "text" at bounding box center [364, 65] width 139 height 17
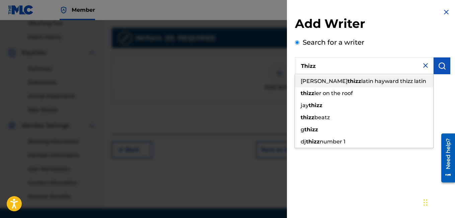
click at [374, 78] on span "latin hayward thizz latin" at bounding box center [394, 81] width 65 height 6
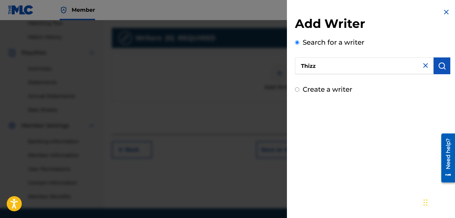
type input "hayward thizz latin hayward thizz latin"
click at [436, 60] on button "submit" at bounding box center [442, 65] width 17 height 17
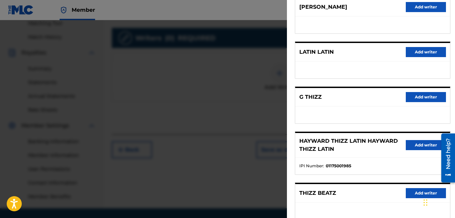
scroll to position [136, 0]
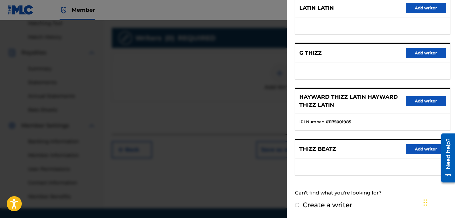
click at [422, 105] on button "Add writer" at bounding box center [426, 101] width 40 height 10
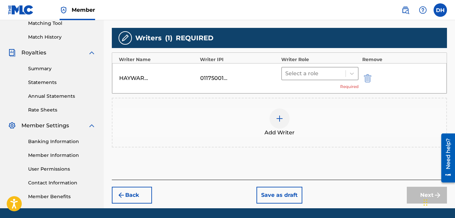
click at [339, 71] on div at bounding box center [314, 73] width 57 height 9
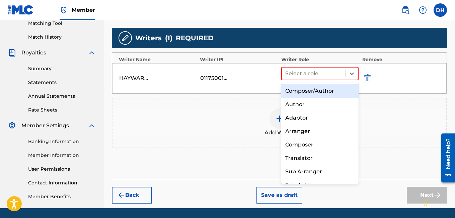
click at [325, 93] on div "Composer/Author" at bounding box center [321, 90] width 78 height 13
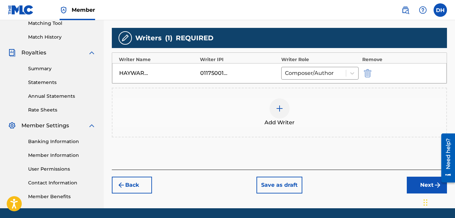
click at [276, 105] on img at bounding box center [280, 108] width 8 height 8
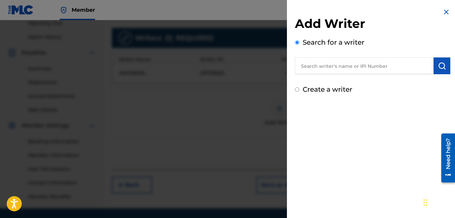
click at [328, 68] on input "text" at bounding box center [364, 65] width 139 height 17
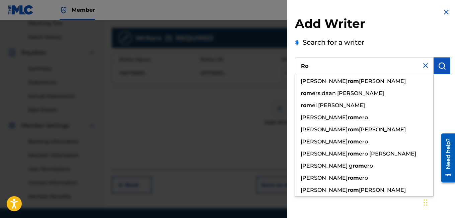
type input "R"
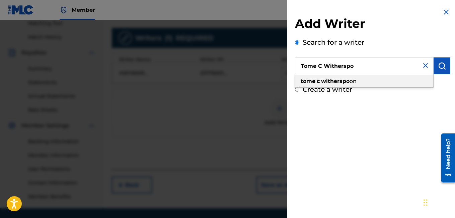
click at [329, 78] on strong "witherspo" at bounding box center [335, 81] width 28 height 6
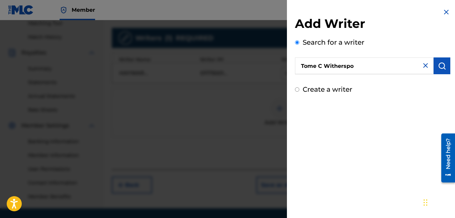
type input "tome [PERSON_NAME]"
click at [435, 70] on button "submit" at bounding box center [442, 65] width 17 height 17
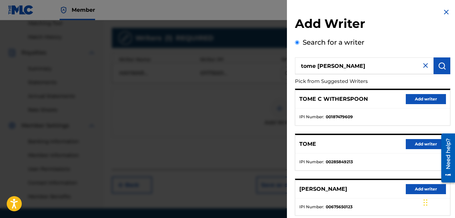
click at [419, 96] on button "Add writer" at bounding box center [426, 99] width 40 height 10
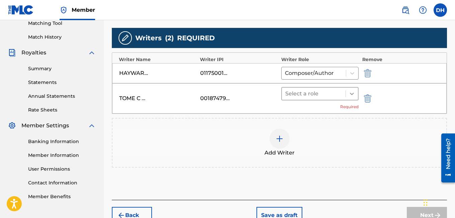
click at [349, 99] on div at bounding box center [352, 93] width 12 height 12
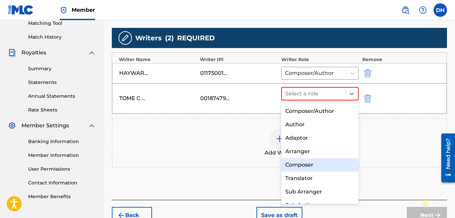
click at [316, 163] on div "Composer" at bounding box center [321, 164] width 78 height 13
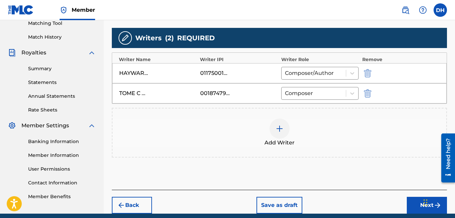
click at [284, 137] on div at bounding box center [280, 128] width 20 height 20
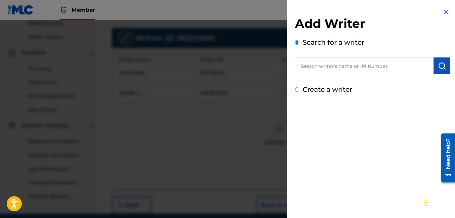
click at [353, 67] on input "text" at bounding box center [364, 65] width 139 height 17
click at [354, 65] on input "text" at bounding box center [364, 65] width 139 height 17
click at [327, 65] on input "text" at bounding box center [364, 65] width 139 height 17
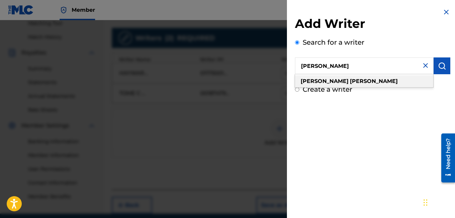
click at [350, 82] on strong "[PERSON_NAME]" at bounding box center [374, 81] width 48 height 6
type input "[PERSON_NAME]"
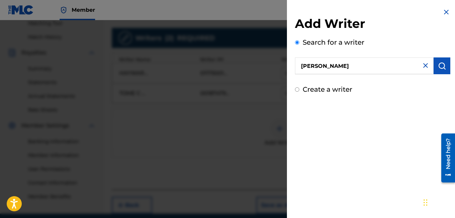
click at [447, 67] on button "submit" at bounding box center [442, 65] width 17 height 17
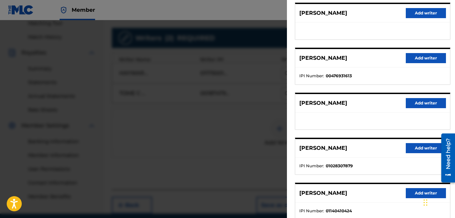
scroll to position [130, 0]
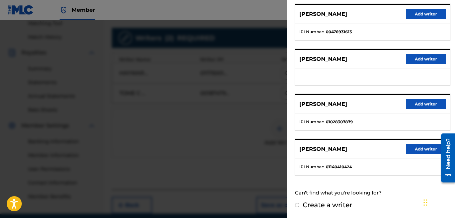
click at [416, 102] on button "Add writer" at bounding box center [426, 104] width 40 height 10
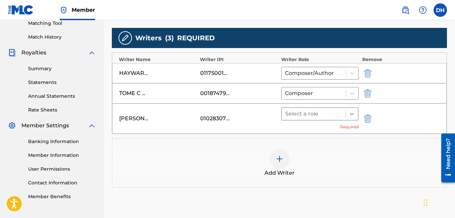
click at [350, 114] on icon at bounding box center [352, 113] width 7 height 7
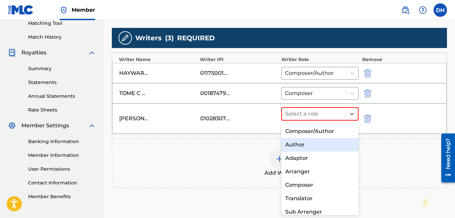
click at [320, 147] on div "Author" at bounding box center [321, 144] width 78 height 13
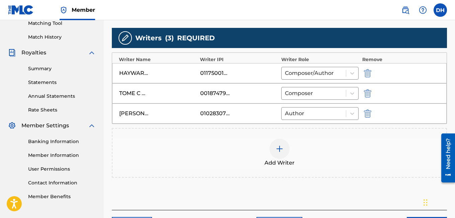
click at [279, 150] on img at bounding box center [280, 148] width 8 height 8
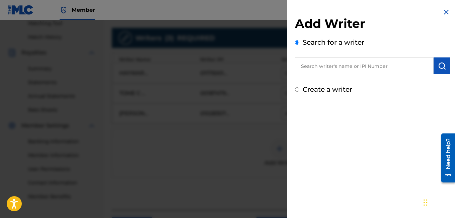
click at [326, 65] on input "text" at bounding box center [364, 65] width 139 height 17
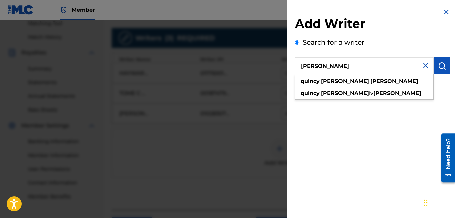
click at [333, 75] on div "[PERSON_NAME]" at bounding box center [364, 81] width 138 height 12
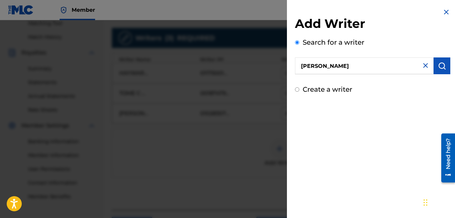
type input "[PERSON_NAME]"
click at [333, 75] on div "Add Writer Search for a writer [PERSON_NAME] Create a writer" at bounding box center [373, 55] width 156 height 78
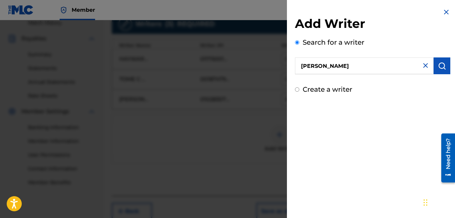
click at [446, 60] on button "submit" at bounding box center [442, 65] width 17 height 17
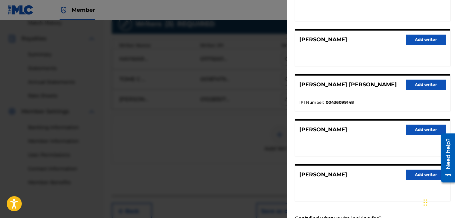
scroll to position [104, 0]
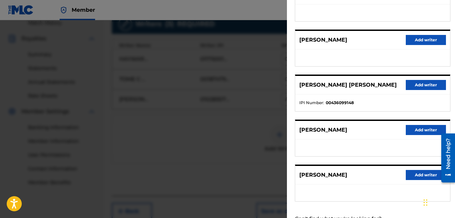
click at [412, 85] on button "Add writer" at bounding box center [426, 85] width 40 height 10
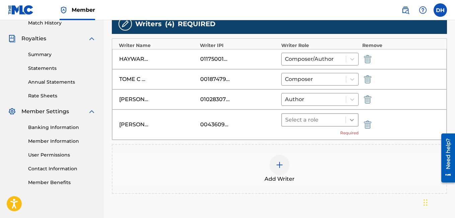
click at [355, 119] on icon at bounding box center [352, 119] width 7 height 7
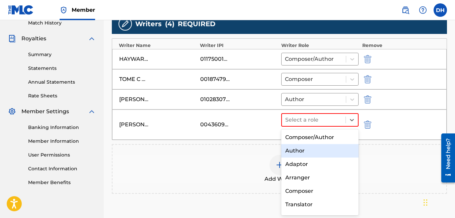
click at [311, 152] on div "Author" at bounding box center [321, 150] width 78 height 13
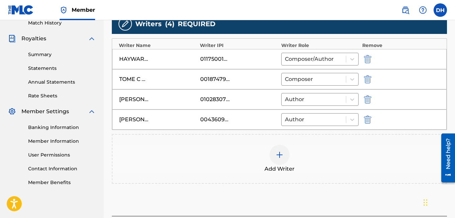
click at [272, 153] on div at bounding box center [280, 154] width 20 height 20
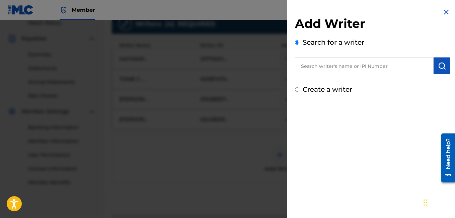
click at [328, 65] on input "text" at bounding box center [364, 65] width 139 height 17
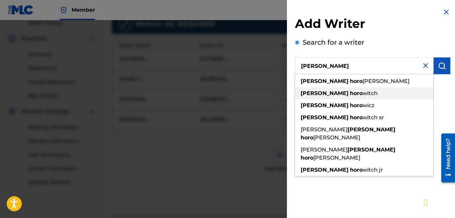
click at [356, 93] on div "[PERSON_NAME] witch" at bounding box center [364, 93] width 138 height 12
type input "[PERSON_NAME]"
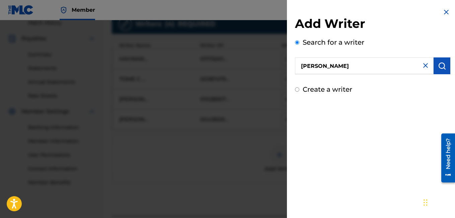
click at [437, 71] on button "submit" at bounding box center [442, 65] width 17 height 17
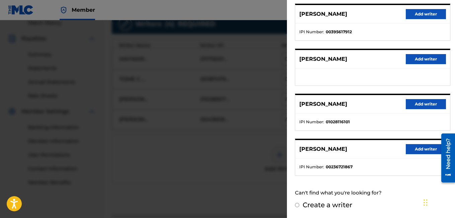
scroll to position [130, 0]
click at [417, 105] on button "Add writer" at bounding box center [426, 104] width 40 height 10
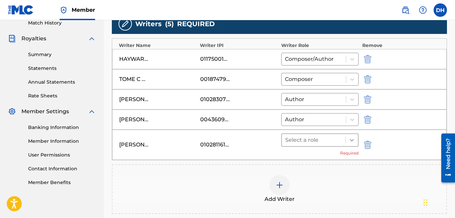
click at [354, 142] on icon at bounding box center [352, 139] width 7 height 7
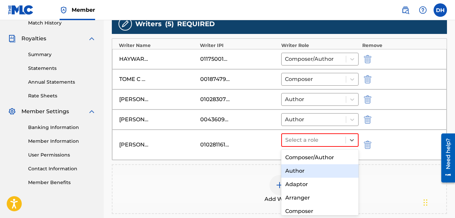
click at [318, 168] on div "Author" at bounding box center [321, 170] width 78 height 13
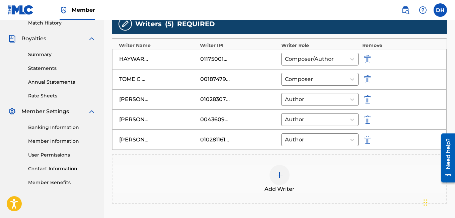
click at [264, 170] on div "Add Writer" at bounding box center [280, 179] width 334 height 28
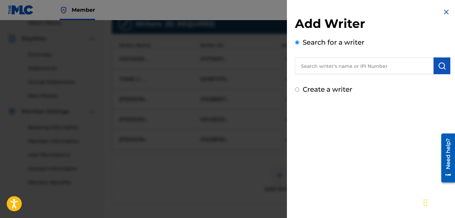
click at [439, 13] on div "Add Writer Search for a writer Create a writer" at bounding box center [373, 51] width 172 height 102
click at [443, 14] on img at bounding box center [447, 12] width 8 height 8
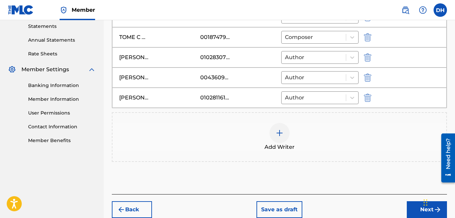
scroll to position [264, 0]
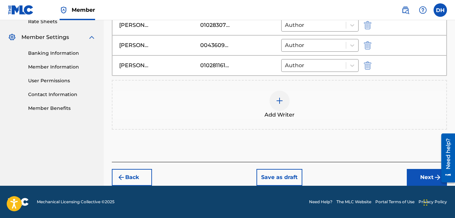
click at [421, 182] on button "Next" at bounding box center [427, 177] width 40 height 17
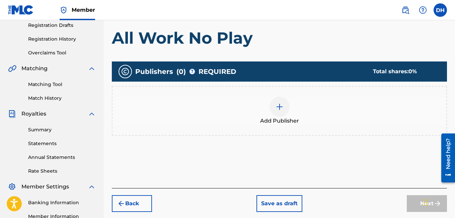
scroll to position [115, 0]
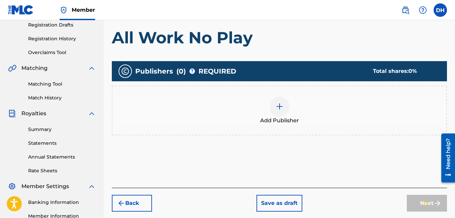
click at [286, 104] on div at bounding box center [280, 106] width 20 height 20
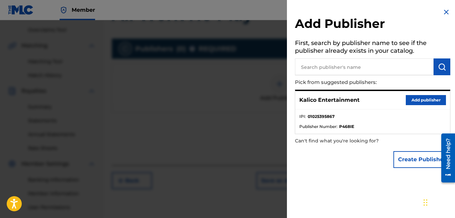
scroll to position [138, 0]
click at [410, 97] on button "Add publisher" at bounding box center [426, 100] width 40 height 10
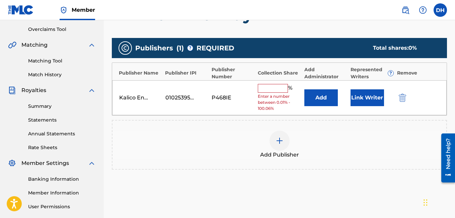
click at [272, 88] on input "text" at bounding box center [273, 88] width 30 height 9
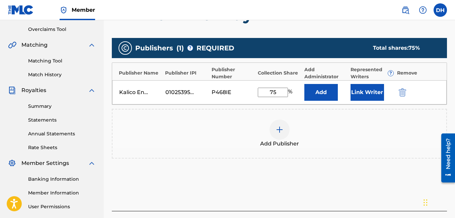
type input "75"
click at [239, 121] on div "Add Publisher" at bounding box center [280, 133] width 334 height 28
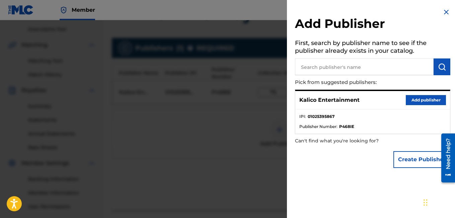
click at [180, 137] on div at bounding box center [227, 129] width 455 height 218
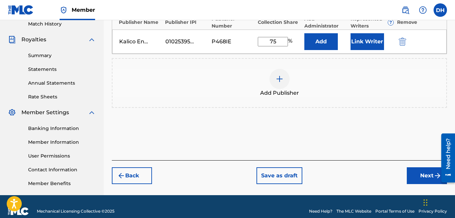
scroll to position [198, 0]
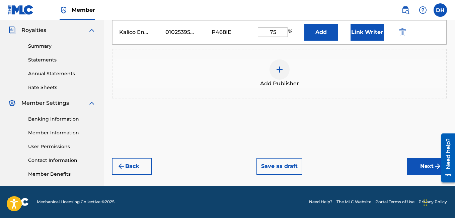
click at [420, 167] on button "Next" at bounding box center [427, 166] width 40 height 17
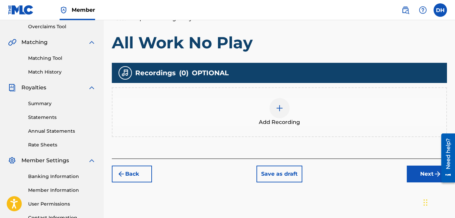
scroll to position [141, 0]
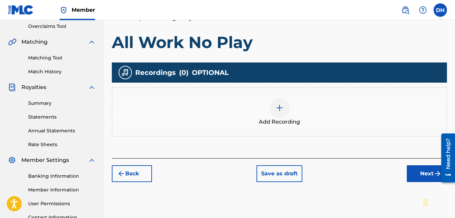
click at [286, 115] on div at bounding box center [280, 108] width 20 height 20
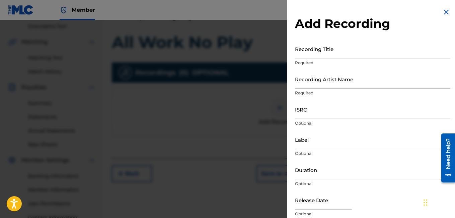
click at [286, 115] on div at bounding box center [227, 129] width 455 height 218
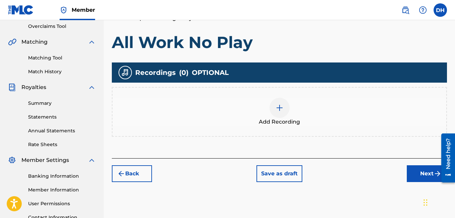
click at [286, 115] on div at bounding box center [280, 108] width 20 height 20
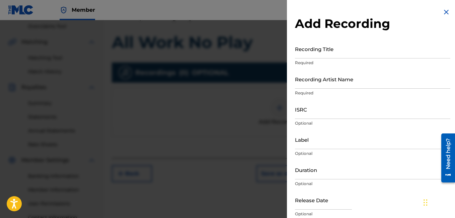
click at [318, 44] on input "Recording Title" at bounding box center [373, 48] width 156 height 19
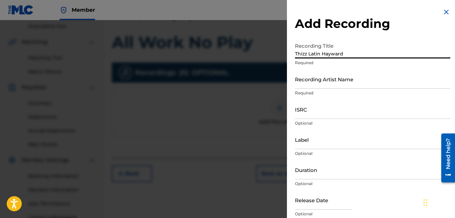
type input "Thizz Latin Hayward"
click at [319, 76] on input "Recording Artist Name" at bounding box center [373, 78] width 156 height 19
drag, startPoint x: 350, startPoint y: 50, endPoint x: 212, endPoint y: 39, distance: 138.2
click at [212, 39] on div "Add Recording Recording Title Thizz Latin Hayward Required Recording Artist Nam…" at bounding box center [227, 118] width 455 height 197
drag, startPoint x: 351, startPoint y: 49, endPoint x: 282, endPoint y: 57, distance: 69.4
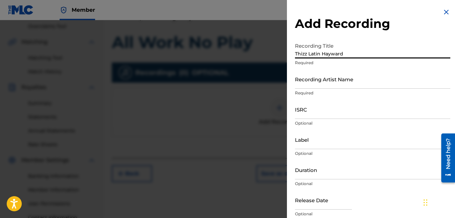
click at [282, 57] on div "Add Recording Recording Title Thizz Latin Hayward Required Recording Artist Nam…" at bounding box center [227, 118] width 455 height 197
type input "All Work No Play"
click at [344, 81] on input "Recording Artist Name" at bounding box center [373, 78] width 156 height 19
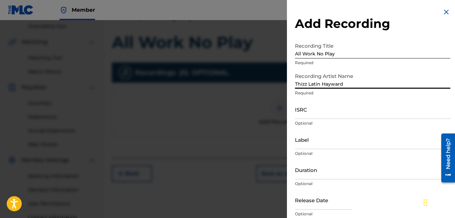
type input "Thizz Latin Hayward"
click at [327, 109] on input "ISRC" at bounding box center [373, 109] width 156 height 19
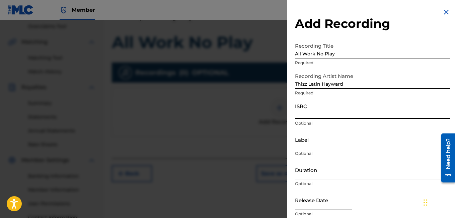
click at [326, 113] on input "ISRC" at bounding box center [373, 109] width 156 height 19
type input "USUYG1307787"
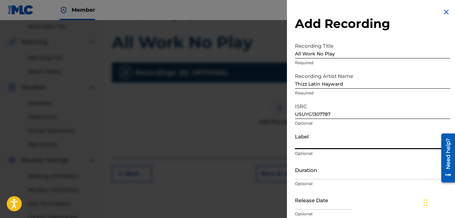
click at [308, 146] on input "Label" at bounding box center [373, 139] width 156 height 19
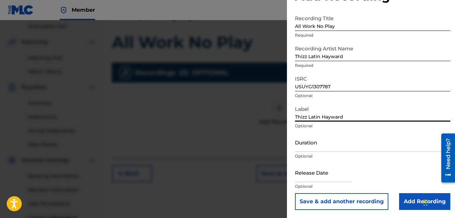
type input "Thizz Latin Hayward"
click at [343, 142] on input "Duration" at bounding box center [373, 141] width 156 height 19
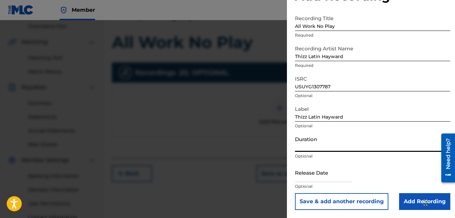
click at [334, 172] on input "text" at bounding box center [323, 172] width 57 height 19
select select "7"
select select "2025"
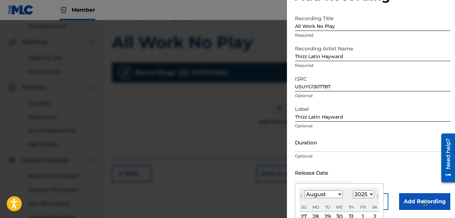
click at [327, 194] on select "January February March April May June July August September October November De…" at bounding box center [324, 194] width 39 height 8
select select "4"
click at [305, 190] on select "January February March April May June July August September October November De…" at bounding box center [324, 194] width 39 height 8
click at [363, 194] on select "1899 1900 1901 1902 1903 1904 1905 1906 1907 1908 1909 1910 1911 1912 1913 1914…" at bounding box center [363, 194] width 21 height 8
select select "2020"
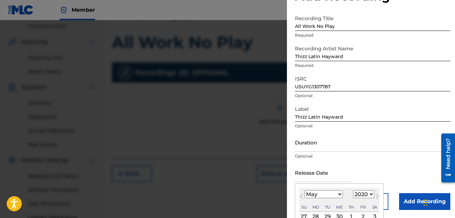
click at [353, 190] on select "1899 1900 1901 1902 1903 1904 1905 1906 1907 1908 1909 1910 1911 1912 1913 1914…" at bounding box center [363, 194] width 21 height 8
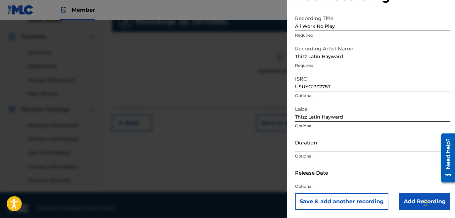
scroll to position [193, 0]
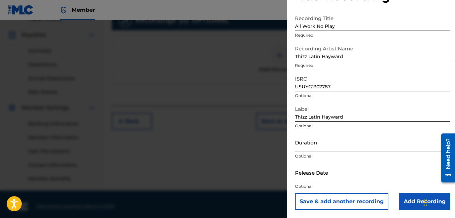
click at [392, 173] on div "Release Date Optional" at bounding box center [373, 178] width 156 height 30
click at [314, 178] on div "Release Date Optional" at bounding box center [373, 178] width 156 height 30
select select "7"
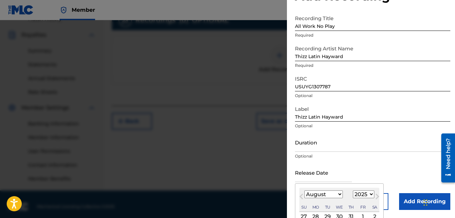
scroll to position [90, 0]
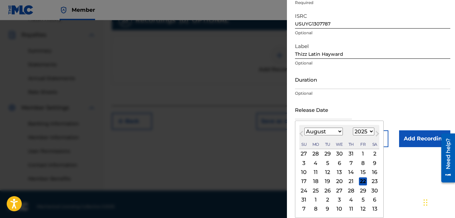
click at [367, 129] on select "1899 1900 1901 1902 1903 1904 1905 1906 1907 1908 1909 1910 1911 1912 1913 1914…" at bounding box center [363, 131] width 21 height 8
select select "2020"
click at [353, 127] on select "1899 1900 1901 1902 1903 1904 1905 1906 1907 1908 1909 1910 1911 1912 1913 1914…" at bounding box center [363, 131] width 21 height 8
click at [331, 128] on select "January February March April May June July August September October November De…" at bounding box center [324, 131] width 39 height 8
select select "4"
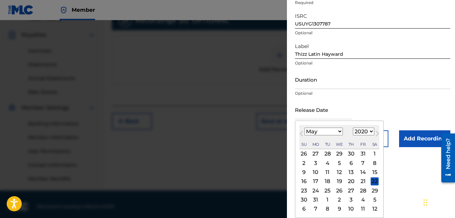
click at [305, 127] on select "January February March April May June July August September October November De…" at bounding box center [324, 131] width 39 height 8
click at [360, 183] on div "22" at bounding box center [363, 181] width 8 height 8
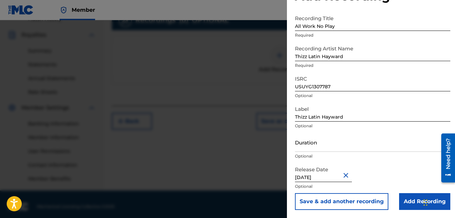
type input "[DATE]"
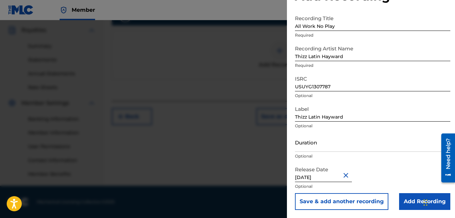
click at [401, 169] on div "Release Date [DATE] Optional" at bounding box center [373, 178] width 156 height 30
click at [413, 200] on input "Add Recording" at bounding box center [425, 201] width 51 height 17
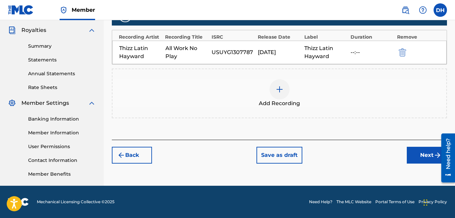
click at [421, 158] on button "Next" at bounding box center [427, 154] width 40 height 17
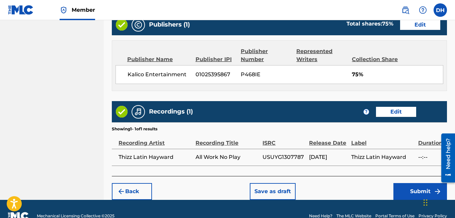
scroll to position [400, 0]
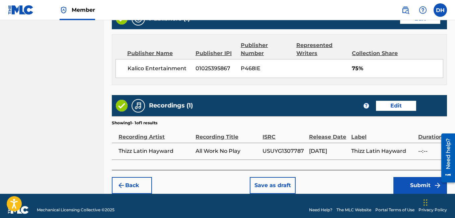
click at [409, 177] on button "Submit" at bounding box center [421, 185] width 54 height 17
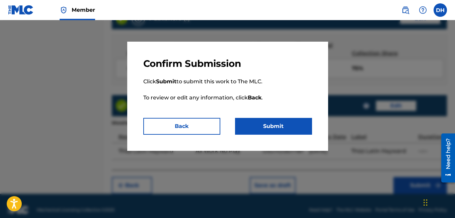
click at [254, 123] on button "Submit" at bounding box center [273, 126] width 77 height 17
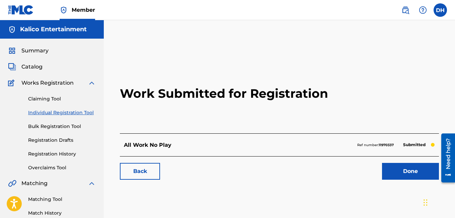
click at [390, 171] on link "Done" at bounding box center [410, 171] width 57 height 17
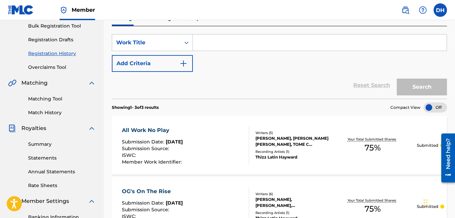
scroll to position [100, 0]
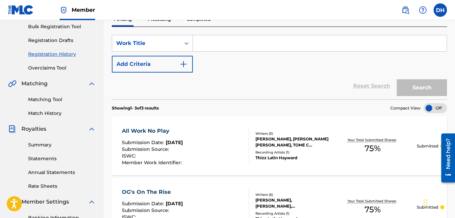
click at [390, 171] on div "All Work No Play Submission Date : [DATE] Submission Source : ISWC : Member Wor…" at bounding box center [280, 145] width 336 height 59
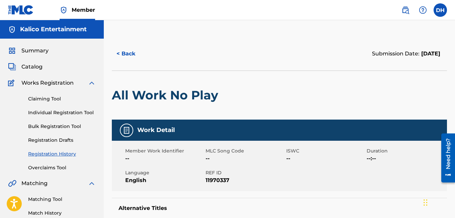
click at [73, 86] on span "Works Registration" at bounding box center [47, 83] width 52 height 8
click at [59, 158] on div "Claiming Tool Individual Registration Tool Bulk Registration Tool Registration …" at bounding box center [52, 129] width 88 height 84
click at [58, 153] on link "Registration History" at bounding box center [62, 153] width 68 height 7
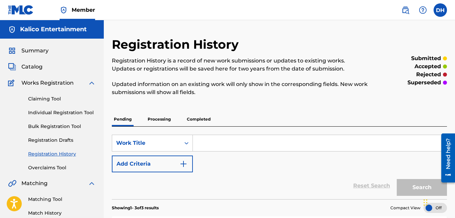
click at [155, 124] on p "Processing" at bounding box center [159, 119] width 27 height 14
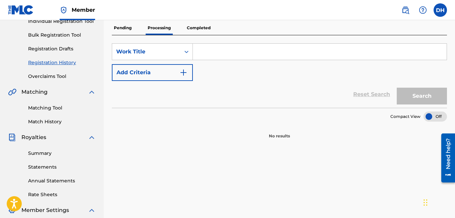
scroll to position [89, 0]
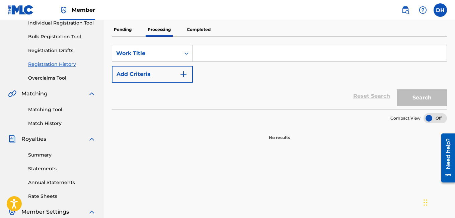
click at [198, 35] on p "Completed" at bounding box center [199, 29] width 28 height 14
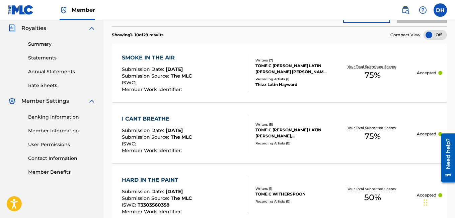
scroll to position [200, 0]
click at [159, 119] on div "I CANT BREATHE" at bounding box center [157, 118] width 70 height 8
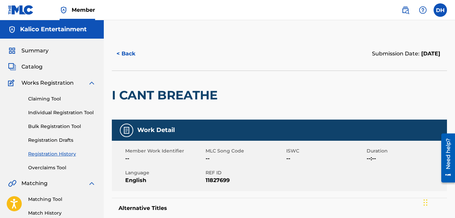
click at [126, 57] on button "< Back" at bounding box center [132, 53] width 40 height 17
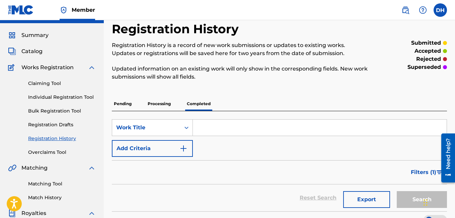
scroll to position [8, 0]
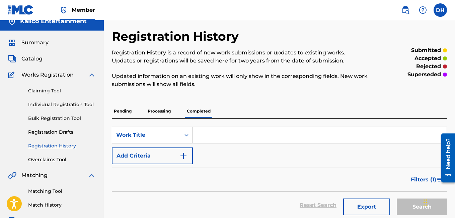
click at [165, 108] on p "Processing" at bounding box center [159, 111] width 27 height 14
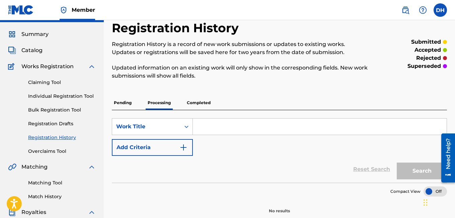
scroll to position [11, 0]
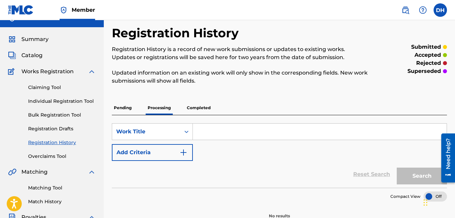
click at [126, 107] on p "Pending" at bounding box center [123, 108] width 22 height 14
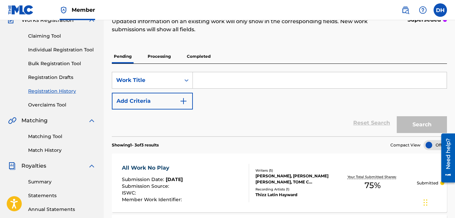
scroll to position [55, 0]
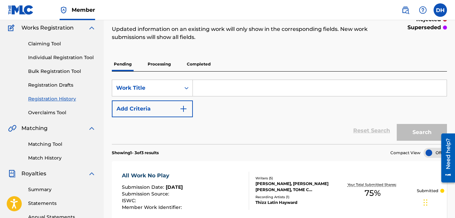
click at [74, 53] on div "Claiming Tool Individual Registration Tool Bulk Registration Tool Registration …" at bounding box center [52, 74] width 88 height 84
click at [74, 57] on link "Individual Registration Tool" at bounding box center [62, 57] width 68 height 7
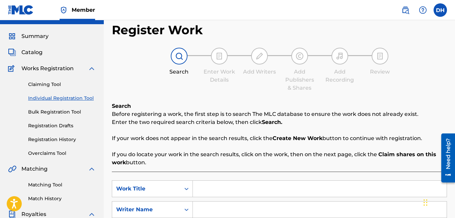
scroll to position [10, 0]
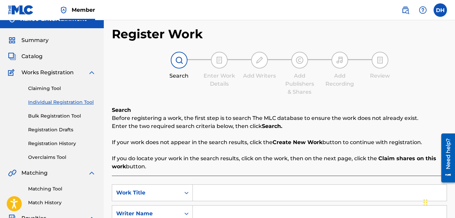
click at [224, 190] on input "Search Form" at bounding box center [320, 192] width 254 height 16
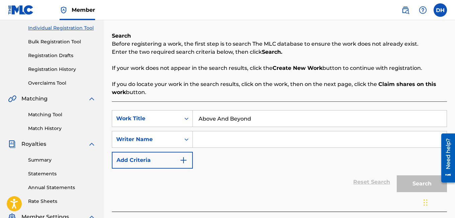
scroll to position [109, 0]
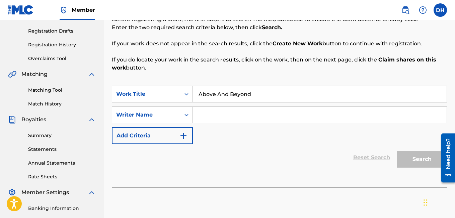
type input "Above And Beyond"
click at [301, 120] on input "Search Form" at bounding box center [320, 115] width 254 height 16
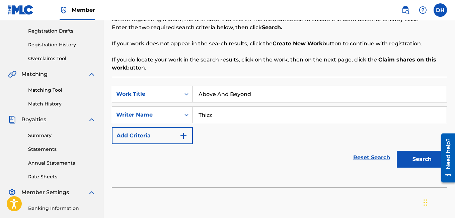
click at [262, 110] on input "Thizz" at bounding box center [320, 115] width 254 height 16
click at [240, 112] on input "Thizz" at bounding box center [320, 115] width 254 height 16
type input "Thizz Latin Hayward"
click at [423, 150] on button "Search" at bounding box center [422, 158] width 50 height 17
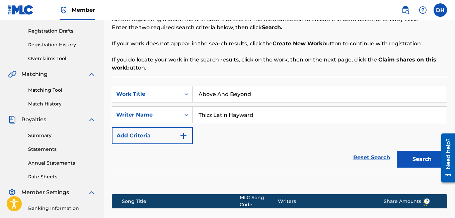
scroll to position [198, 0]
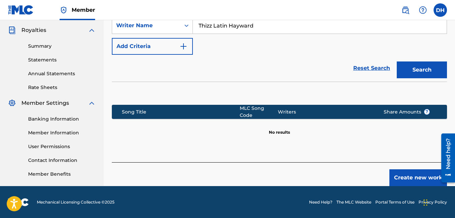
click at [415, 177] on button "Create new work" at bounding box center [419, 177] width 58 height 17
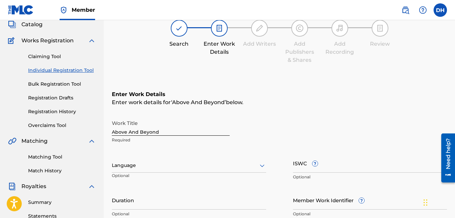
scroll to position [36, 0]
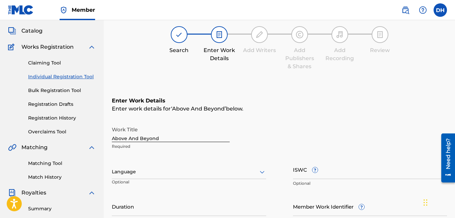
click at [202, 168] on div at bounding box center [189, 171] width 155 height 8
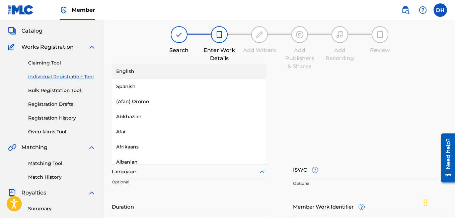
click at [159, 71] on div "English" at bounding box center [189, 71] width 154 height 15
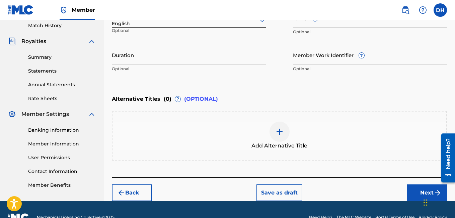
scroll to position [202, 0]
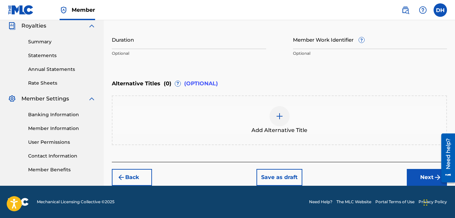
click at [405, 177] on div "Back Save as draft Next" at bounding box center [280, 174] width 336 height 24
click at [408, 177] on button "Next" at bounding box center [427, 177] width 40 height 17
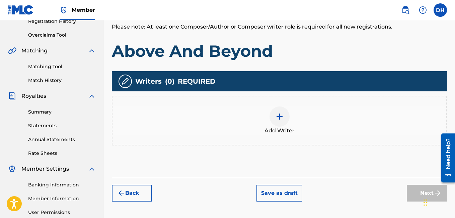
scroll to position [134, 0]
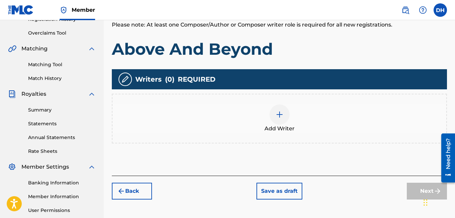
click at [287, 117] on div at bounding box center [280, 114] width 20 height 20
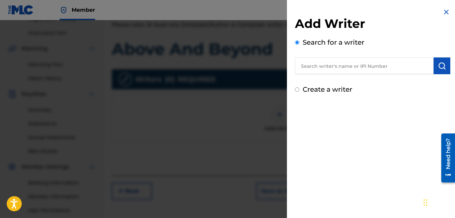
click at [357, 65] on input "text" at bounding box center [364, 65] width 139 height 17
click at [346, 72] on input "text" at bounding box center [364, 65] width 139 height 17
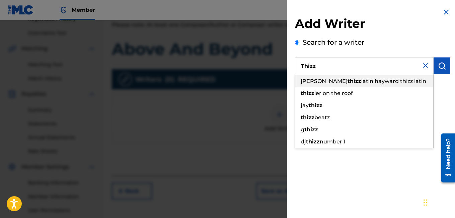
click at [368, 78] on span "latin hayward thizz latin" at bounding box center [394, 81] width 65 height 6
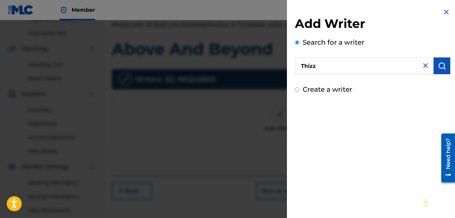
type input "hayward thizz latin hayward thizz latin"
click at [441, 60] on button "submit" at bounding box center [442, 65] width 17 height 17
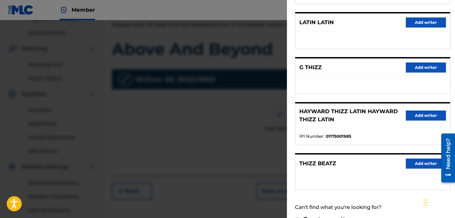
scroll to position [131, 0]
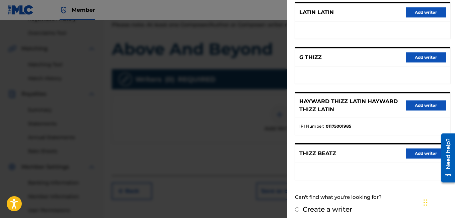
click at [413, 103] on button "Add writer" at bounding box center [426, 105] width 40 height 10
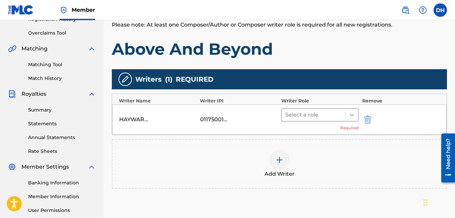
click at [355, 116] on icon at bounding box center [352, 114] width 7 height 7
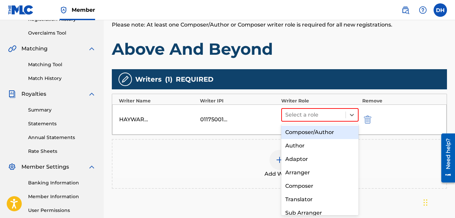
click at [330, 132] on div "Composer/Author" at bounding box center [321, 131] width 78 height 13
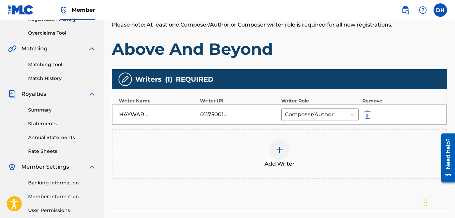
click at [272, 150] on div at bounding box center [280, 149] width 20 height 20
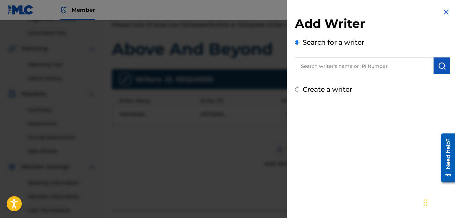
click at [326, 61] on input "text" at bounding box center [364, 65] width 139 height 17
type input "R"
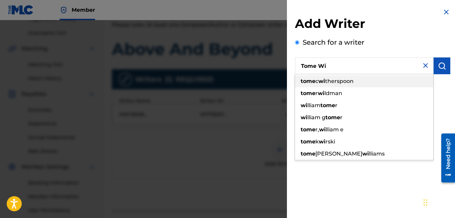
click at [314, 85] on div "tome c wi therspoon" at bounding box center [364, 81] width 138 height 12
type input "tome [PERSON_NAME]"
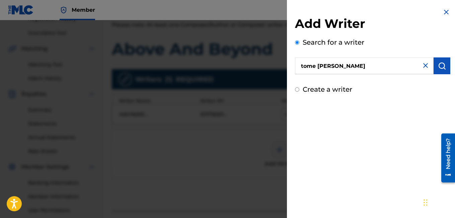
click at [439, 62] on img "submit" at bounding box center [442, 66] width 8 height 8
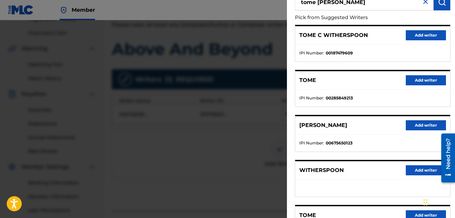
scroll to position [38, 0]
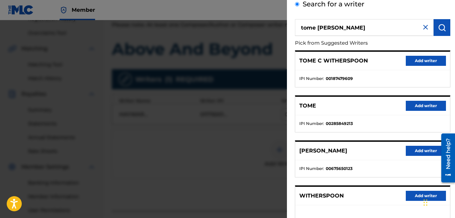
click at [412, 63] on button "Add writer" at bounding box center [426, 61] width 40 height 10
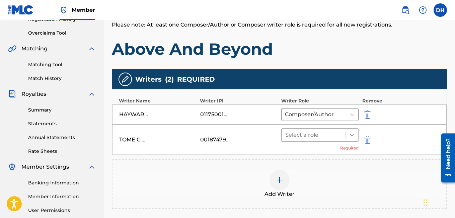
click at [350, 137] on icon at bounding box center [352, 134] width 7 height 7
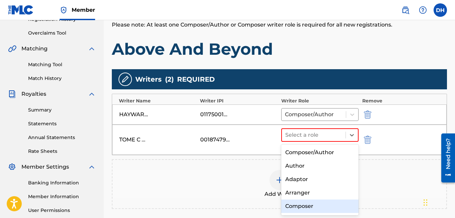
click at [306, 200] on div "Composer" at bounding box center [321, 205] width 78 height 13
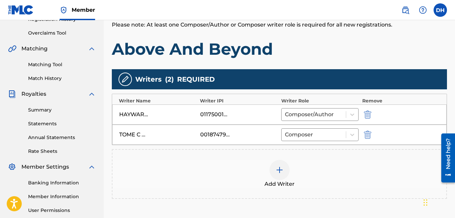
click at [279, 166] on img at bounding box center [280, 170] width 8 height 8
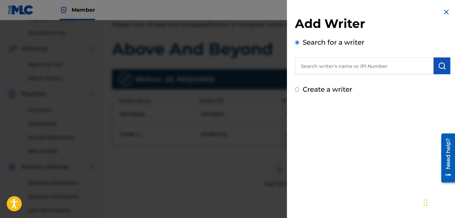
click at [307, 61] on input "text" at bounding box center [364, 65] width 139 height 17
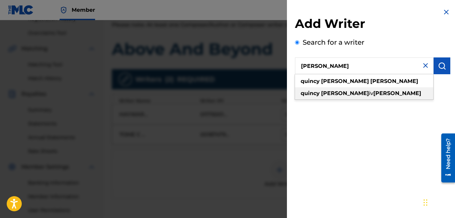
click at [374, 90] on strong "[PERSON_NAME]" at bounding box center [398, 93] width 48 height 6
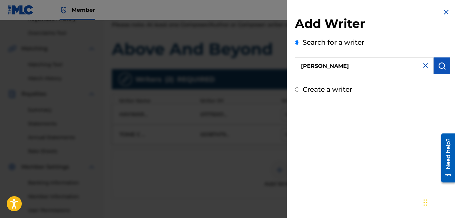
type input "[PERSON_NAME] [PERSON_NAME]"
click at [437, 70] on button "submit" at bounding box center [442, 65] width 17 height 17
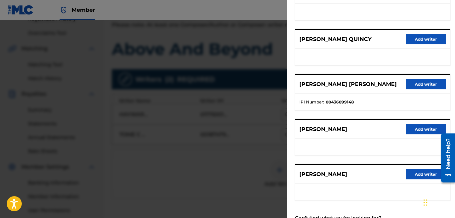
scroll to position [130, 0]
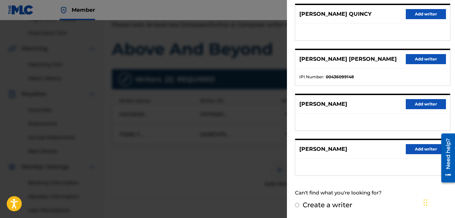
click at [421, 60] on button "Add writer" at bounding box center [426, 59] width 40 height 10
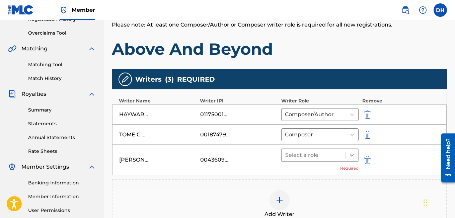
click at [353, 158] on div at bounding box center [352, 155] width 12 height 12
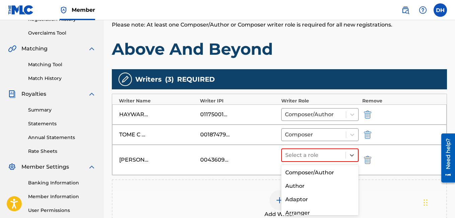
scroll to position [0, 0]
click at [314, 186] on div "Author" at bounding box center [321, 185] width 78 height 13
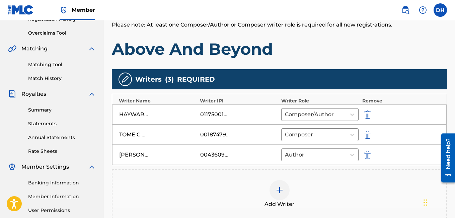
click at [277, 192] on img at bounding box center [280, 190] width 8 height 8
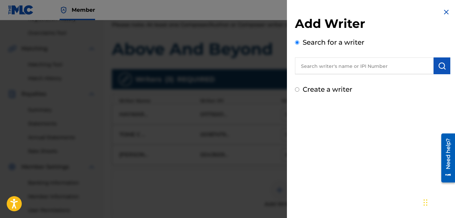
click at [318, 68] on input "text" at bounding box center [364, 65] width 139 height 17
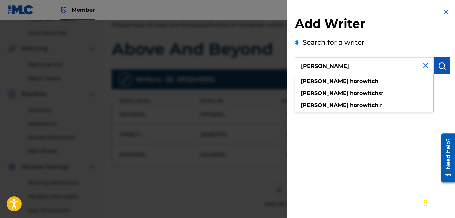
type input "[PERSON_NAME]"
click at [440, 59] on button "submit" at bounding box center [442, 65] width 17 height 17
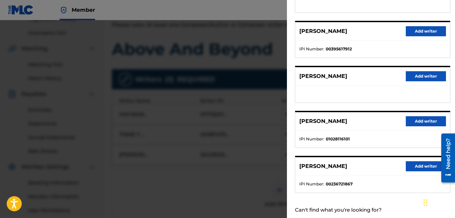
scroll to position [130, 0]
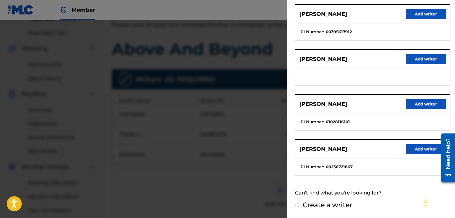
click at [418, 103] on button "Add writer" at bounding box center [426, 104] width 40 height 10
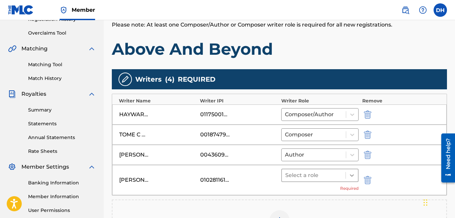
click at [349, 175] on icon at bounding box center [352, 175] width 7 height 7
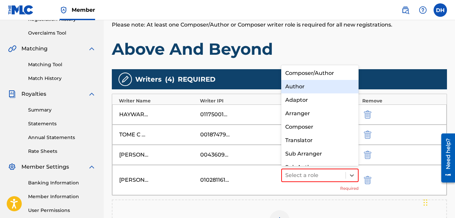
click at [316, 85] on div "Author" at bounding box center [321, 86] width 78 height 13
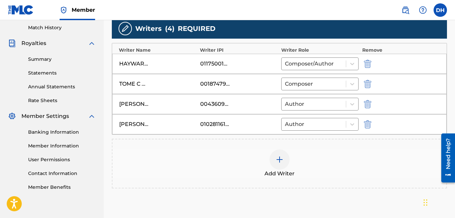
scroll to position [187, 0]
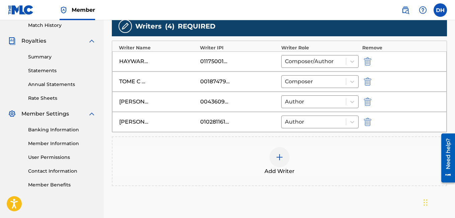
click at [271, 165] on div "Add Writer" at bounding box center [280, 161] width 334 height 28
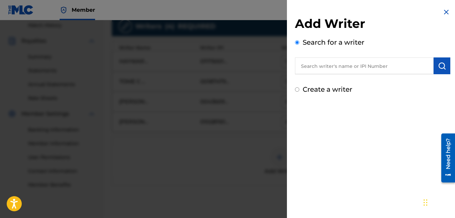
click at [331, 59] on input "text" at bounding box center [364, 65] width 139 height 17
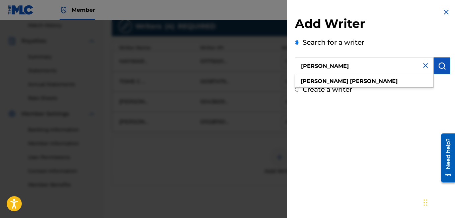
type input "[PERSON_NAME]"
click at [438, 64] on img "submit" at bounding box center [442, 66] width 8 height 8
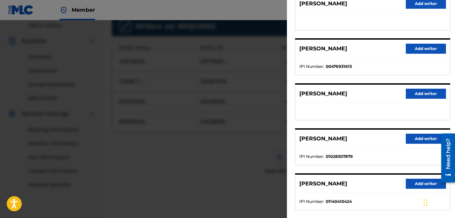
scroll to position [130, 0]
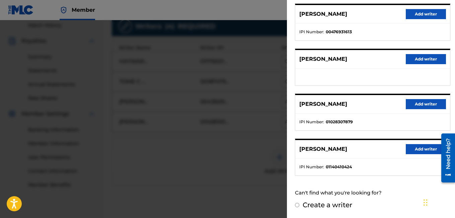
click at [414, 105] on button "Add writer" at bounding box center [426, 104] width 40 height 10
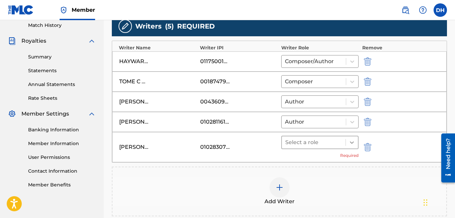
click at [356, 139] on div at bounding box center [352, 142] width 12 height 12
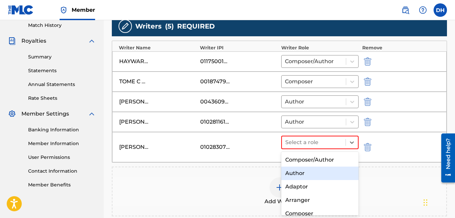
click at [317, 174] on div "Author" at bounding box center [321, 172] width 78 height 13
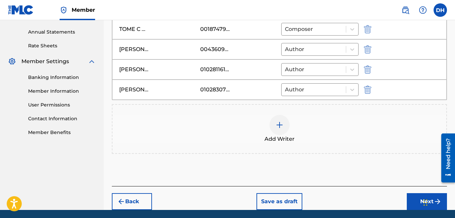
scroll to position [240, 0]
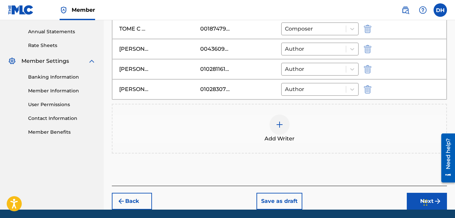
click at [278, 120] on img at bounding box center [280, 124] width 8 height 8
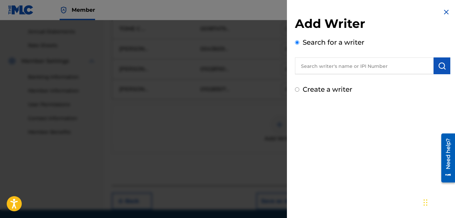
click at [334, 67] on input "text" at bounding box center [364, 65] width 139 height 17
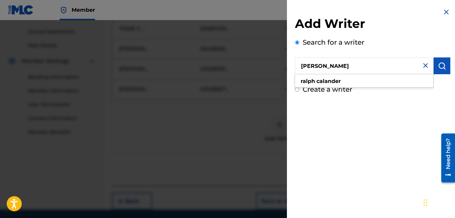
type input "[PERSON_NAME]"
click at [443, 71] on button "submit" at bounding box center [442, 65] width 17 height 17
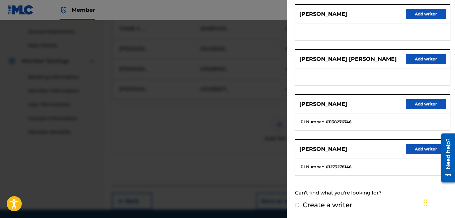
scroll to position [264, 0]
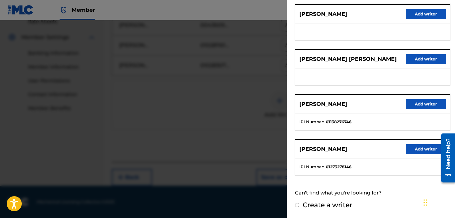
click at [420, 153] on button "Add writer" at bounding box center [426, 149] width 40 height 10
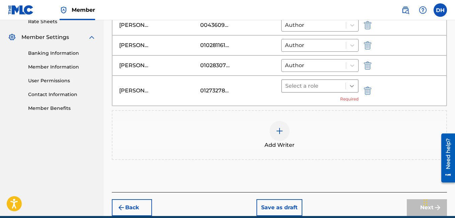
click at [352, 85] on icon at bounding box center [352, 86] width 4 height 2
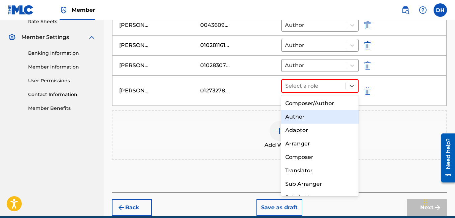
click at [306, 113] on div "Author" at bounding box center [321, 116] width 78 height 13
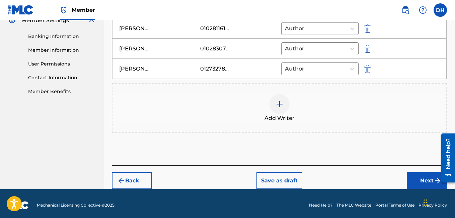
scroll to position [284, 0]
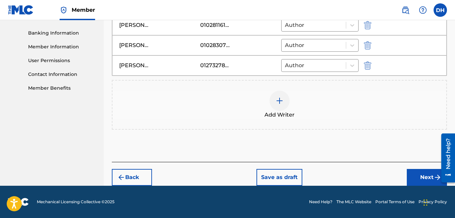
click at [415, 175] on button "Next" at bounding box center [427, 177] width 40 height 17
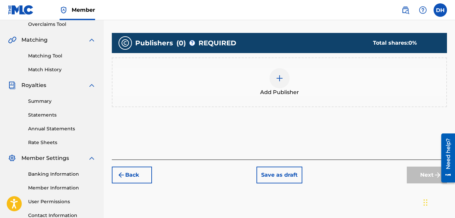
scroll to position [145, 0]
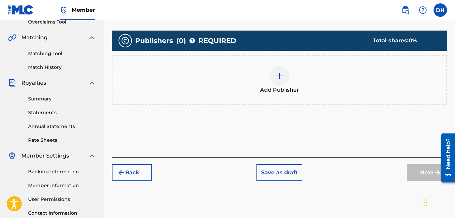
click at [273, 73] on div at bounding box center [280, 76] width 20 height 20
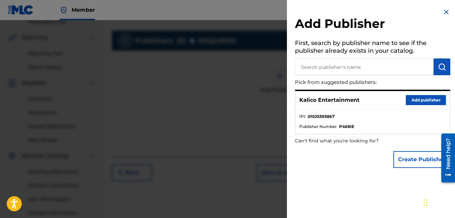
click at [425, 101] on button "Add publisher" at bounding box center [426, 100] width 40 height 10
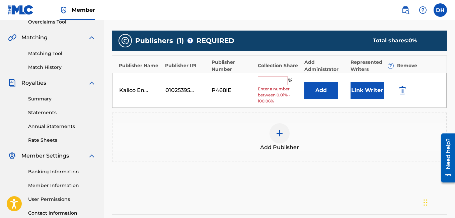
click at [261, 81] on input "text" at bounding box center [273, 80] width 30 height 9
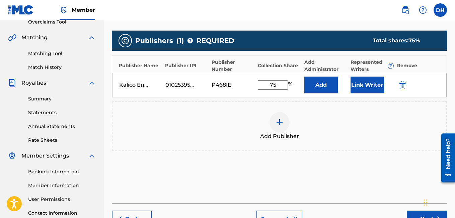
type input "75"
click at [306, 126] on div "Add Publisher" at bounding box center [280, 126] width 334 height 28
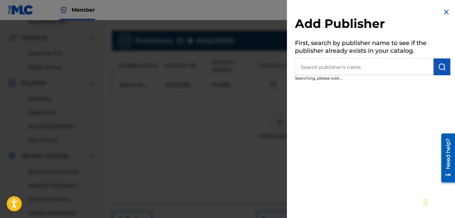
scroll to position [198, 0]
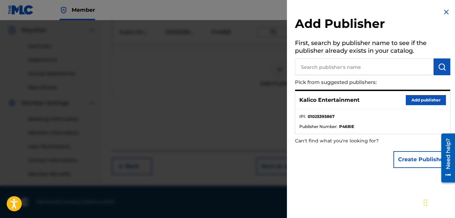
click at [269, 115] on div at bounding box center [227, 129] width 455 height 218
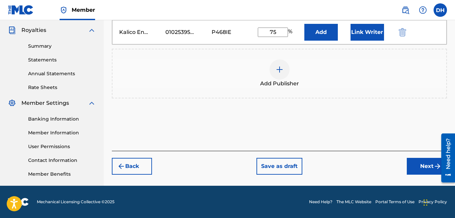
click at [417, 163] on button "Next" at bounding box center [427, 166] width 40 height 17
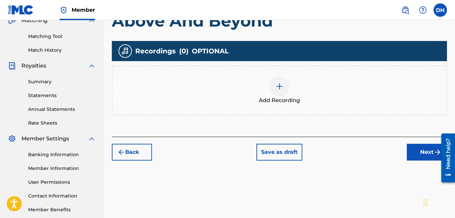
scroll to position [164, 0]
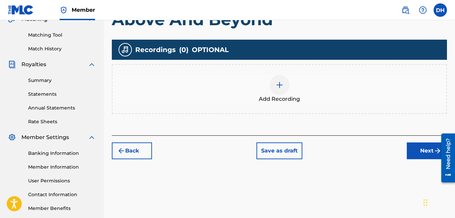
click at [279, 86] on img at bounding box center [280, 85] width 8 height 8
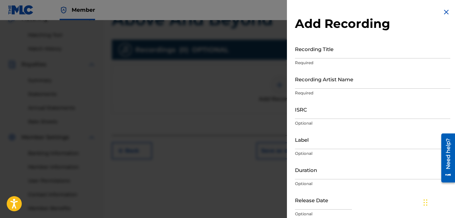
click at [336, 54] on input "Recording Title" at bounding box center [373, 48] width 156 height 19
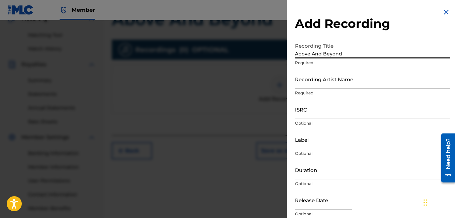
type input "Above And Beyond"
click at [341, 78] on input "Recording Artist Name" at bounding box center [373, 78] width 156 height 19
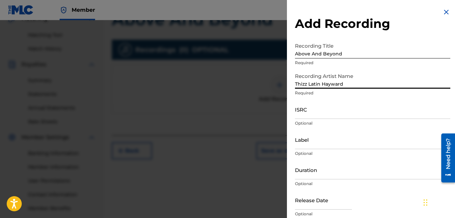
type input "Thizz Latin Hayward"
click at [344, 103] on input "ISRC" at bounding box center [373, 109] width 156 height 19
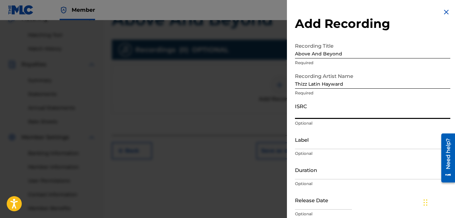
click at [316, 109] on input "ISRC" at bounding box center [373, 109] width 156 height 19
type input "USUYG1307788"
click at [324, 148] on input "Label" at bounding box center [373, 139] width 156 height 19
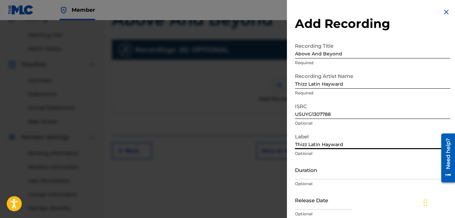
type input "Thizz Latin Hayward"
click at [308, 174] on input "Duration" at bounding box center [373, 169] width 156 height 19
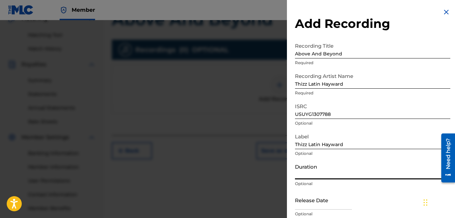
scroll to position [27, 0]
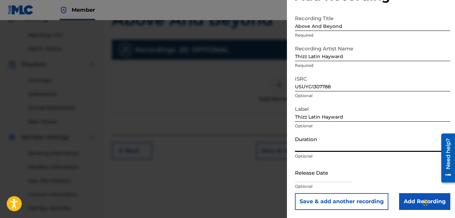
click at [313, 179] on input "text" at bounding box center [323, 172] width 57 height 19
select select "7"
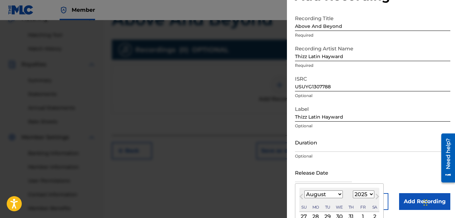
click at [365, 191] on select "1899 1900 1901 1902 1903 1904 1905 1906 1907 1908 1909 1910 1911 1912 1913 1914…" at bounding box center [363, 194] width 21 height 8
select select "2020"
click at [353, 190] on select "1899 1900 1901 1902 1903 1904 1905 1906 1907 1908 1909 1910 1911 1912 1913 1914…" at bounding box center [363, 194] width 21 height 8
click at [332, 191] on select "January February March April May June July August September October November De…" at bounding box center [324, 194] width 39 height 8
select select "4"
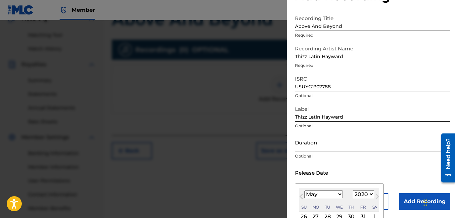
click at [305, 190] on select "January February March April May June July August September October November De…" at bounding box center [324, 194] width 39 height 8
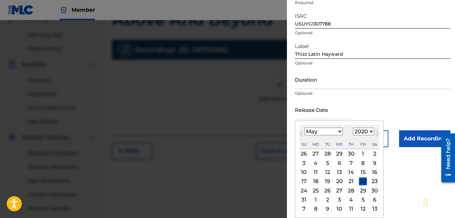
click at [361, 178] on div "22" at bounding box center [363, 181] width 8 height 8
type input "[DATE]"
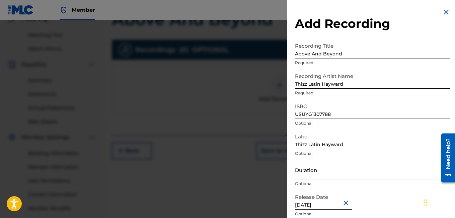
scroll to position [27, 0]
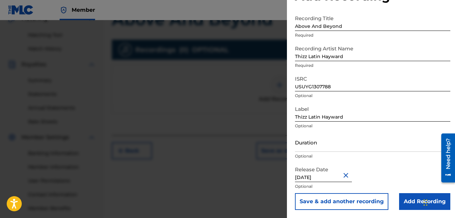
click at [414, 183] on p "Optional" at bounding box center [373, 186] width 156 height 6
click at [419, 196] on input "Add Recording" at bounding box center [425, 201] width 51 height 17
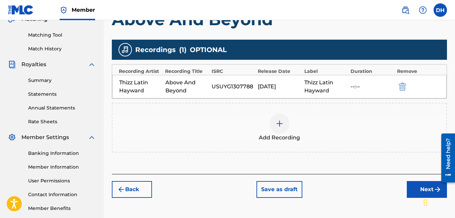
click at [419, 191] on button "Next" at bounding box center [427, 189] width 40 height 17
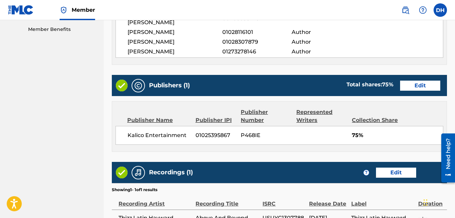
scroll to position [409, 0]
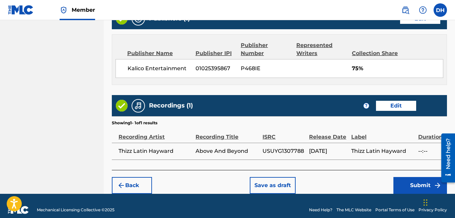
click at [415, 177] on button "Submit" at bounding box center [421, 185] width 54 height 17
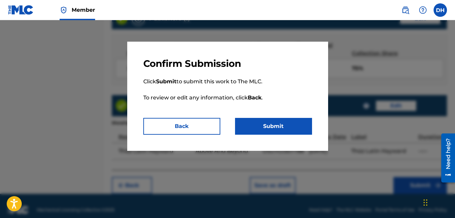
click at [258, 120] on button "Submit" at bounding box center [273, 126] width 77 height 17
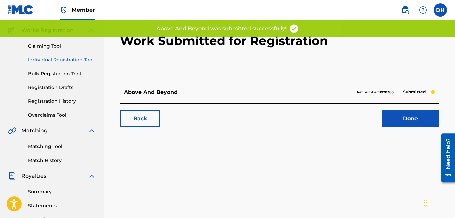
scroll to position [56, 0]
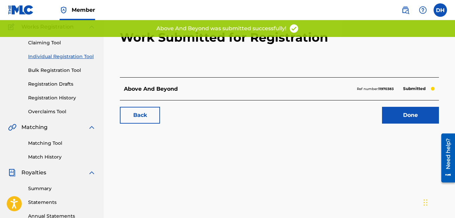
click at [436, 118] on link "Done" at bounding box center [410, 115] width 57 height 17
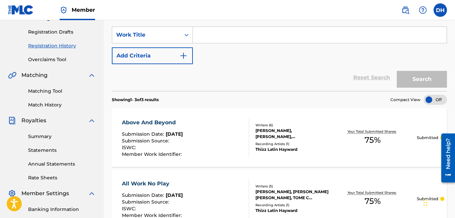
scroll to position [109, 0]
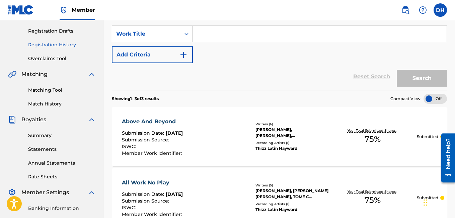
click at [170, 117] on div "Above And Beyond" at bounding box center [153, 121] width 62 height 8
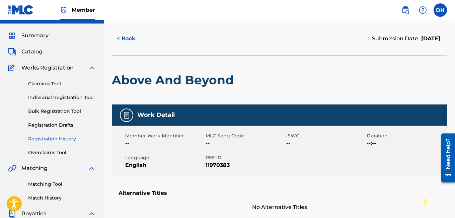
scroll to position [14, 0]
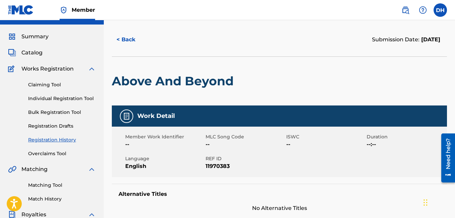
click at [123, 37] on button "< Back" at bounding box center [132, 39] width 40 height 17
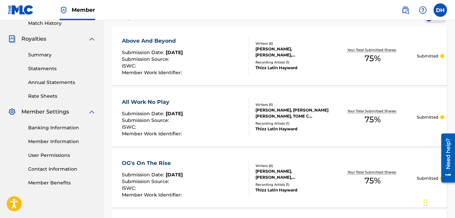
scroll to position [194, 0]
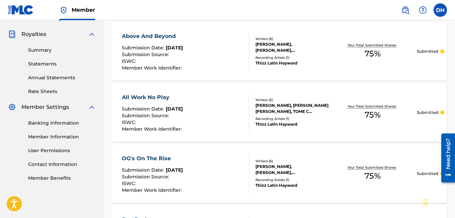
click at [148, 97] on div "All Work No Play" at bounding box center [153, 97] width 62 height 8
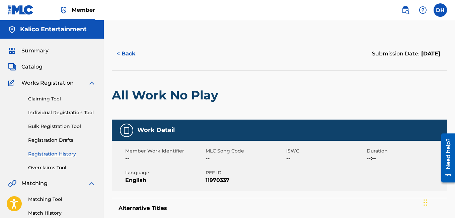
click at [125, 49] on button "< Back" at bounding box center [132, 53] width 40 height 17
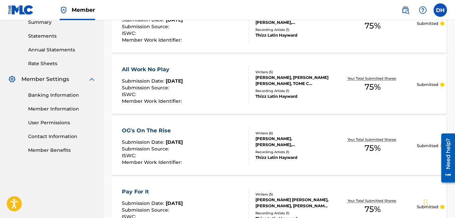
scroll to position [238, 0]
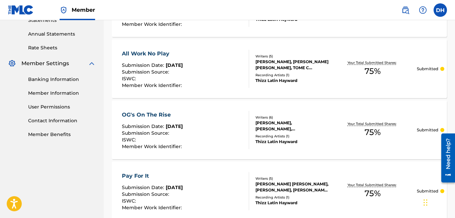
click at [150, 116] on div "OG's On The Rise" at bounding box center [153, 115] width 62 height 8
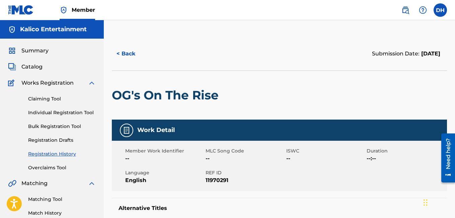
click at [120, 56] on button "< Back" at bounding box center [132, 53] width 40 height 17
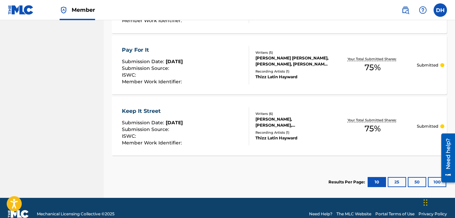
scroll to position [375, 0]
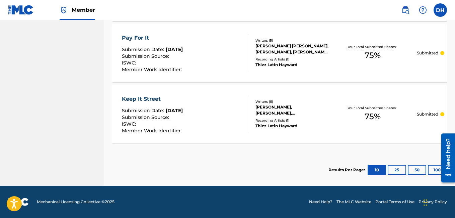
click at [144, 37] on div "Pay For It" at bounding box center [153, 38] width 62 height 8
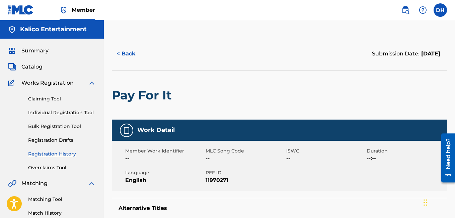
click at [125, 51] on button "< Back" at bounding box center [132, 53] width 40 height 17
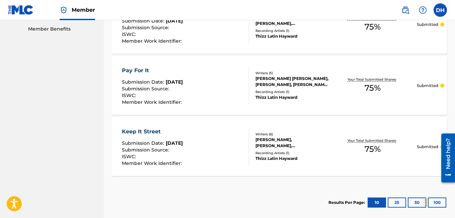
scroll to position [351, 0]
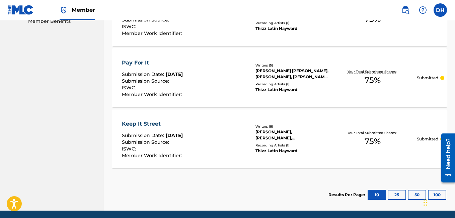
click at [153, 123] on div "Keep It Street" at bounding box center [153, 124] width 62 height 8
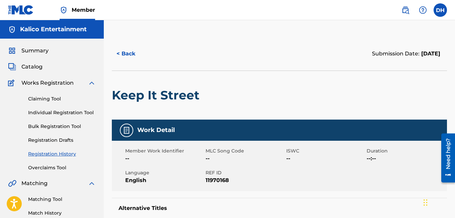
click at [70, 112] on link "Individual Registration Tool" at bounding box center [62, 112] width 68 height 7
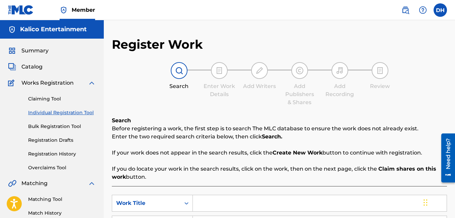
click at [71, 126] on link "Bulk Registration Tool" at bounding box center [62, 126] width 68 height 7
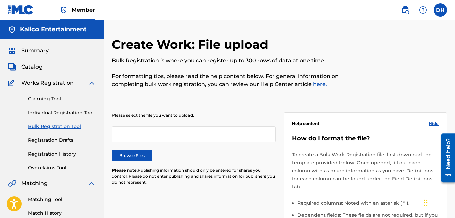
click at [82, 110] on link "Individual Registration Tool" at bounding box center [62, 112] width 68 height 7
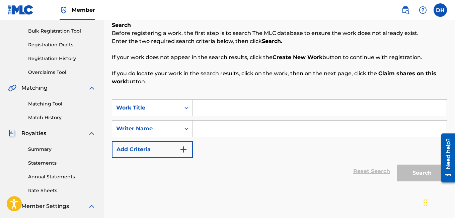
scroll to position [106, 0]
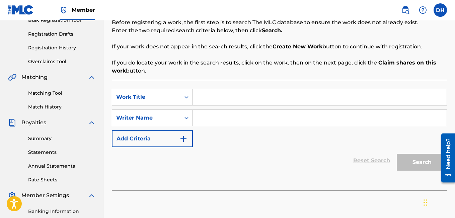
click at [206, 99] on input "Search Form" at bounding box center [320, 97] width 254 height 16
type input "Set A Demo"
click at [202, 111] on input "Search Form" at bounding box center [320, 118] width 254 height 16
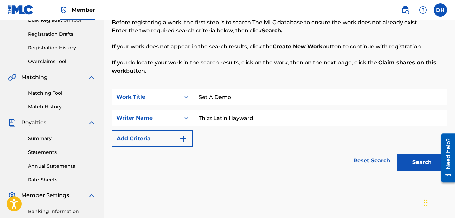
type input "Thizz Latin Hayward"
click at [424, 163] on button "Search" at bounding box center [422, 162] width 50 height 17
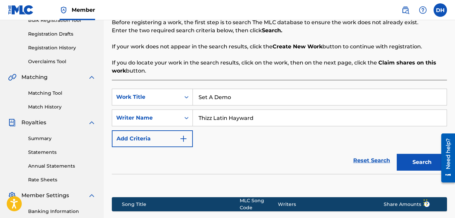
scroll to position [198, 0]
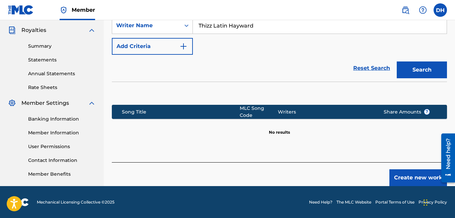
click at [422, 169] on button "Create new work" at bounding box center [419, 177] width 58 height 17
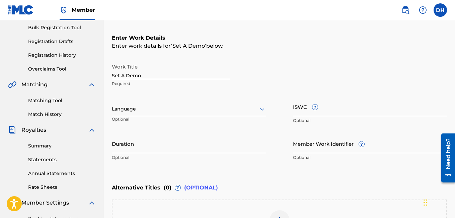
scroll to position [100, 0]
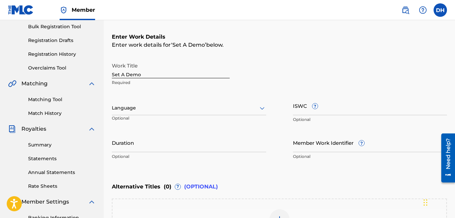
click at [217, 108] on div at bounding box center [189, 108] width 155 height 8
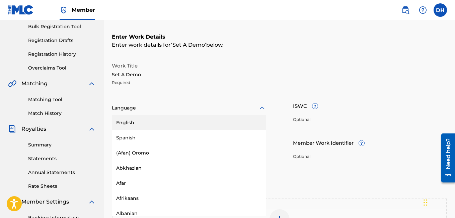
click at [157, 122] on div "English" at bounding box center [189, 122] width 154 height 15
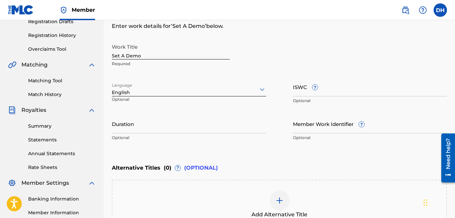
scroll to position [202, 0]
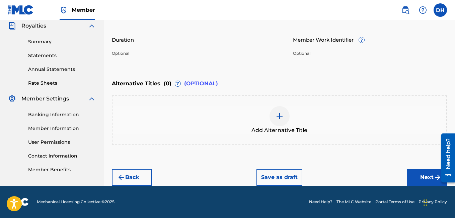
click at [427, 181] on button "Next" at bounding box center [427, 177] width 40 height 17
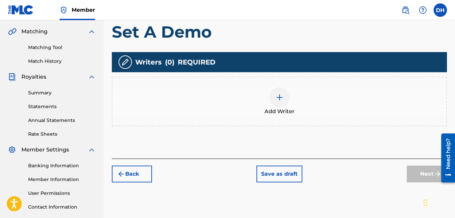
scroll to position [152, 0]
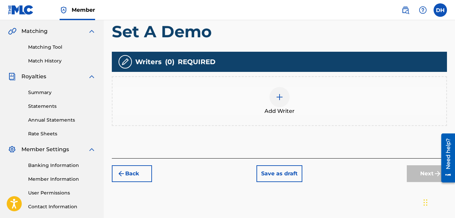
click at [290, 101] on div "Add Writer" at bounding box center [280, 101] width 334 height 28
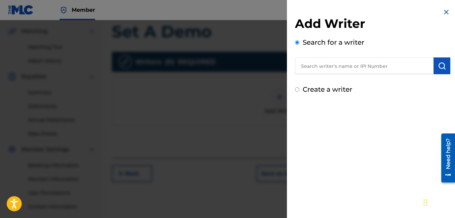
click at [333, 64] on input "text" at bounding box center [364, 65] width 139 height 17
click at [404, 59] on input "text" at bounding box center [364, 65] width 139 height 17
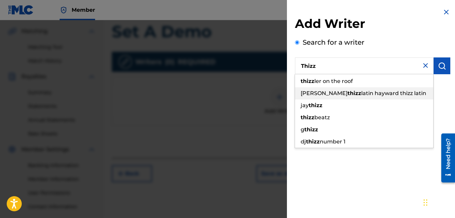
click at [410, 93] on div "hayward thizz latin hayward thizz latin" at bounding box center [364, 93] width 138 height 12
type input "hayward thizz latin hayward thizz latin"
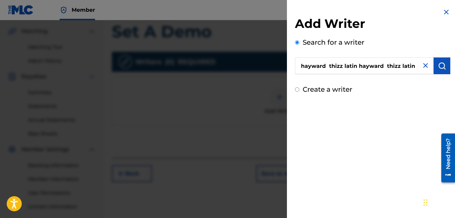
click at [438, 66] on img "submit" at bounding box center [442, 66] width 8 height 8
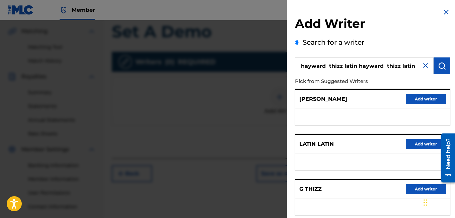
scroll to position [136, 0]
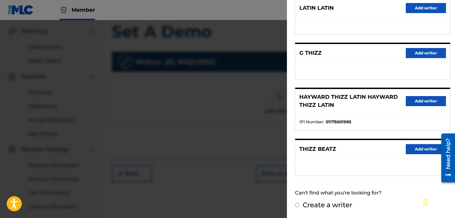
click at [411, 99] on button "Add writer" at bounding box center [426, 101] width 40 height 10
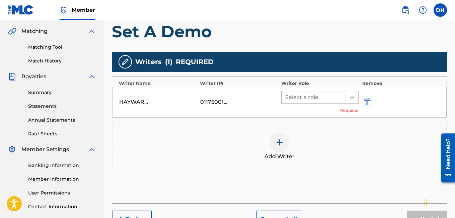
click at [356, 97] on div at bounding box center [352, 97] width 12 height 12
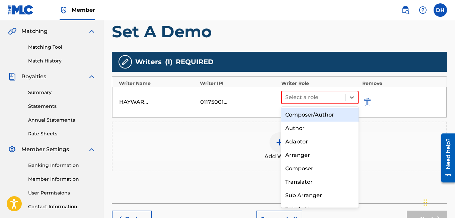
click at [321, 116] on div "Composer/Author" at bounding box center [321, 114] width 78 height 13
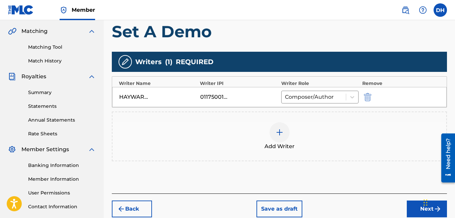
click at [278, 133] on img at bounding box center [280, 132] width 8 height 8
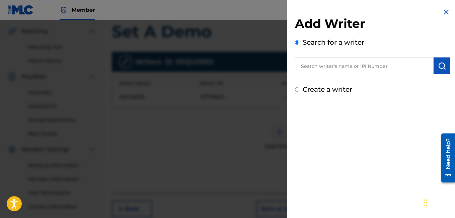
click at [330, 66] on input "text" at bounding box center [364, 65] width 139 height 17
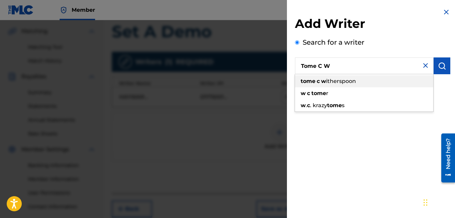
click at [346, 85] on div "tome c w itherspoon" at bounding box center [364, 81] width 138 height 12
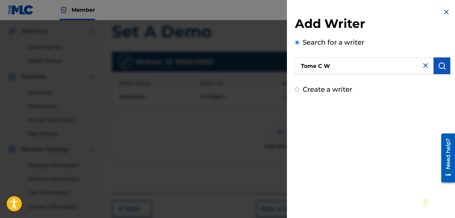
type input "tome [PERSON_NAME]"
click at [442, 71] on button "submit" at bounding box center [442, 65] width 17 height 17
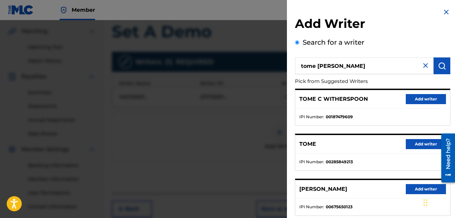
click at [422, 100] on button "Add writer" at bounding box center [426, 99] width 40 height 10
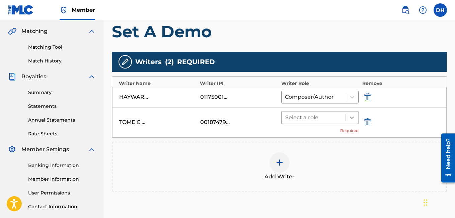
click at [355, 115] on icon at bounding box center [352, 117] width 7 height 7
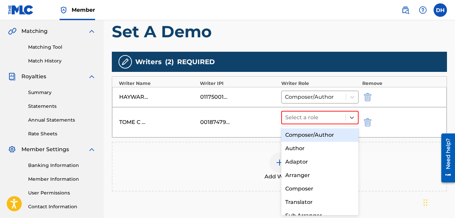
click at [322, 136] on div "Composer/Author" at bounding box center [321, 134] width 78 height 13
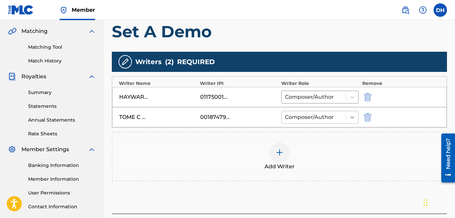
click at [356, 120] on div at bounding box center [353, 117] width 12 height 12
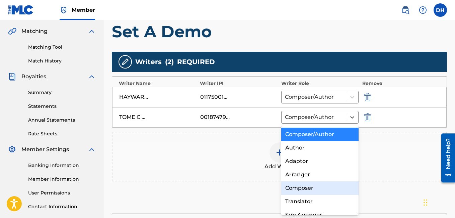
click at [312, 186] on div "Composer" at bounding box center [321, 187] width 78 height 13
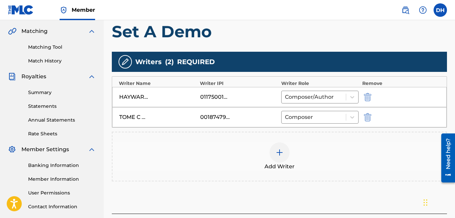
click at [283, 159] on div at bounding box center [280, 152] width 20 height 20
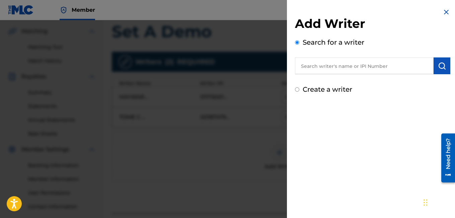
click at [332, 71] on input "text" at bounding box center [364, 65] width 139 height 17
click at [354, 66] on input "text" at bounding box center [364, 65] width 139 height 17
click at [330, 68] on input "text" at bounding box center [364, 65] width 139 height 17
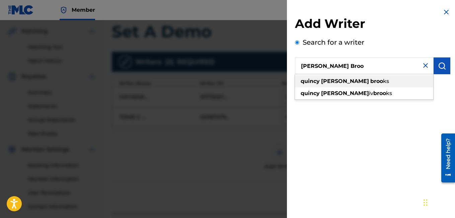
click at [383, 83] on span "ks" at bounding box center [386, 81] width 6 height 6
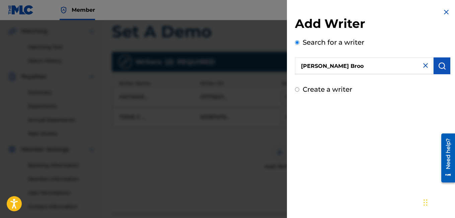
type input "[PERSON_NAME]"
click at [442, 67] on img "submit" at bounding box center [442, 66] width 8 height 8
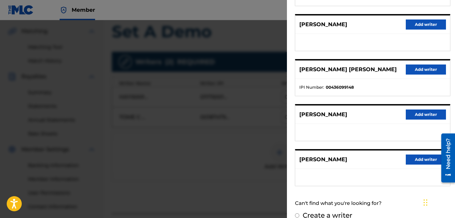
scroll to position [121, 0]
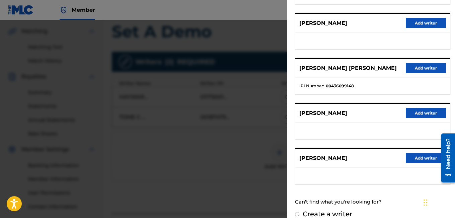
click at [421, 71] on button "Add writer" at bounding box center [426, 68] width 40 height 10
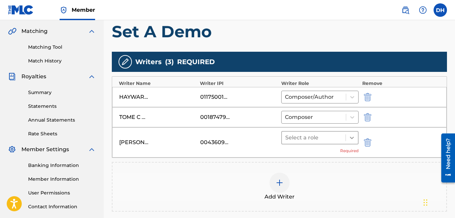
click at [353, 137] on icon at bounding box center [352, 137] width 7 height 7
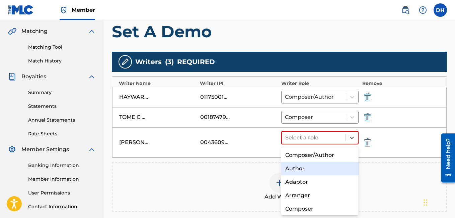
click at [317, 167] on div "Author" at bounding box center [321, 168] width 78 height 13
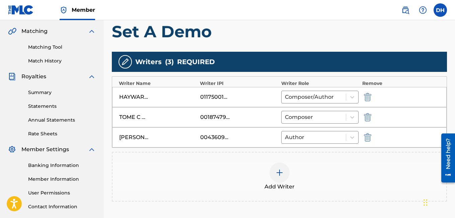
click at [286, 170] on div at bounding box center [280, 172] width 20 height 20
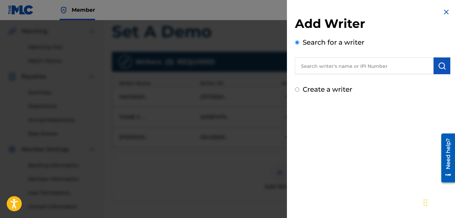
click at [354, 71] on input "text" at bounding box center [364, 65] width 139 height 17
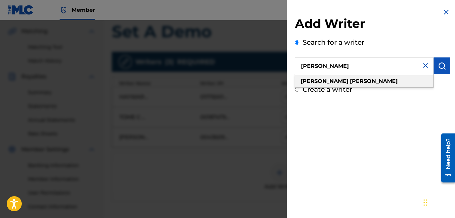
click at [359, 78] on div "[PERSON_NAME]" at bounding box center [364, 81] width 138 height 12
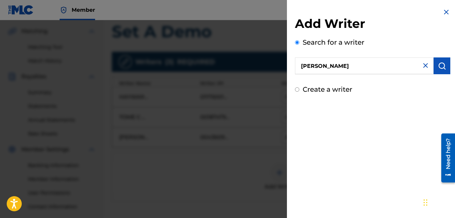
type input "[PERSON_NAME]"
click at [441, 66] on img "submit" at bounding box center [442, 66] width 8 height 8
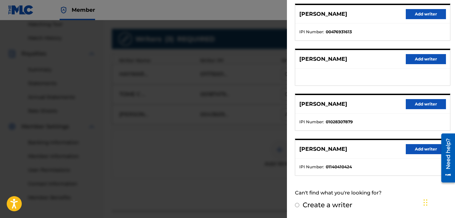
scroll to position [179, 0]
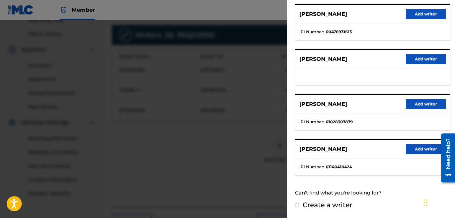
click at [410, 106] on button "Add writer" at bounding box center [426, 104] width 40 height 10
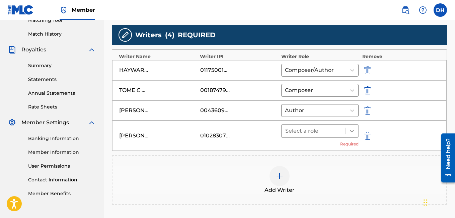
click at [355, 126] on div at bounding box center [352, 131] width 12 height 12
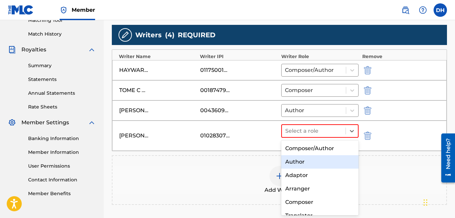
click at [324, 157] on div "Author" at bounding box center [321, 161] width 78 height 13
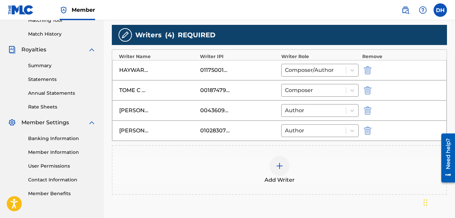
click at [284, 164] on div at bounding box center [280, 166] width 20 height 20
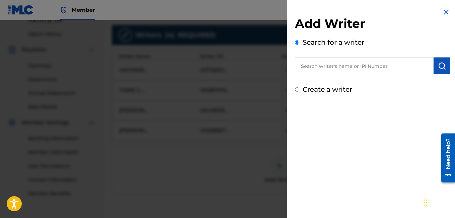
click at [330, 68] on input "text" at bounding box center [364, 65] width 139 height 17
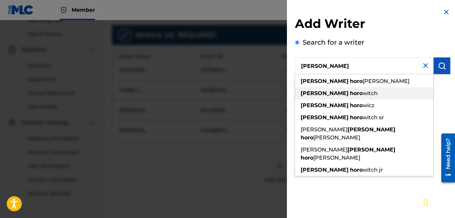
click at [337, 89] on div "[PERSON_NAME] witch" at bounding box center [364, 93] width 138 height 12
type input "[PERSON_NAME]"
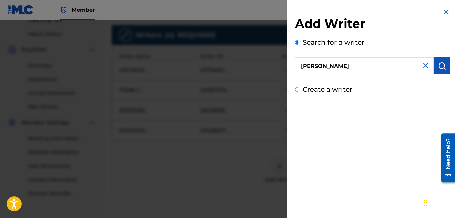
click at [439, 71] on button "submit" at bounding box center [442, 65] width 17 height 17
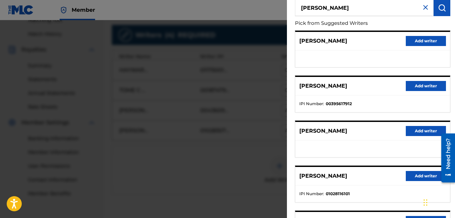
scroll to position [130, 0]
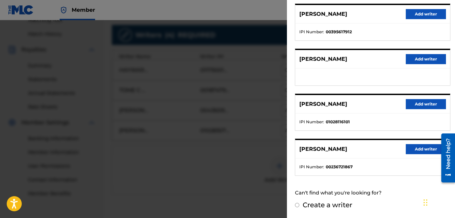
click at [416, 106] on button "Add writer" at bounding box center [426, 104] width 40 height 10
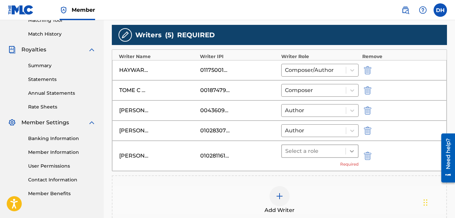
click at [355, 151] on icon at bounding box center [352, 150] width 7 height 7
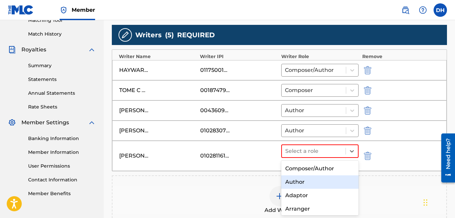
click at [314, 181] on div "Author" at bounding box center [321, 181] width 78 height 13
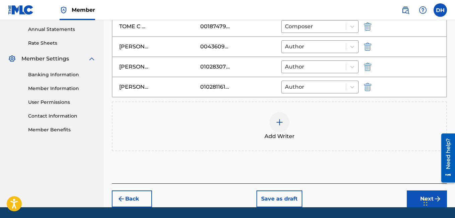
scroll to position [264, 0]
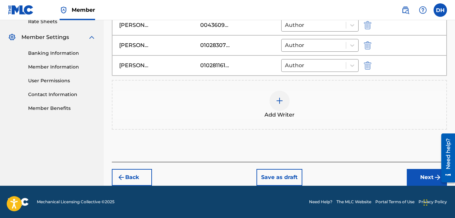
click at [421, 181] on button "Next" at bounding box center [427, 177] width 40 height 17
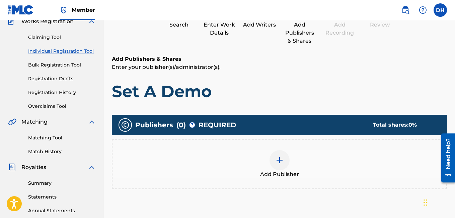
scroll to position [61, 0]
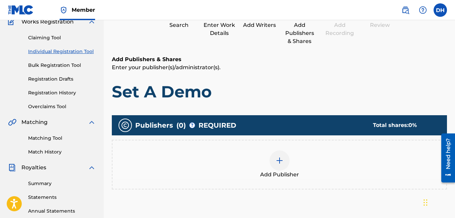
click at [282, 160] on img at bounding box center [280, 160] width 8 height 8
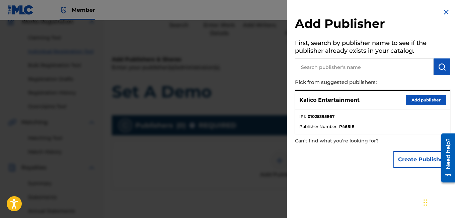
click at [422, 101] on button "Add publisher" at bounding box center [426, 100] width 40 height 10
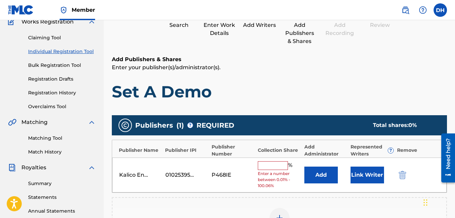
click at [259, 165] on input "text" at bounding box center [273, 165] width 30 height 9
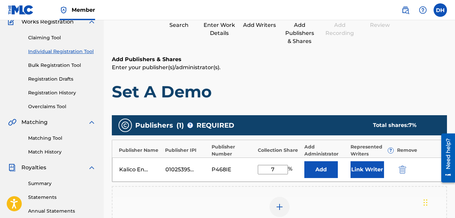
type input "75"
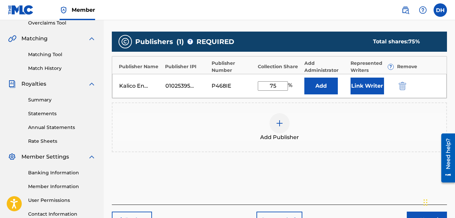
scroll to position [198, 0]
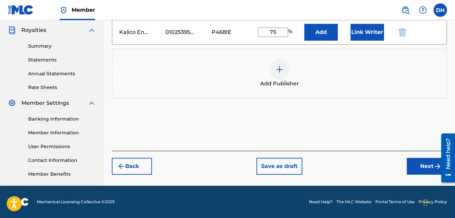
click at [424, 166] on button "Next" at bounding box center [427, 166] width 40 height 17
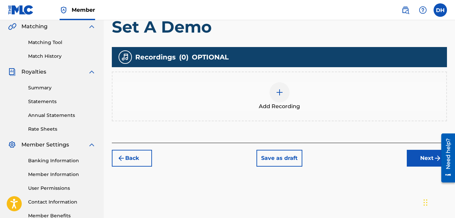
scroll to position [122, 0]
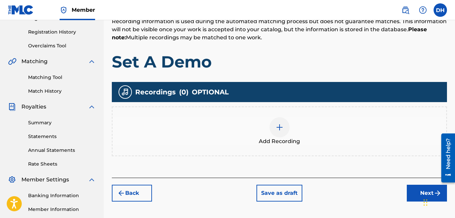
click at [281, 124] on img at bounding box center [280, 127] width 8 height 8
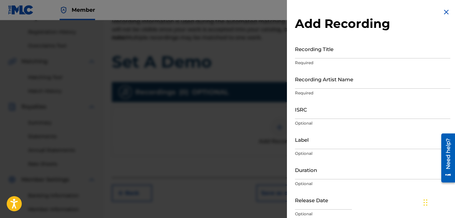
click at [322, 48] on input "Recording Title" at bounding box center [373, 48] width 156 height 19
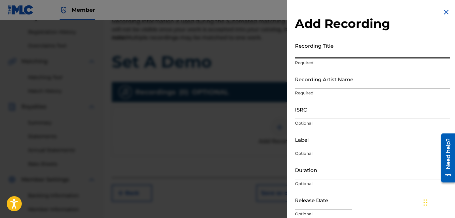
click at [322, 48] on input "Recording Title" at bounding box center [373, 48] width 156 height 19
type input "e"
type input "Set A Demo"
click at [312, 82] on input "Recording Artist Name" at bounding box center [373, 78] width 156 height 19
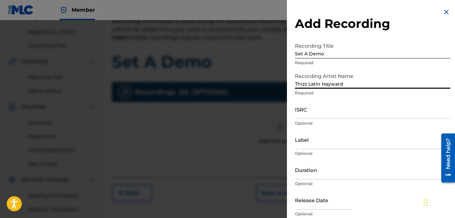
type input "Thizz Latin Hayward"
click at [347, 110] on input "ISRC" at bounding box center [373, 109] width 156 height 19
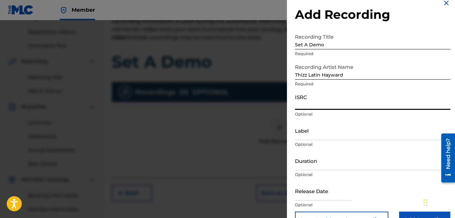
scroll to position [8, 0]
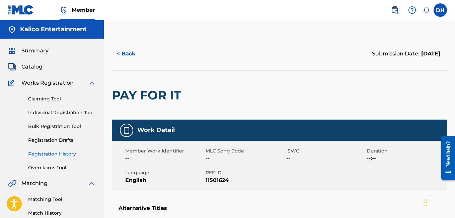
scroll to position [1, 0]
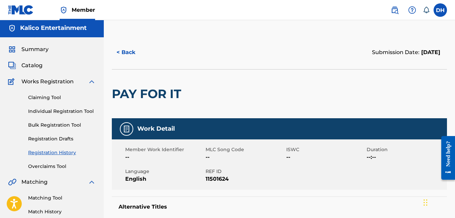
click at [118, 54] on button "< Back" at bounding box center [132, 52] width 40 height 17
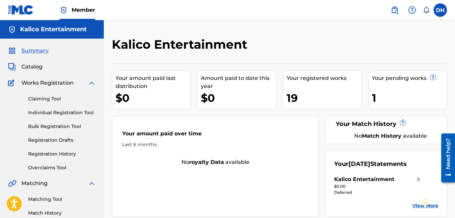
click at [66, 153] on link "Registration History" at bounding box center [62, 153] width 68 height 7
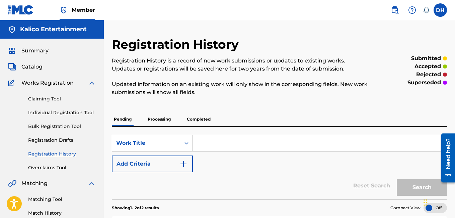
click at [151, 123] on p "Processing" at bounding box center [159, 119] width 27 height 14
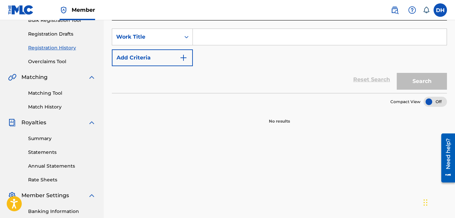
scroll to position [13, 0]
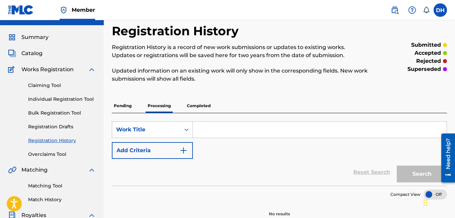
click at [129, 114] on div "SearchWithCriteria55c74040-0237-4dfb-8b94-13852ac3ccd3 Work Title Add Criteria …" at bounding box center [280, 149] width 336 height 72
click at [124, 108] on p "Pending" at bounding box center [123, 106] width 22 height 14
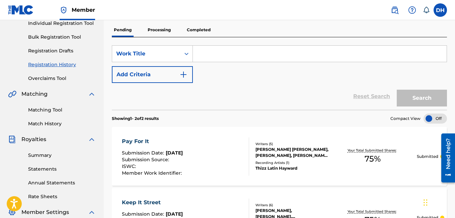
scroll to position [90, 0]
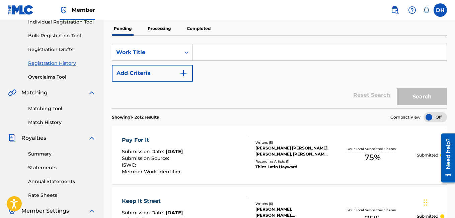
click at [149, 202] on div "Keep It Street" at bounding box center [153, 201] width 62 height 8
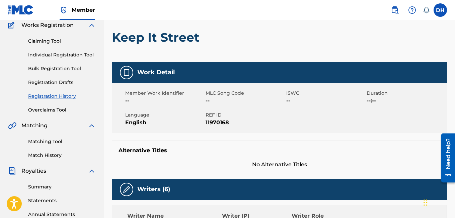
scroll to position [48, 0]
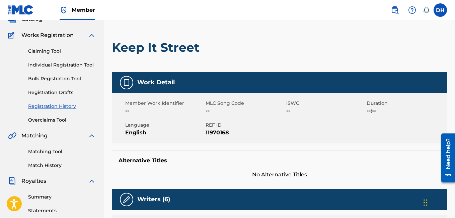
click at [51, 62] on link "Individual Registration Tool" at bounding box center [62, 64] width 68 height 7
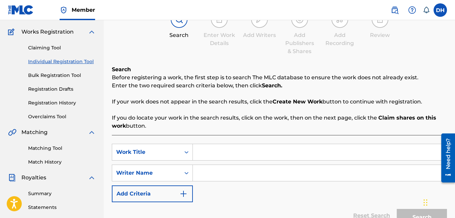
scroll to position [50, 0]
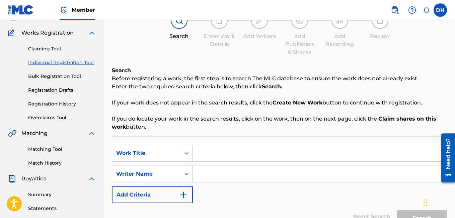
click at [57, 102] on link "Registration History" at bounding box center [62, 103] width 68 height 7
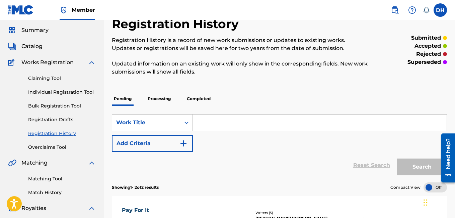
scroll to position [21, 0]
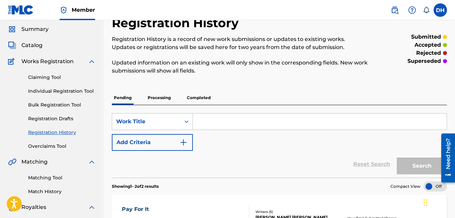
click at [188, 98] on p "Completed" at bounding box center [199, 97] width 28 height 14
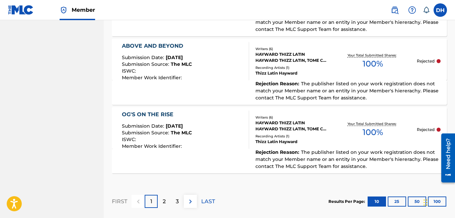
scroll to position [735, 0]
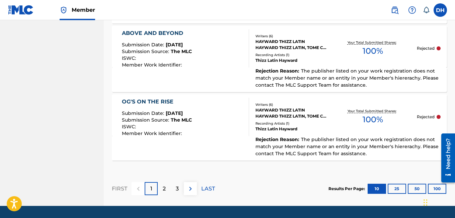
click at [150, 98] on div "OG'S ON THE RISE" at bounding box center [157, 102] width 70 height 8
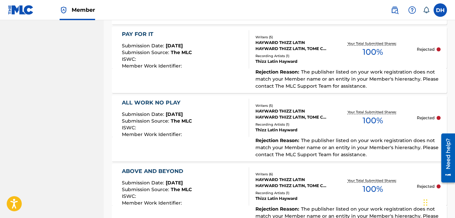
scroll to position [600, 0]
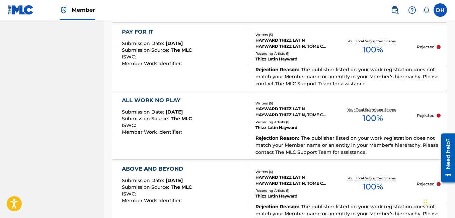
click at [153, 96] on div "ALL WORK NO PLAY" at bounding box center [157, 100] width 70 height 8
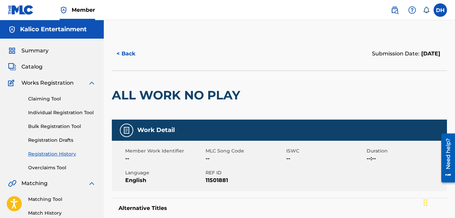
click at [126, 59] on button "< Back" at bounding box center [132, 53] width 40 height 17
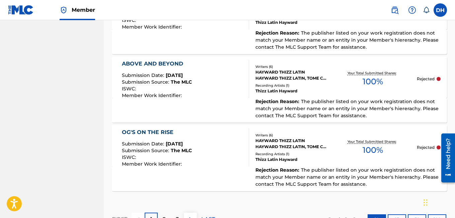
scroll to position [694, 0]
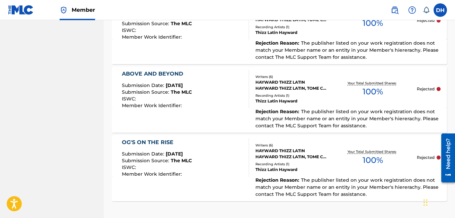
click at [173, 70] on div "ABOVE AND BEYOND" at bounding box center [157, 74] width 70 height 8
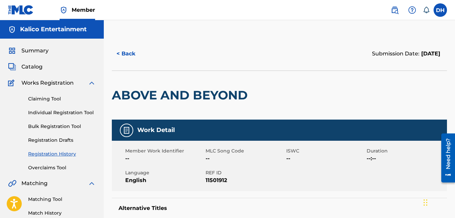
click at [128, 60] on button "< Back" at bounding box center [132, 53] width 40 height 17
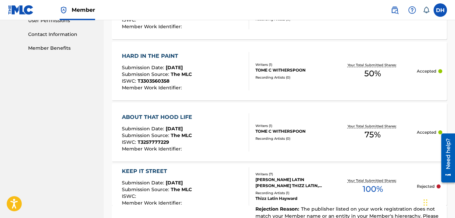
scroll to position [735, 0]
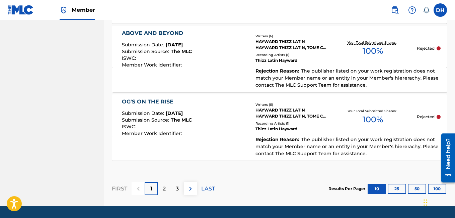
click at [166, 184] on p "2" at bounding box center [164, 188] width 3 height 8
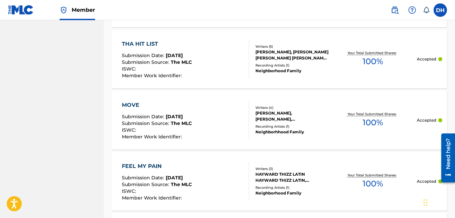
scroll to position [719, 0]
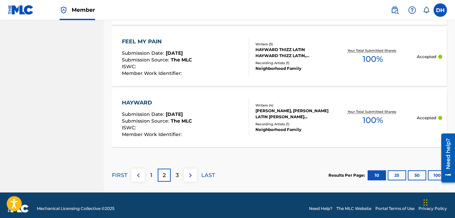
click at [149, 173] on div "1" at bounding box center [151, 174] width 13 height 13
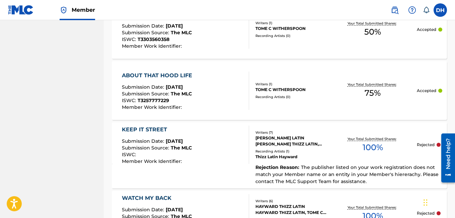
scroll to position [735, 0]
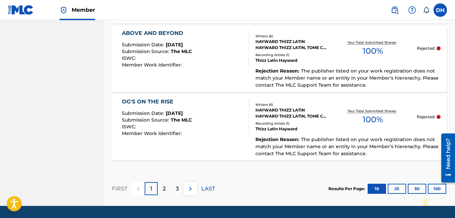
click at [164, 184] on p "2" at bounding box center [164, 188] width 3 height 8
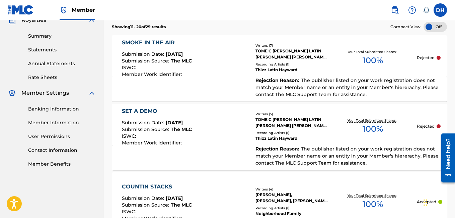
scroll to position [208, 0]
click at [153, 107] on div "SET A DEMO" at bounding box center [157, 111] width 70 height 8
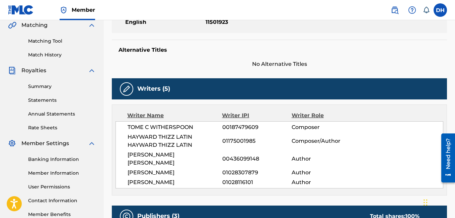
scroll to position [158, 0]
